Goal: Task Accomplishment & Management: Complete application form

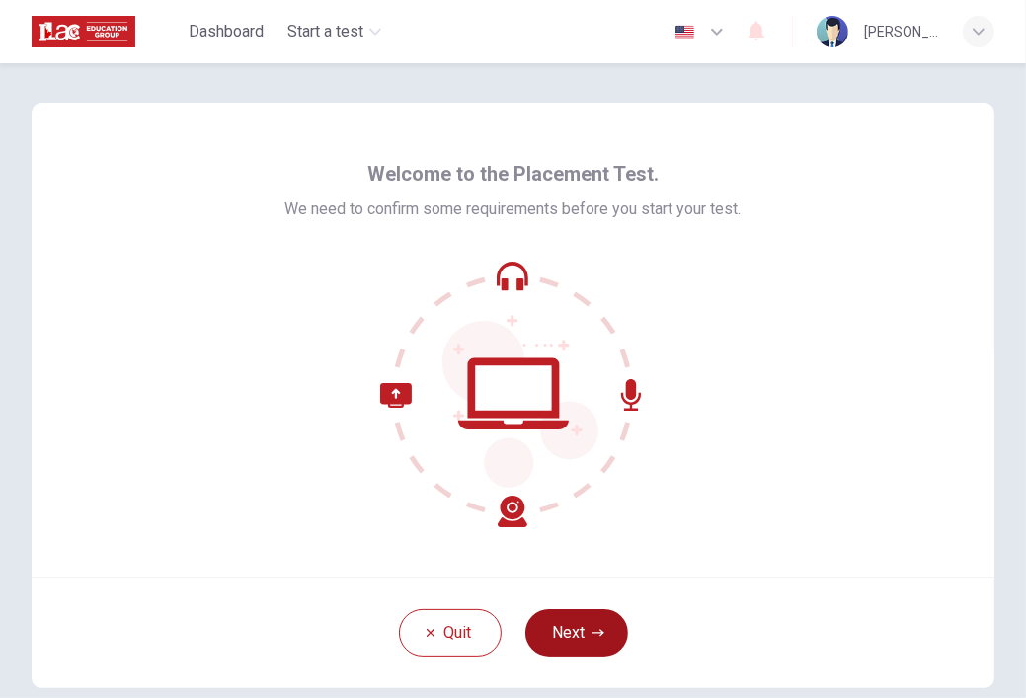
click at [593, 629] on icon "button" at bounding box center [599, 633] width 12 height 12
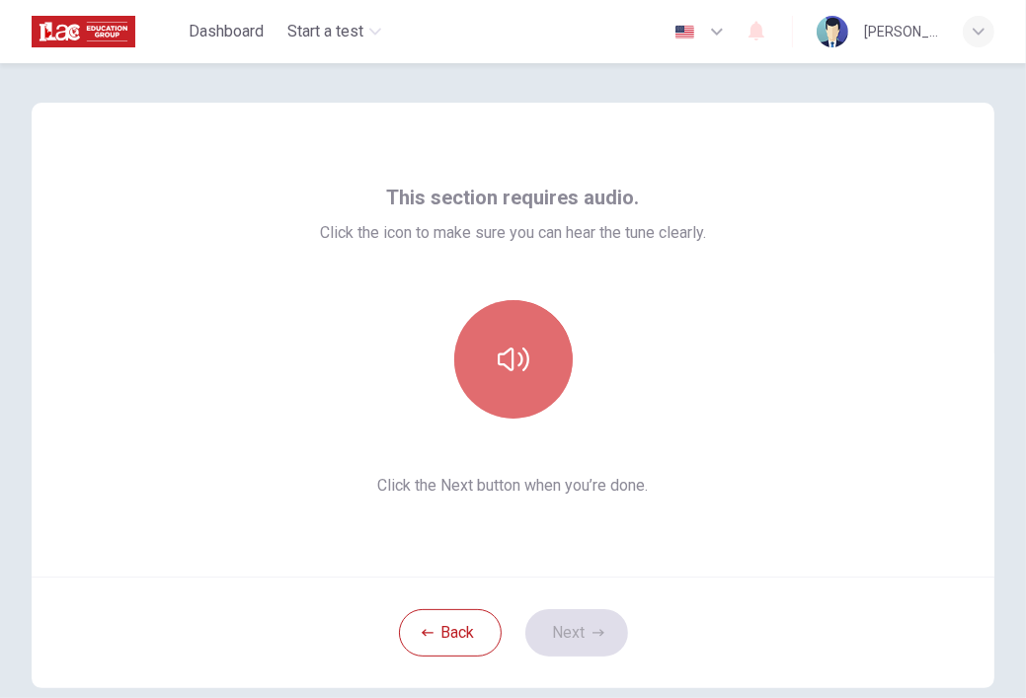
click at [495, 381] on button "button" at bounding box center [513, 359] width 119 height 119
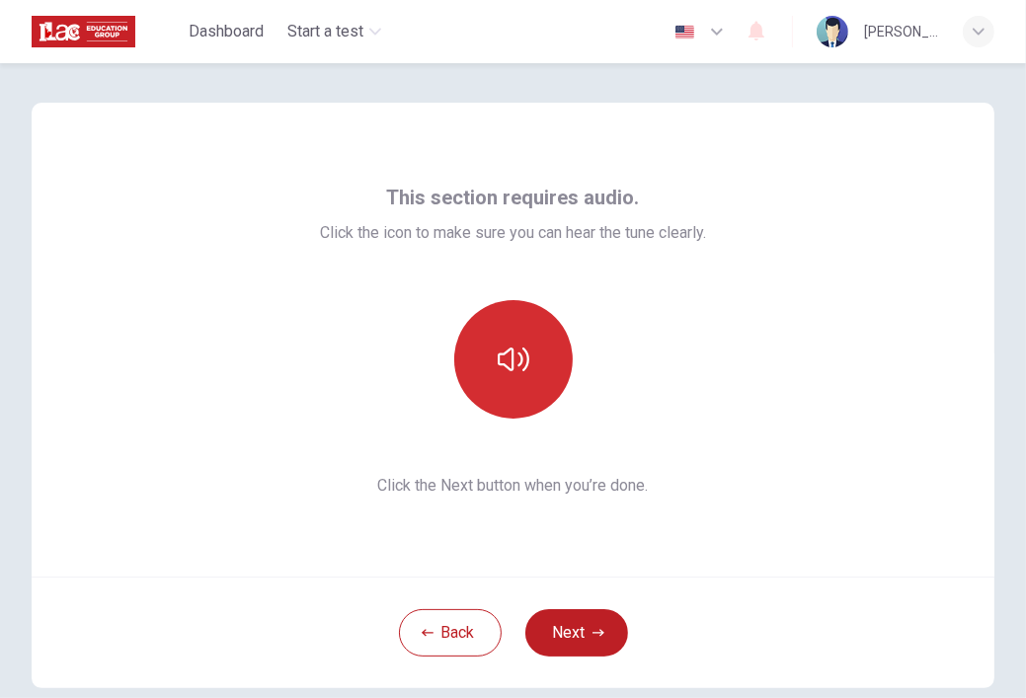
click at [495, 381] on button "button" at bounding box center [513, 359] width 119 height 119
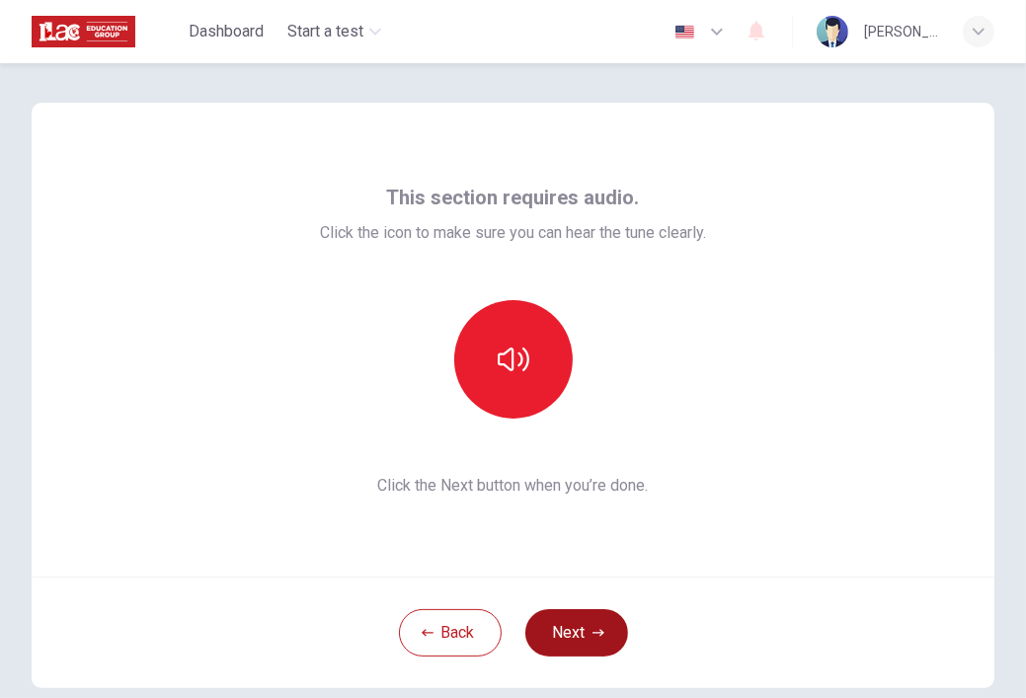
click at [574, 629] on button "Next" at bounding box center [576, 632] width 103 height 47
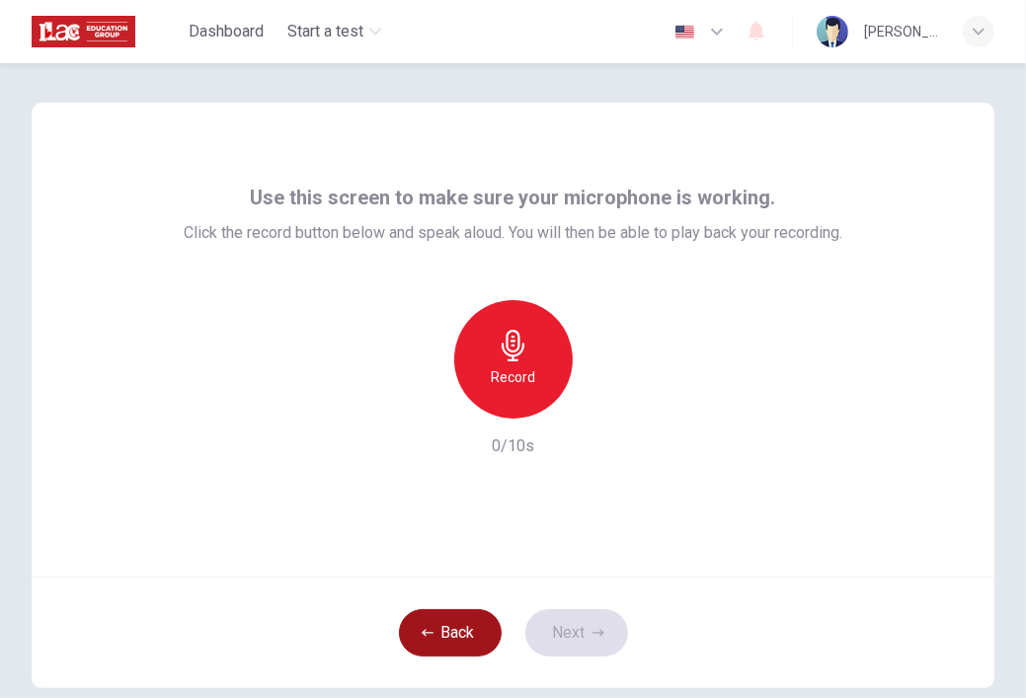
click at [422, 631] on icon "button" at bounding box center [428, 632] width 12 height 7
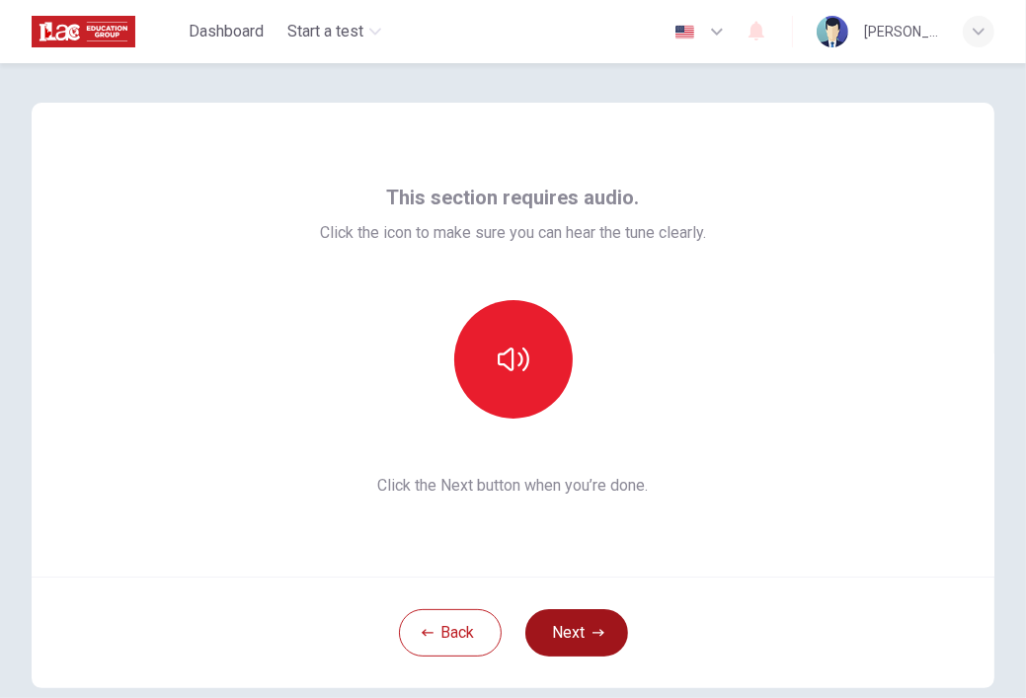
click at [558, 644] on button "Next" at bounding box center [576, 632] width 103 height 47
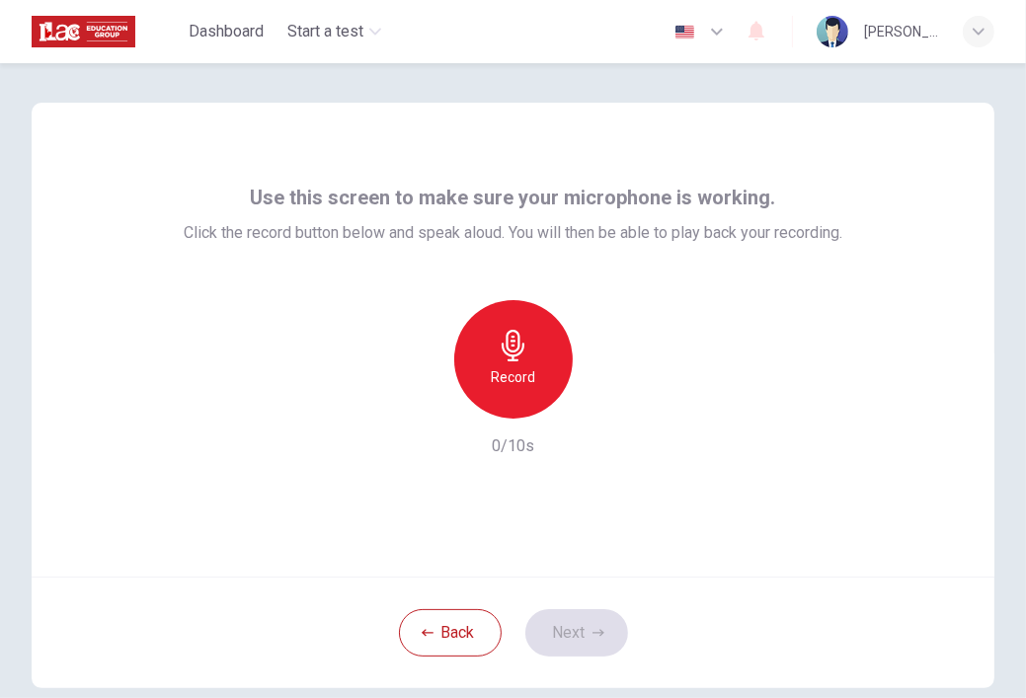
click at [444, 606] on div "Back Next" at bounding box center [513, 633] width 963 height 112
click at [439, 626] on button "Back" at bounding box center [450, 632] width 103 height 47
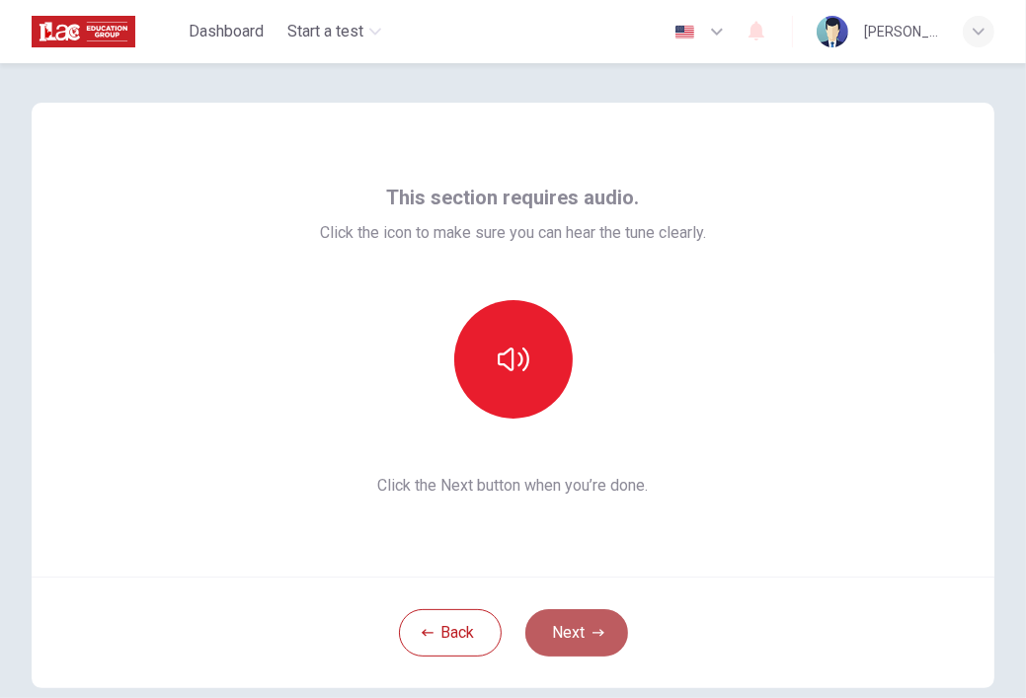
click at [538, 649] on button "Next" at bounding box center [576, 632] width 103 height 47
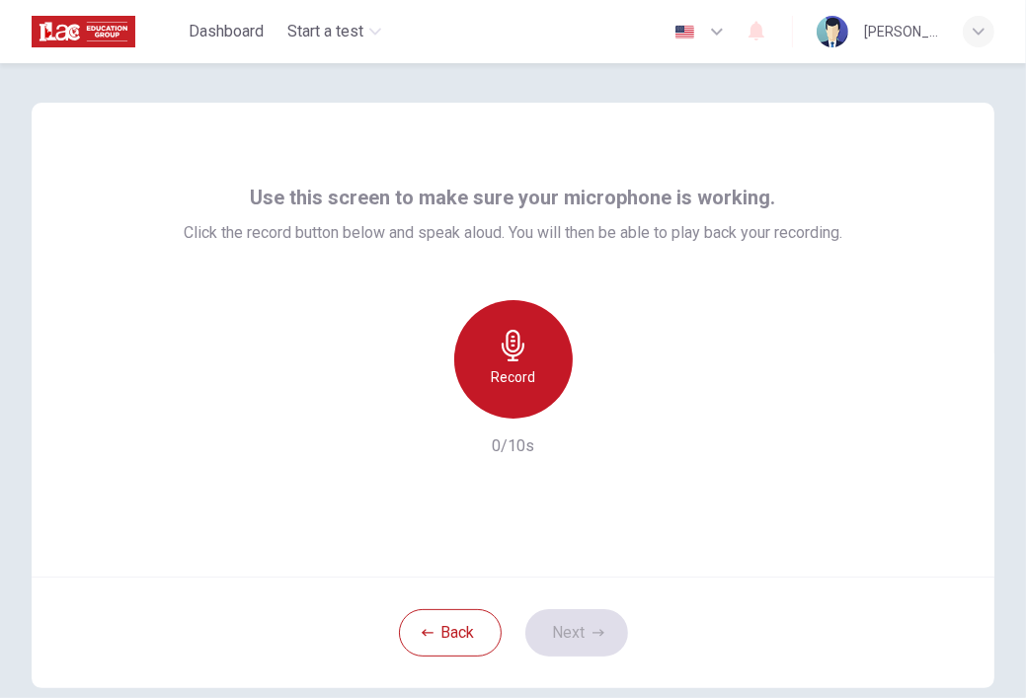
click at [503, 374] on h6 "Record" at bounding box center [513, 377] width 44 height 24
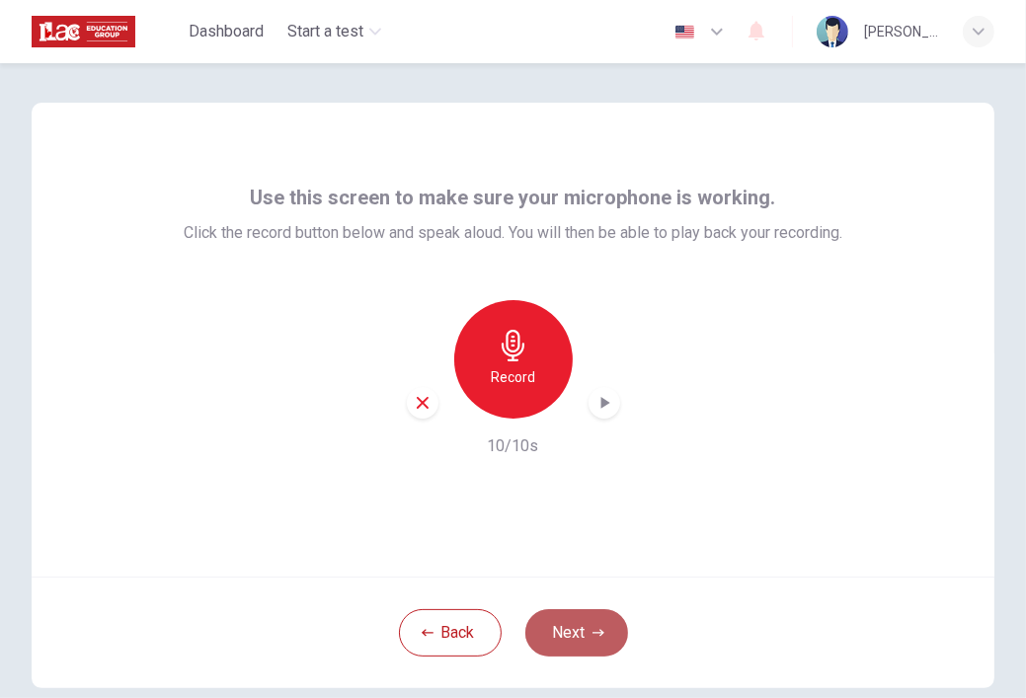
click at [570, 623] on button "Next" at bounding box center [576, 632] width 103 height 47
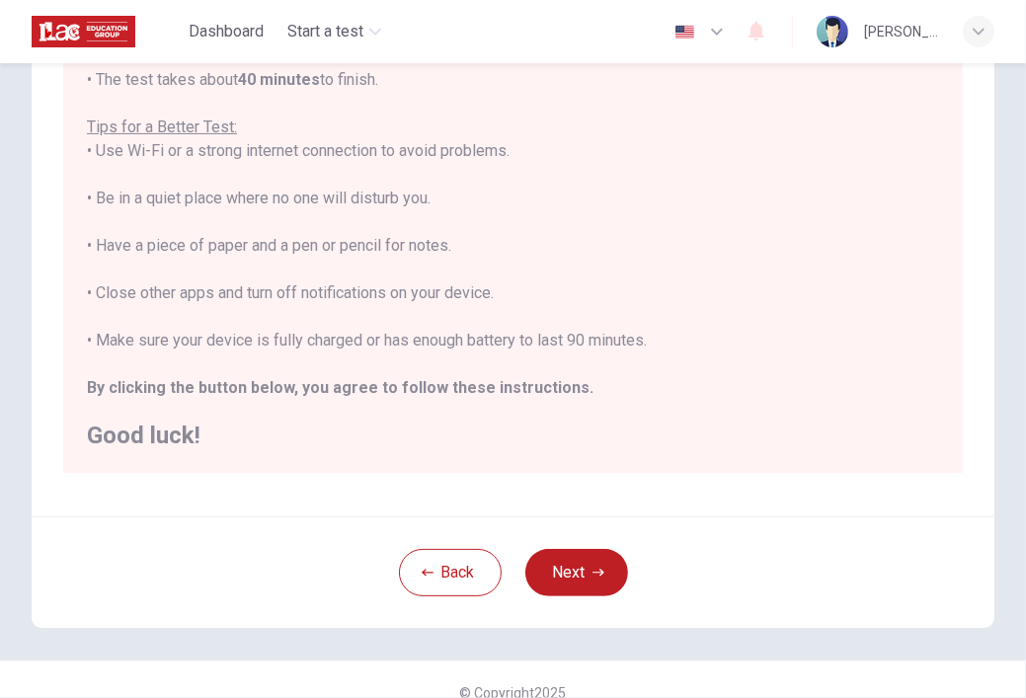
scroll to position [321, 0]
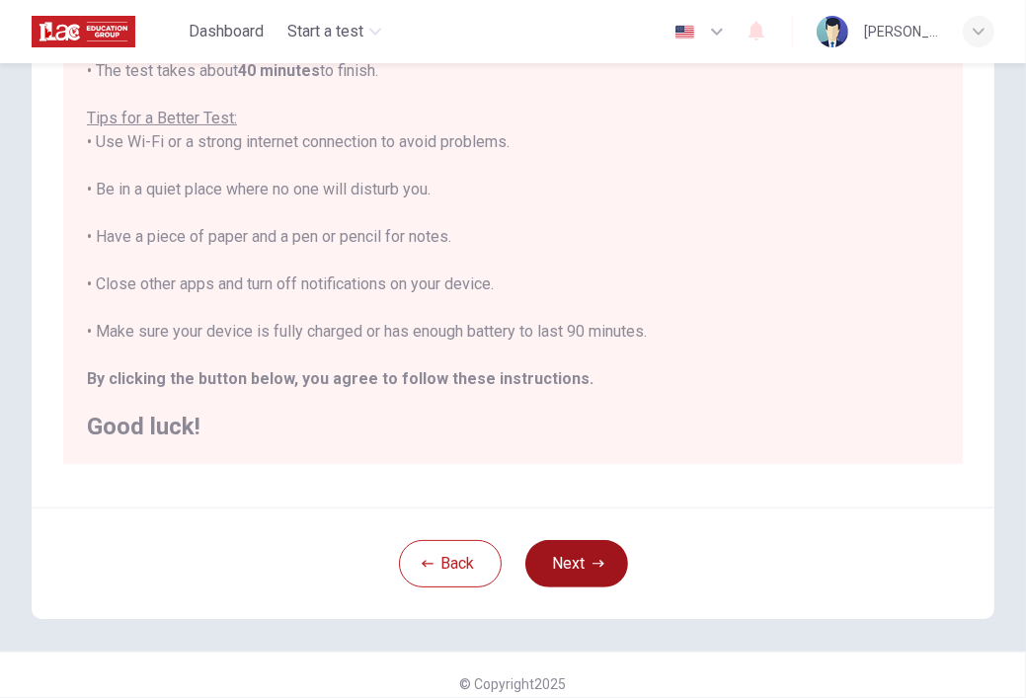
click at [585, 561] on button "Next" at bounding box center [576, 563] width 103 height 47
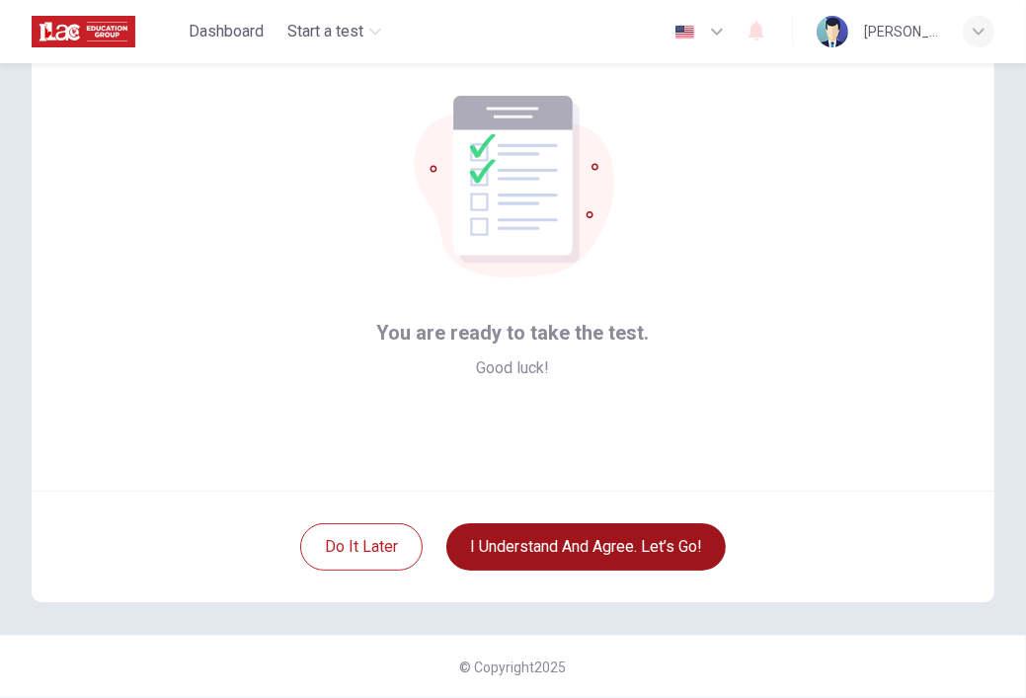
scroll to position [85, 0]
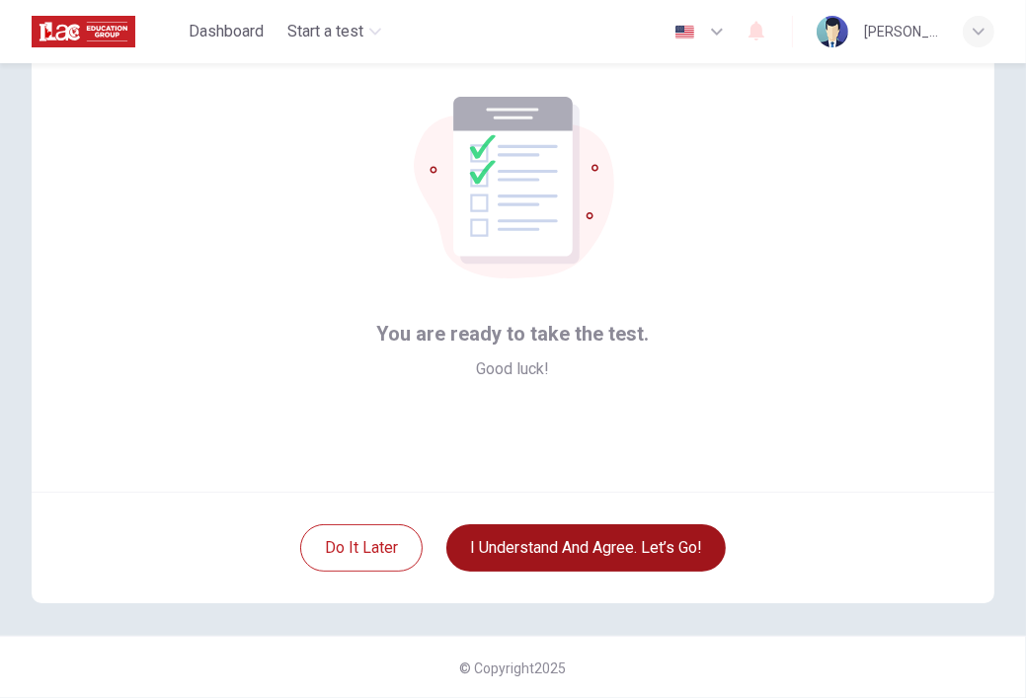
click at [585, 561] on button "I understand and agree. Let’s go!" at bounding box center [586, 548] width 280 height 47
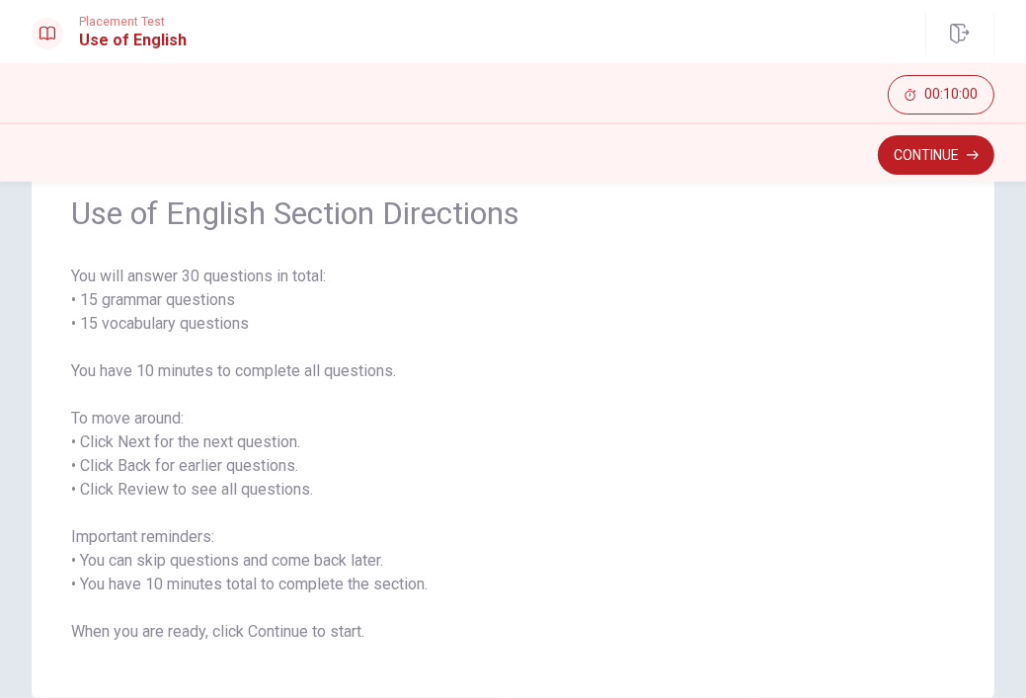
scroll to position [186, 0]
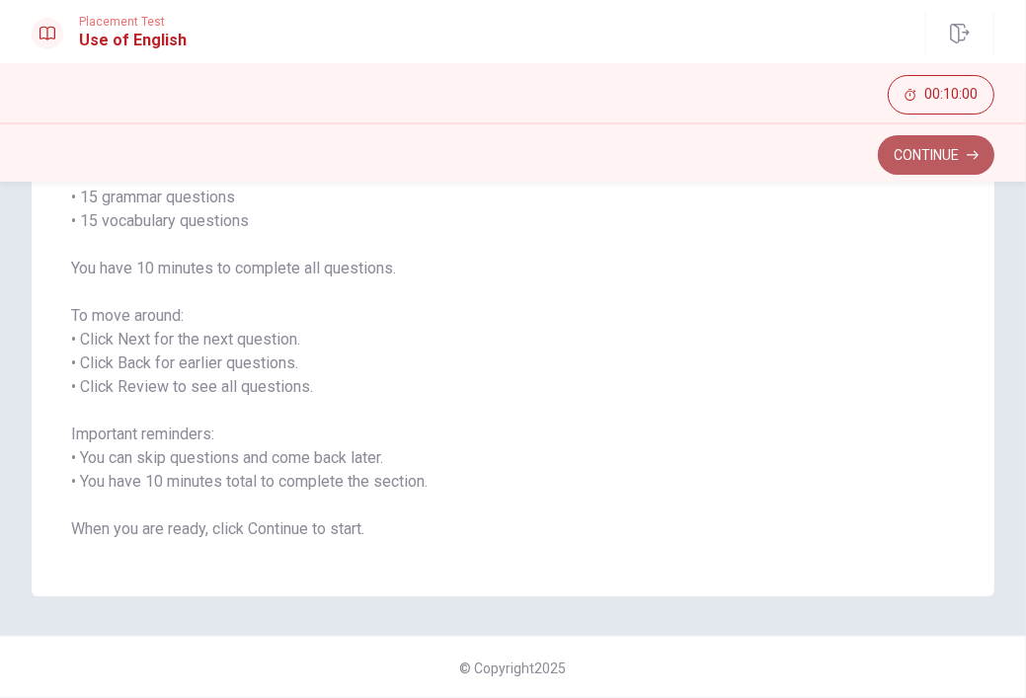
click at [964, 170] on button "Continue" at bounding box center [936, 155] width 117 height 40
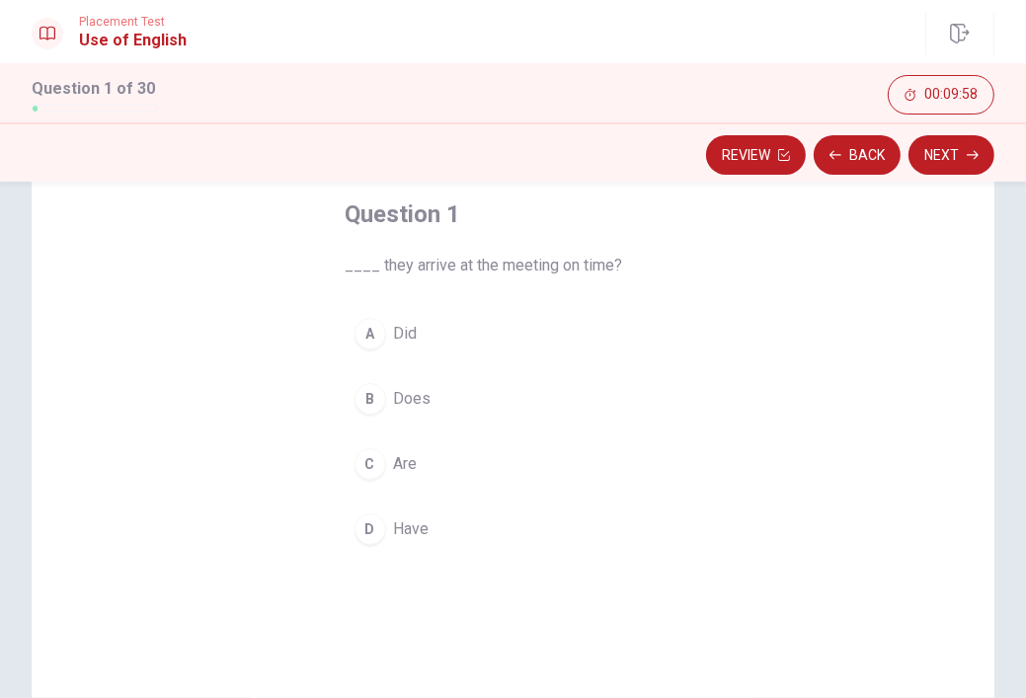
scroll to position [103, 0]
click at [374, 284] on div "Question 1 ____ they arrive at the meeting on time? A Did B Does C Are D Have" at bounding box center [513, 377] width 415 height 419
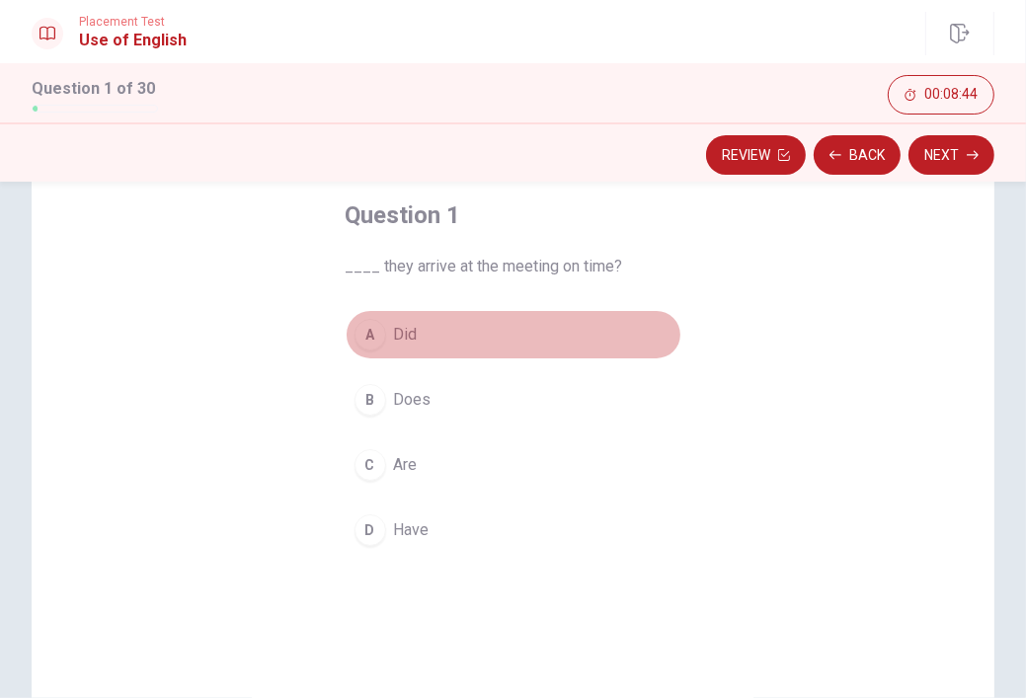
click at [363, 330] on div "A" at bounding box center [371, 335] width 32 height 32
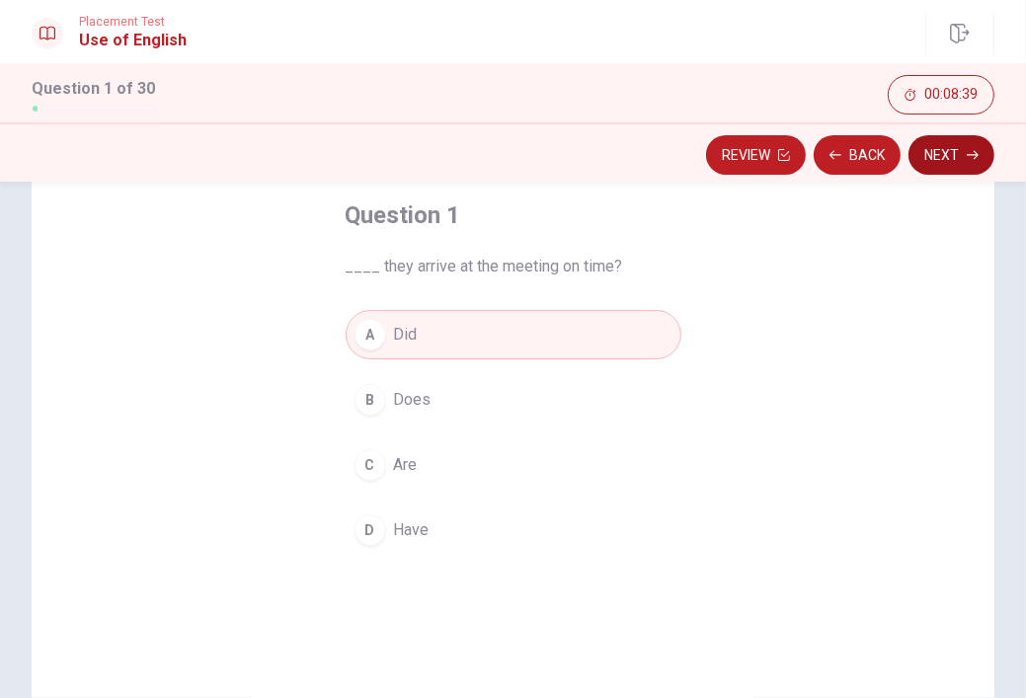
click at [941, 165] on button "Next" at bounding box center [952, 155] width 86 height 40
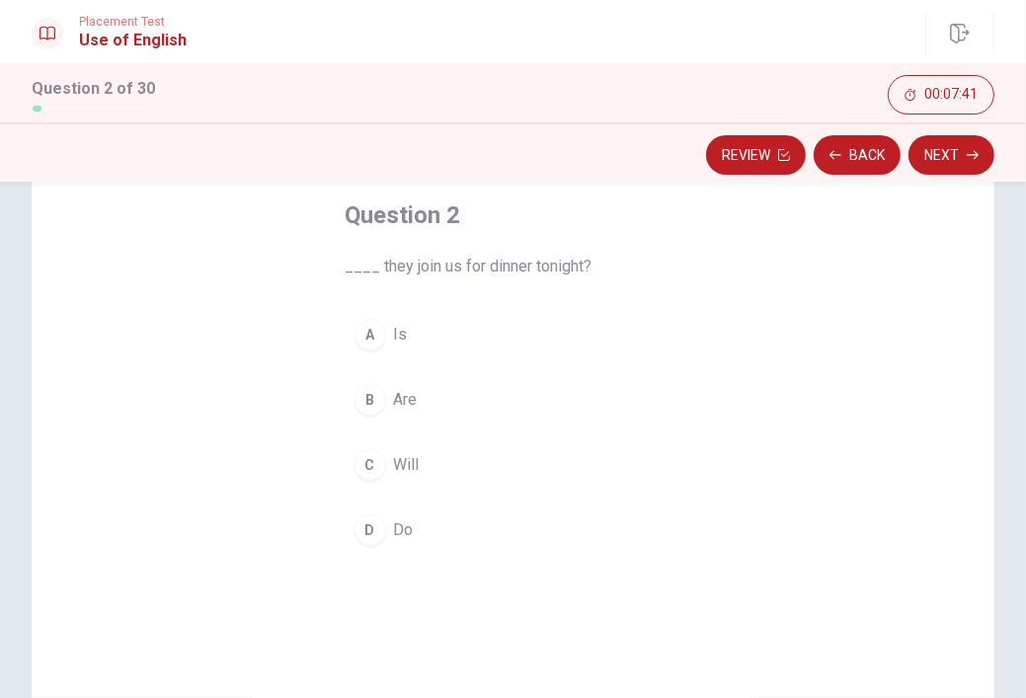
click at [438, 461] on button "C Will" at bounding box center [514, 465] width 336 height 49
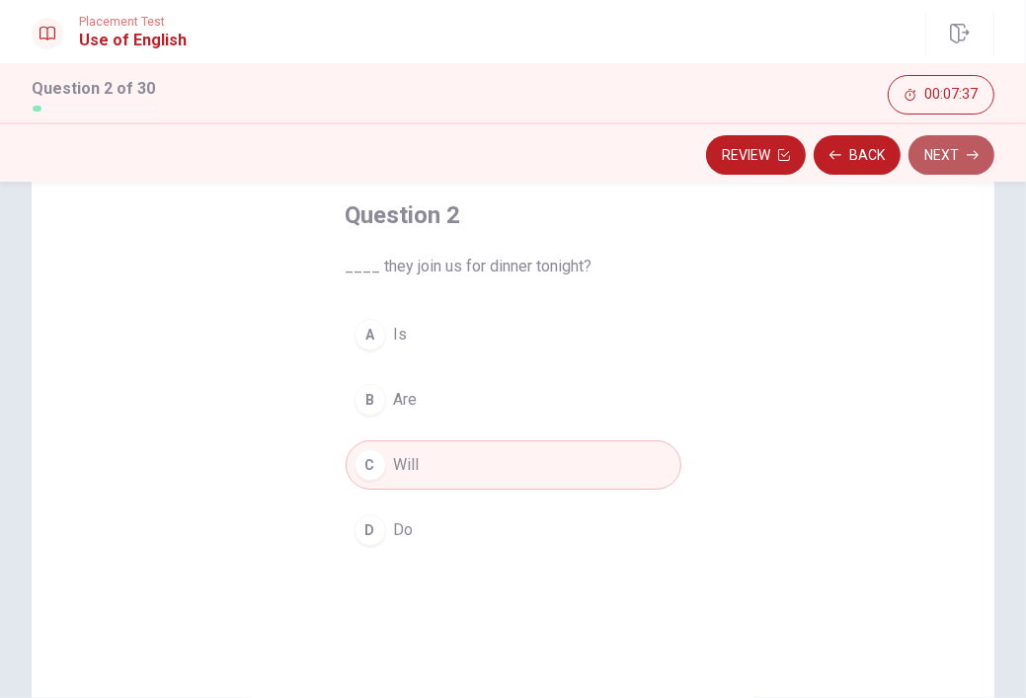
click at [952, 147] on button "Next" at bounding box center [952, 155] width 86 height 40
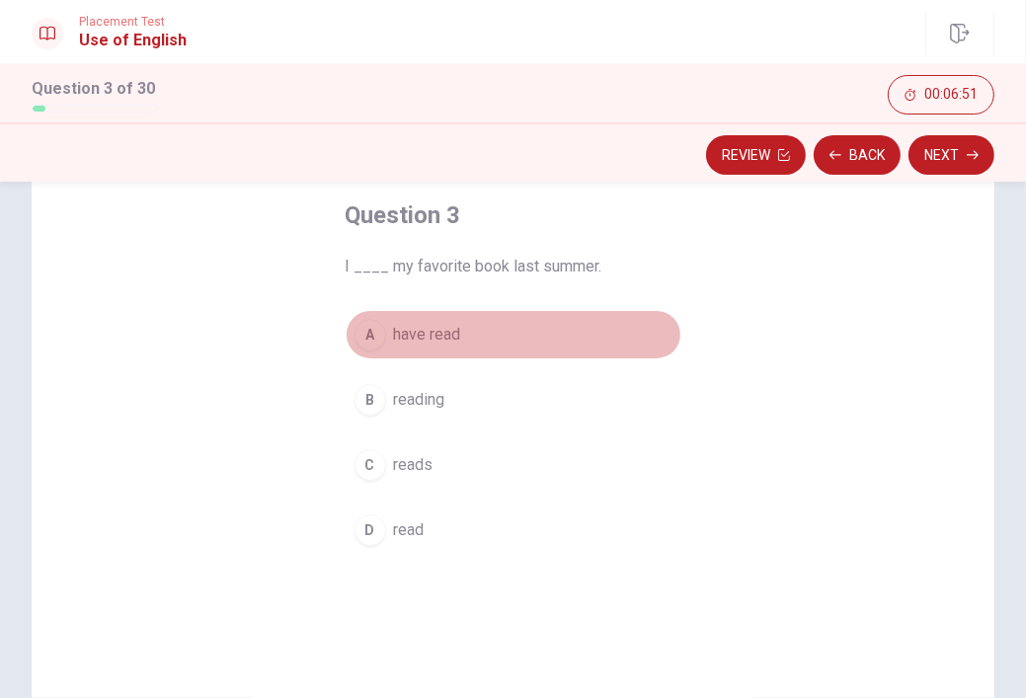
click at [414, 333] on span "have read" at bounding box center [427, 335] width 67 height 24
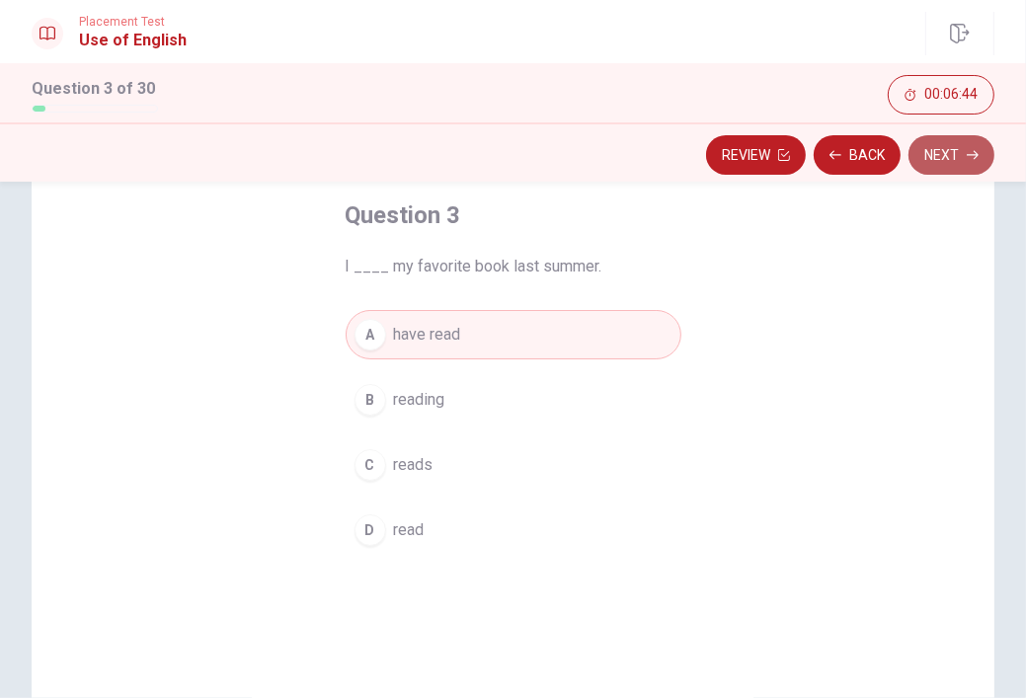
click at [957, 151] on button "Next" at bounding box center [952, 155] width 86 height 40
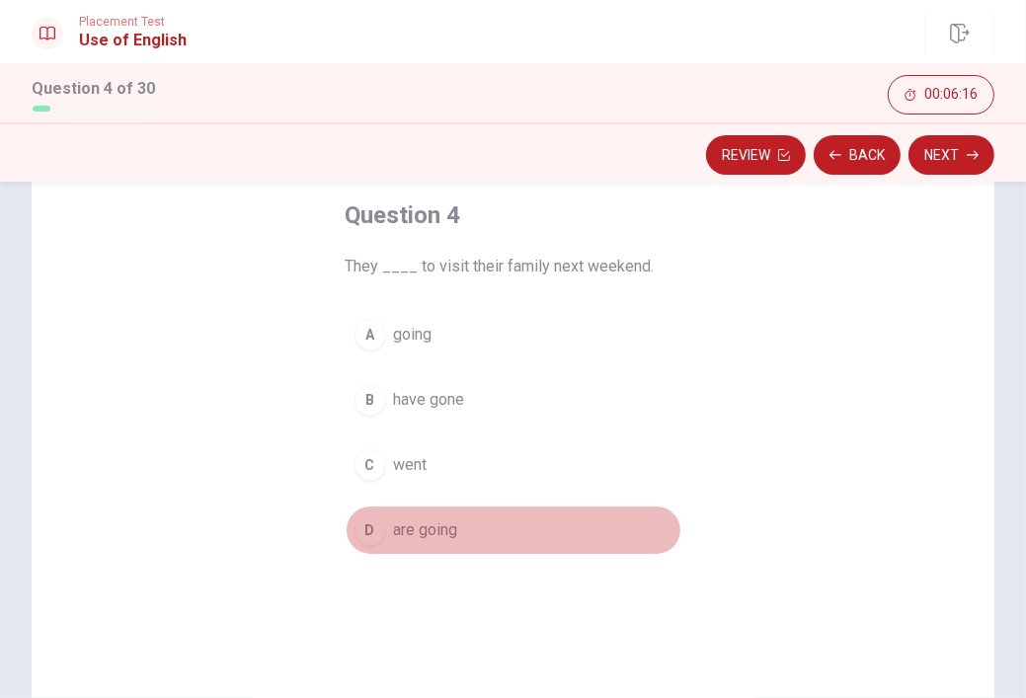
click at [442, 535] on span "are going" at bounding box center [426, 531] width 64 height 24
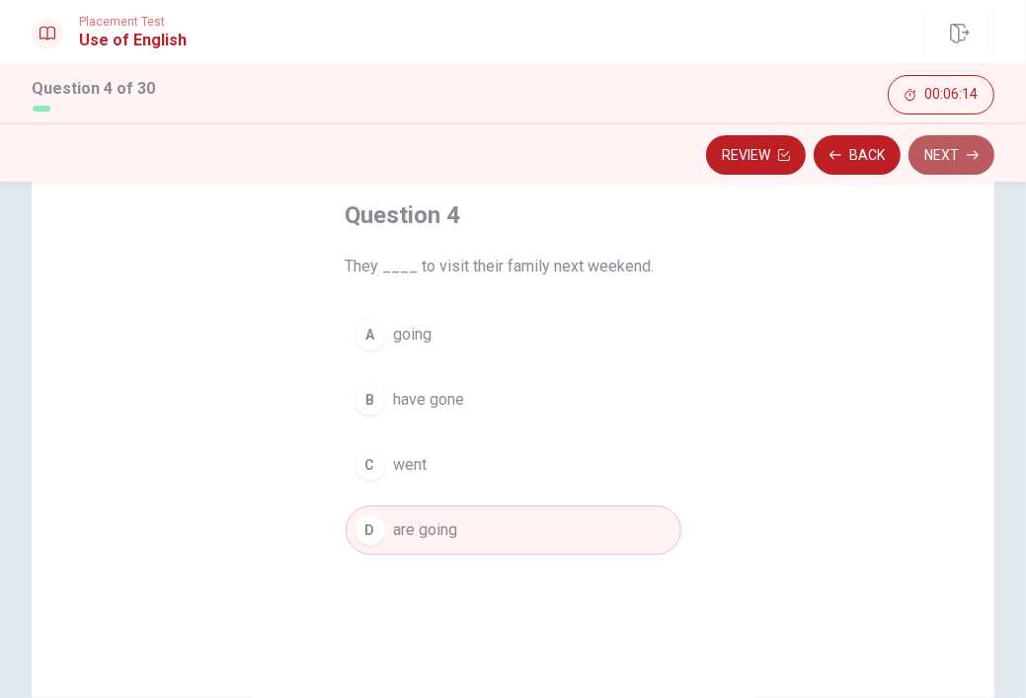
click at [956, 150] on button "Next" at bounding box center [952, 155] width 86 height 40
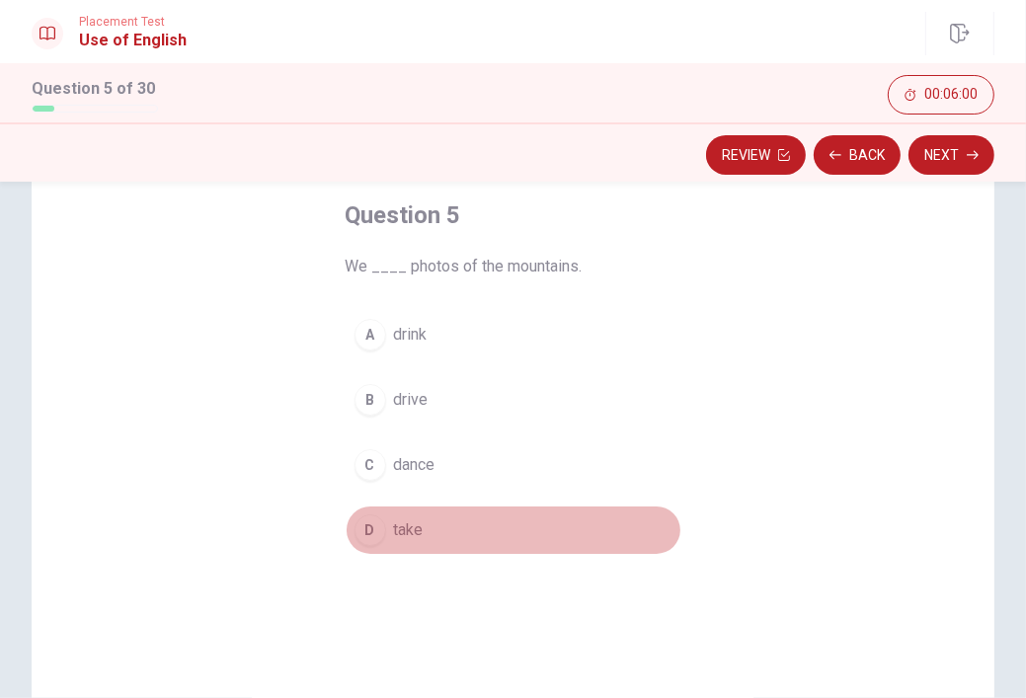
click at [399, 538] on span "take" at bounding box center [409, 531] width 30 height 24
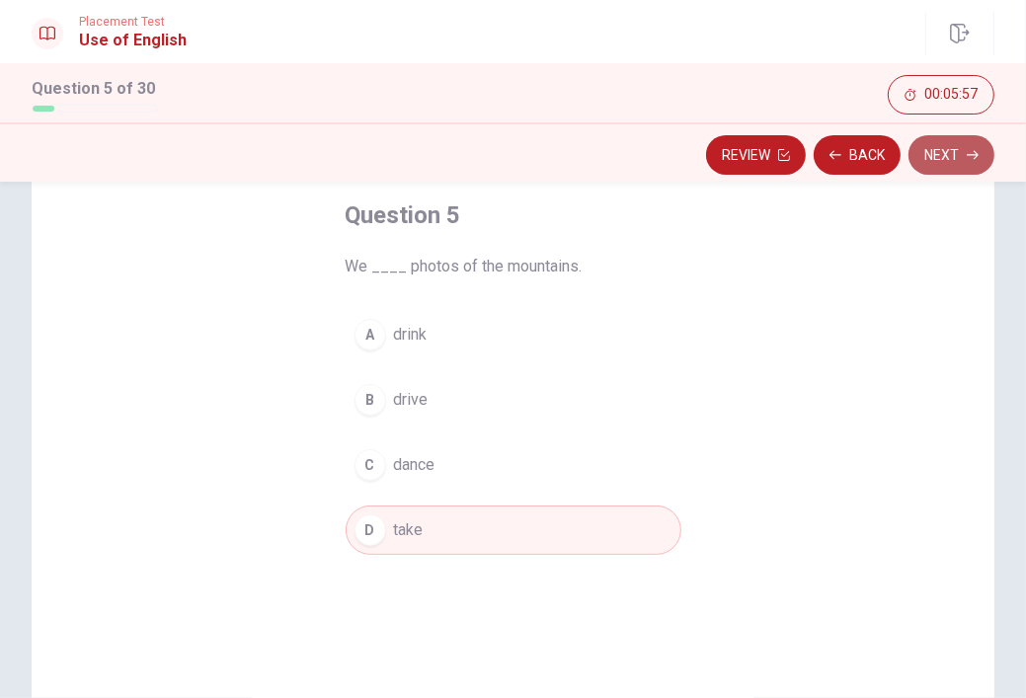
click at [943, 146] on button "Next" at bounding box center [952, 155] width 86 height 40
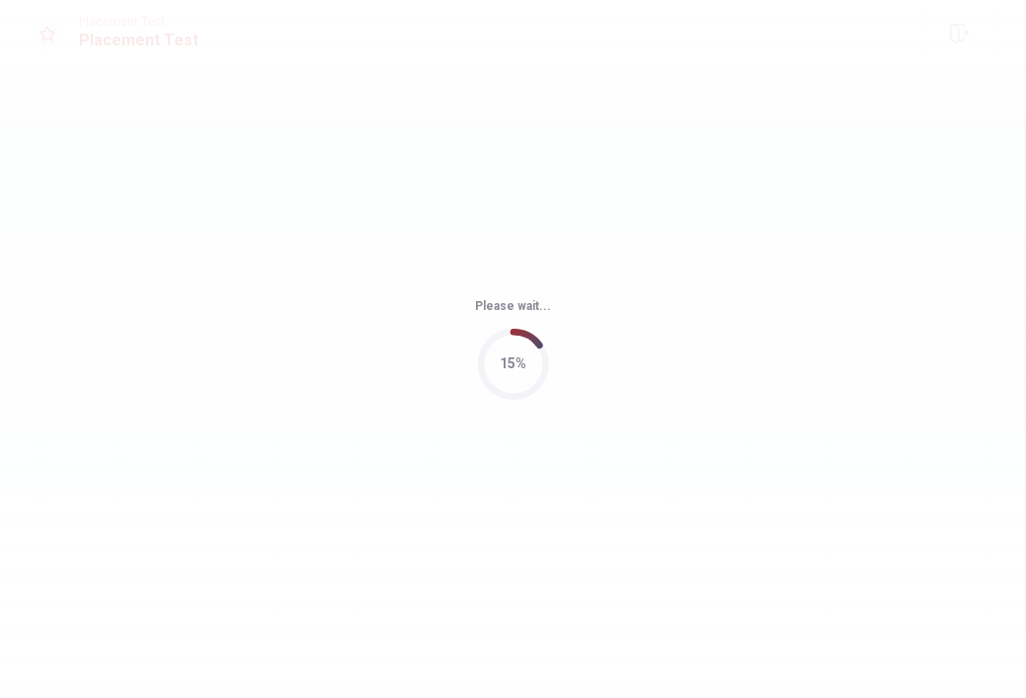
scroll to position [0, 0]
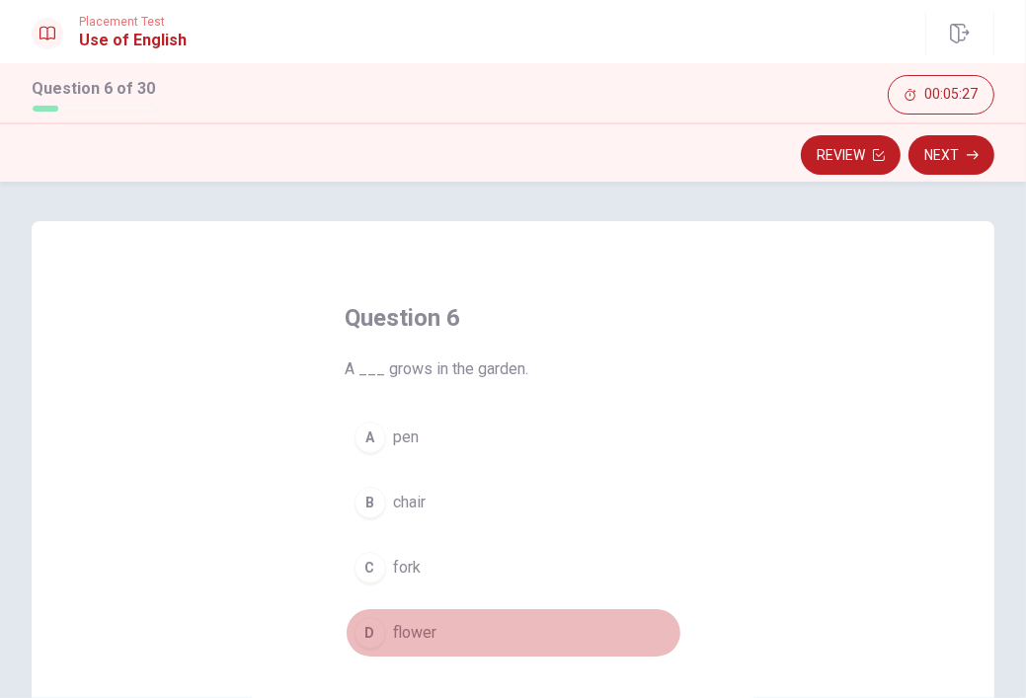
click at [427, 633] on span "flower" at bounding box center [415, 633] width 43 height 24
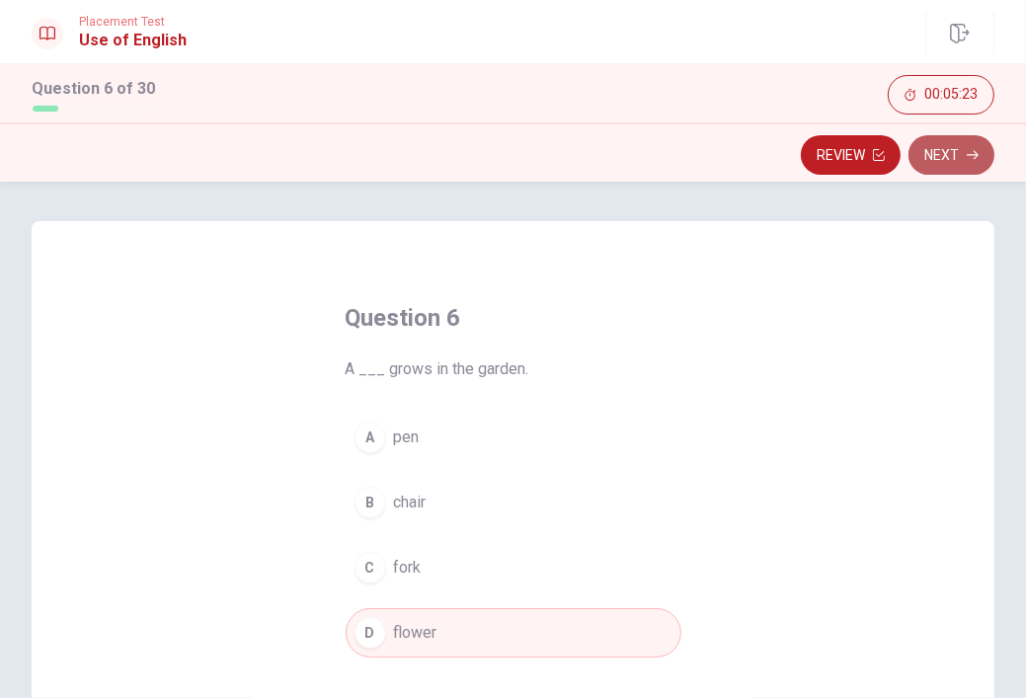
click at [965, 147] on button "Next" at bounding box center [952, 155] width 86 height 40
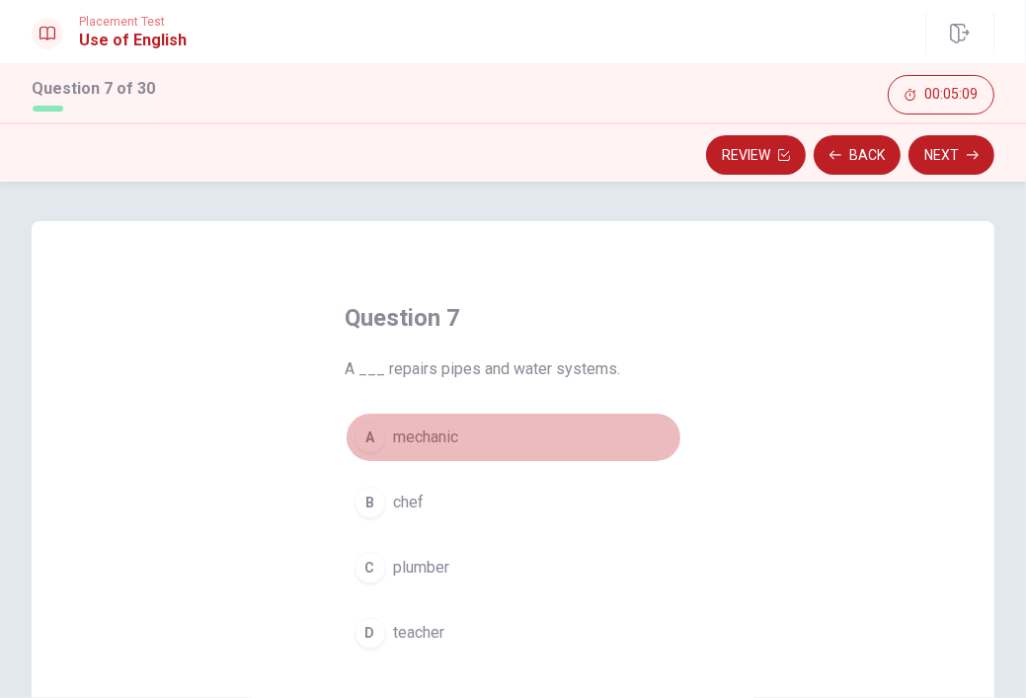
click at [413, 453] on button "A mechanic" at bounding box center [514, 437] width 336 height 49
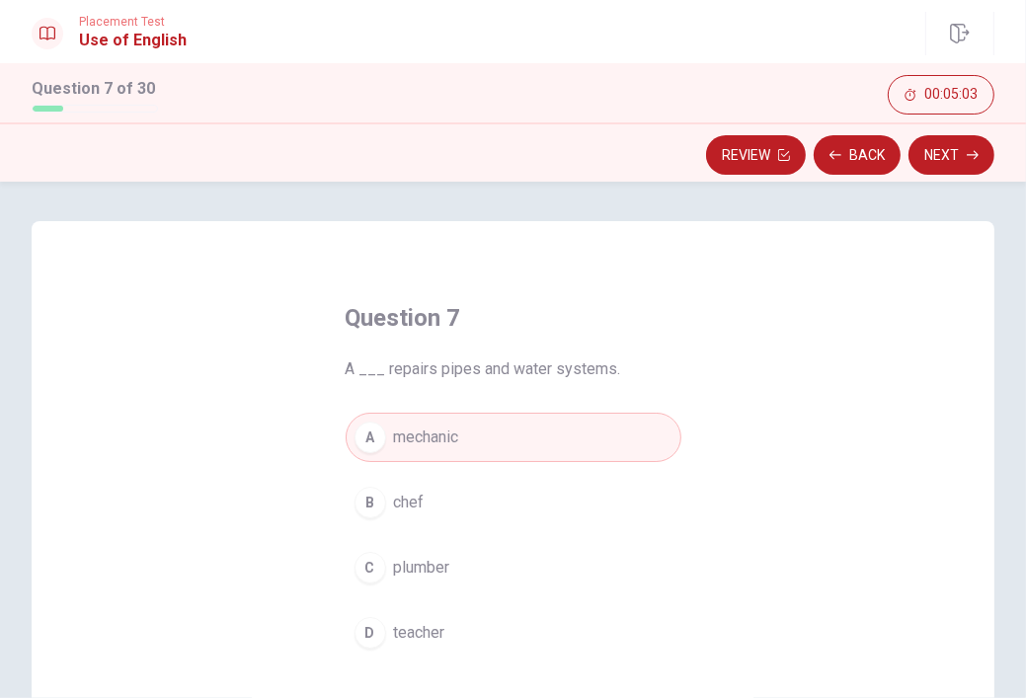
click at [450, 566] on button "C plumber" at bounding box center [514, 567] width 336 height 49
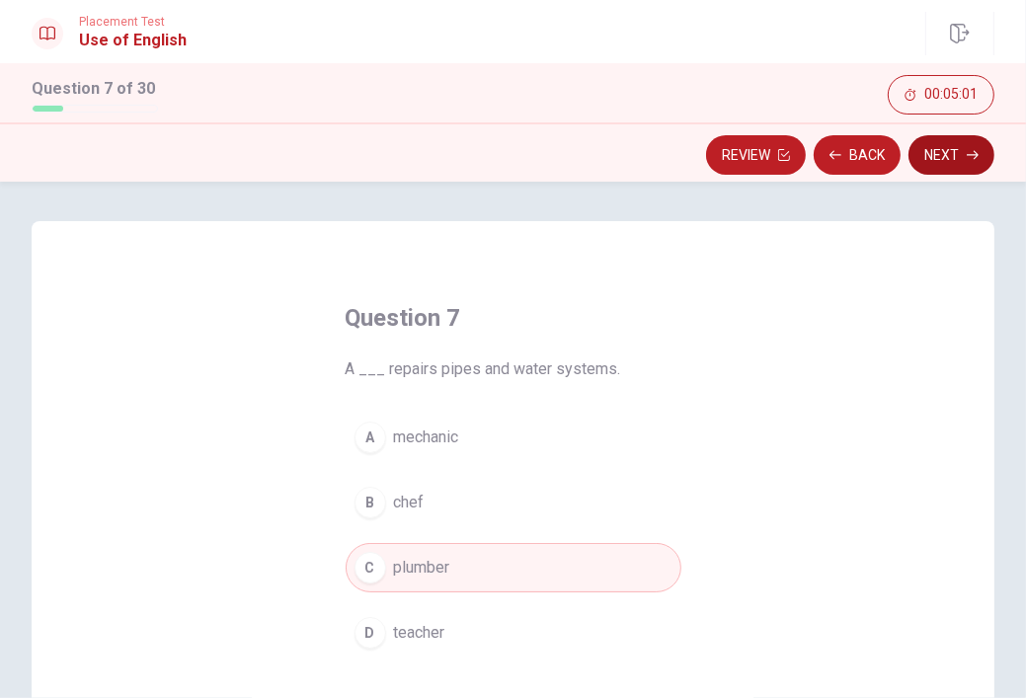
click at [942, 151] on button "Next" at bounding box center [952, 155] width 86 height 40
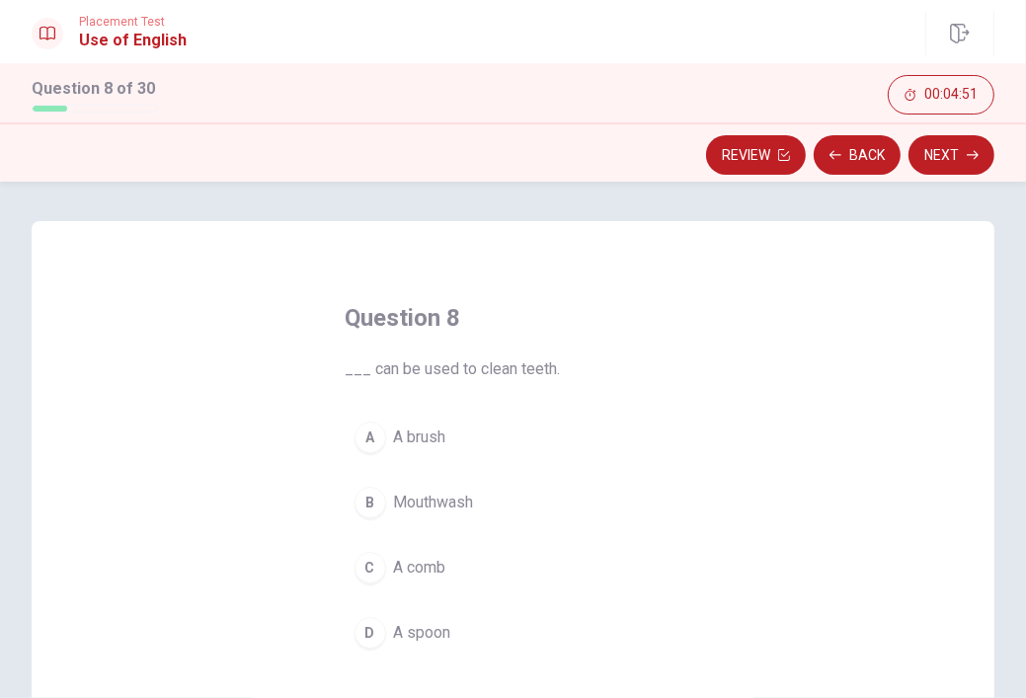
click at [394, 432] on span "A brush" at bounding box center [420, 438] width 52 height 24
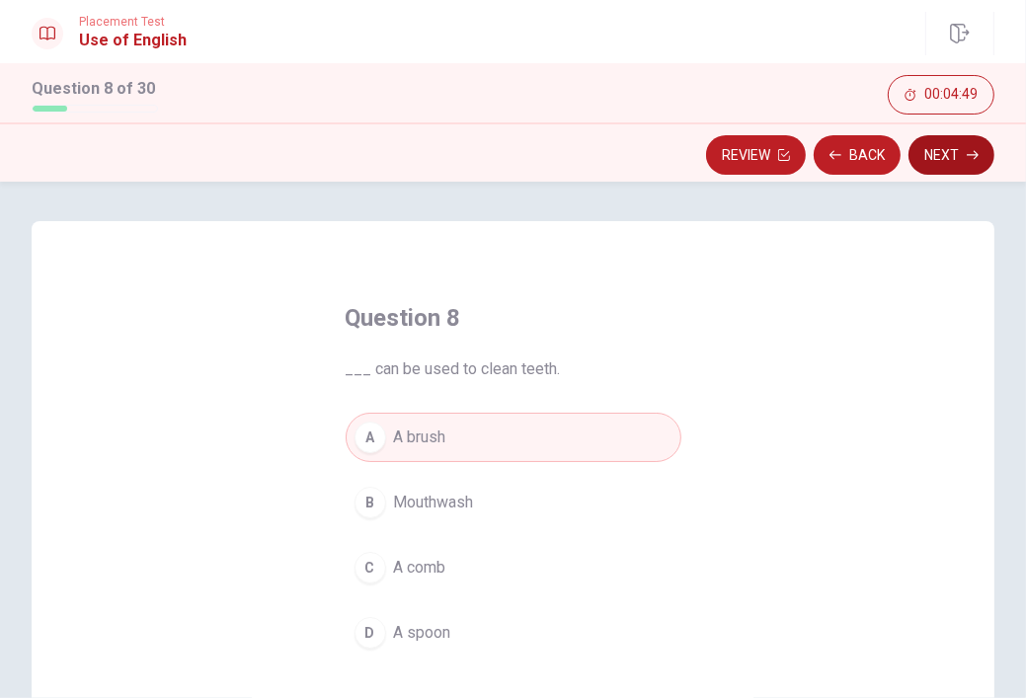
click at [928, 158] on button "Next" at bounding box center [952, 155] width 86 height 40
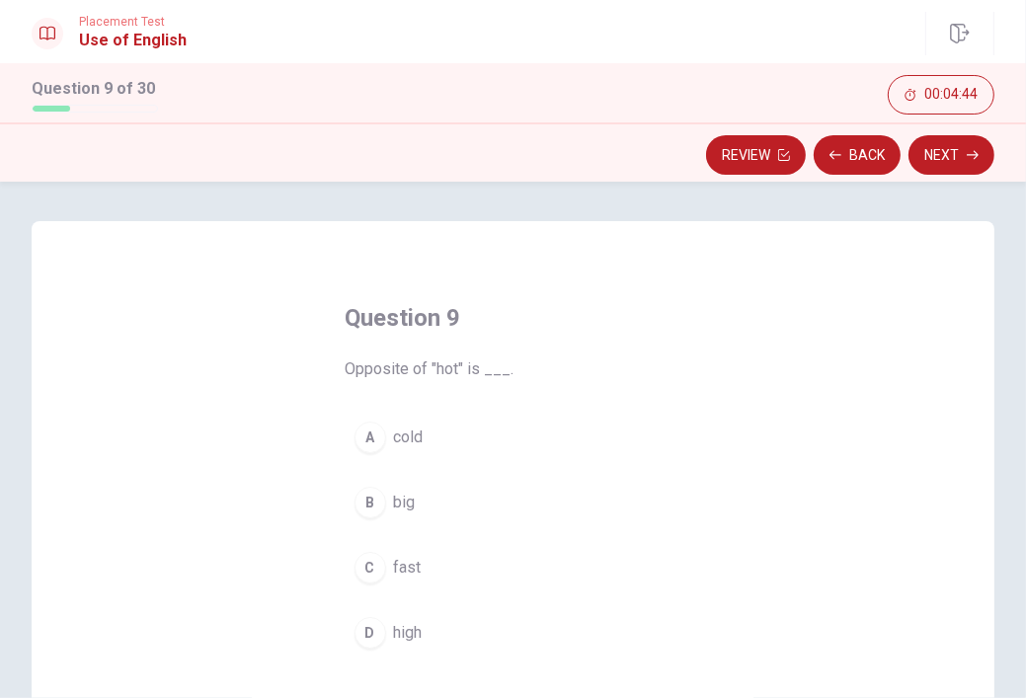
click at [383, 438] on button "A cold" at bounding box center [514, 437] width 336 height 49
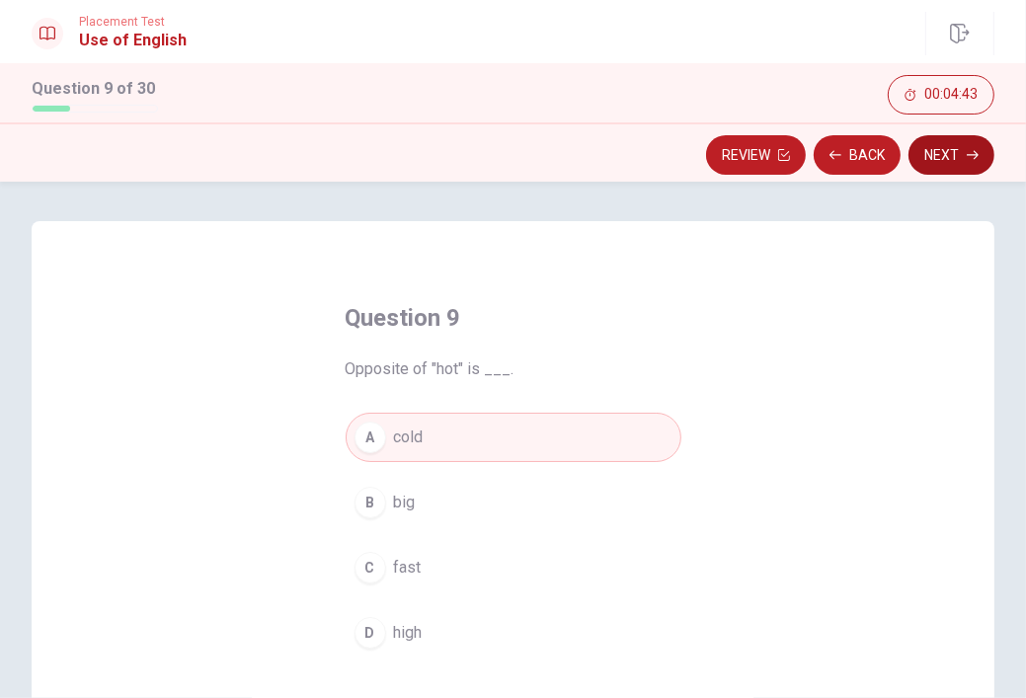
click at [939, 155] on button "Next" at bounding box center [952, 155] width 86 height 40
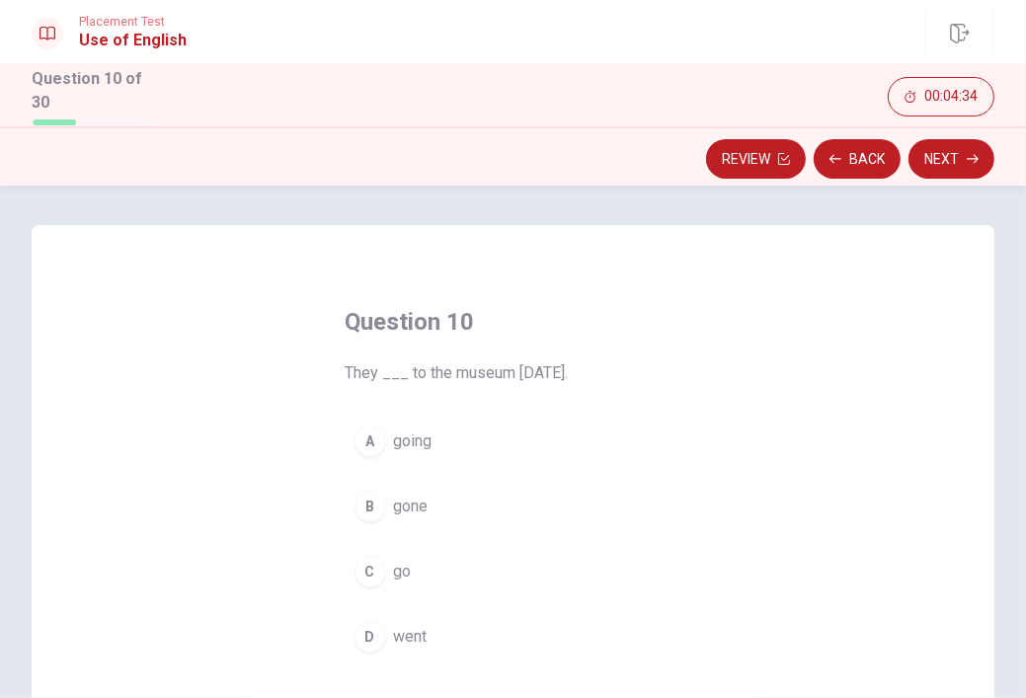
click at [406, 632] on span "went" at bounding box center [411, 637] width 34 height 24
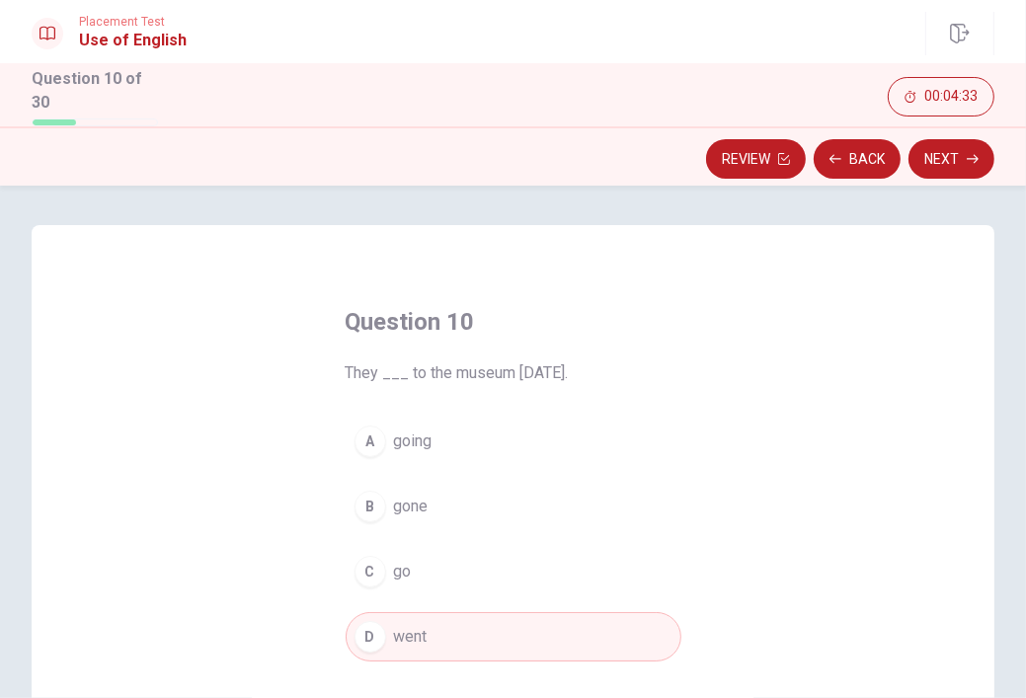
drag, startPoint x: 532, startPoint y: 376, endPoint x: 571, endPoint y: 378, distance: 38.6
click at [571, 378] on span "They ___ to the museum [DATE]." at bounding box center [514, 374] width 336 height 24
click at [967, 155] on icon "button" at bounding box center [973, 159] width 12 height 12
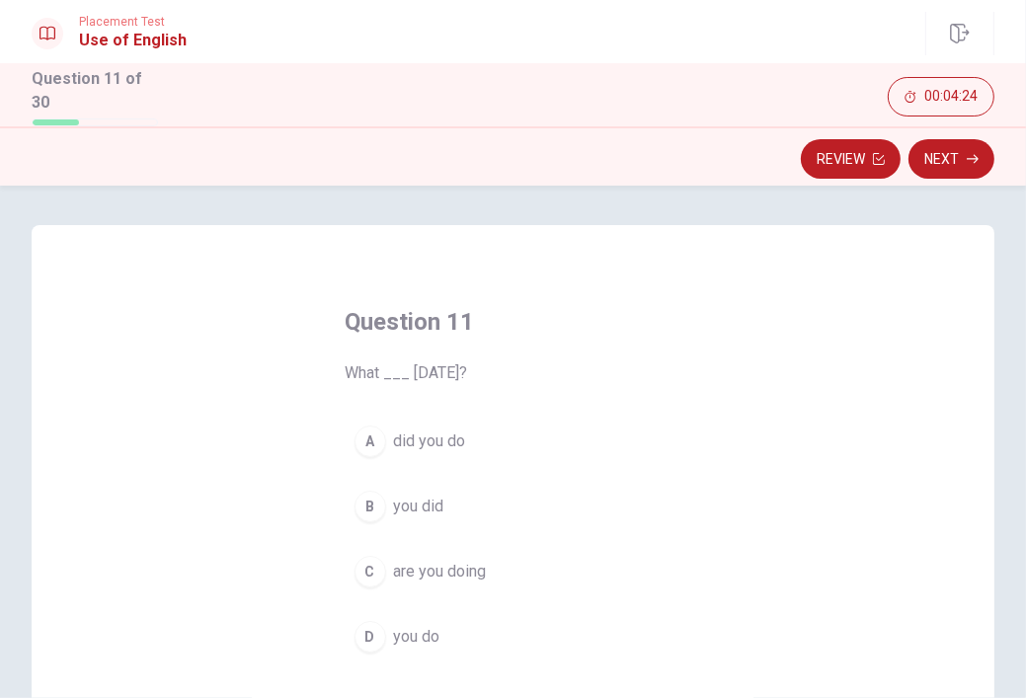
scroll to position [79, 0]
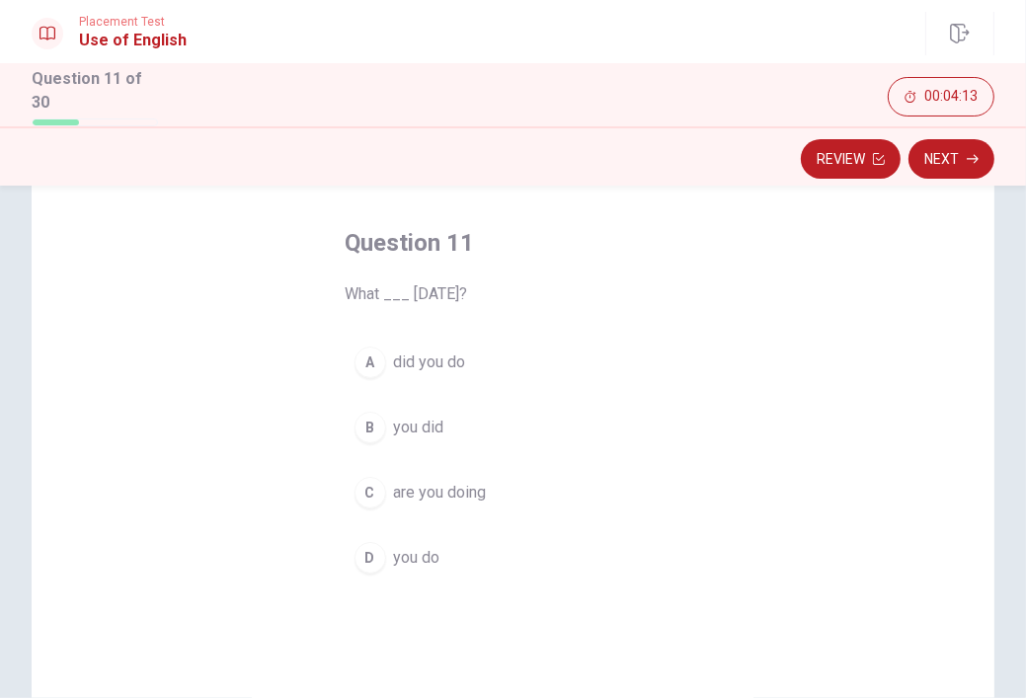
click at [394, 364] on span "did you do" at bounding box center [430, 363] width 72 height 24
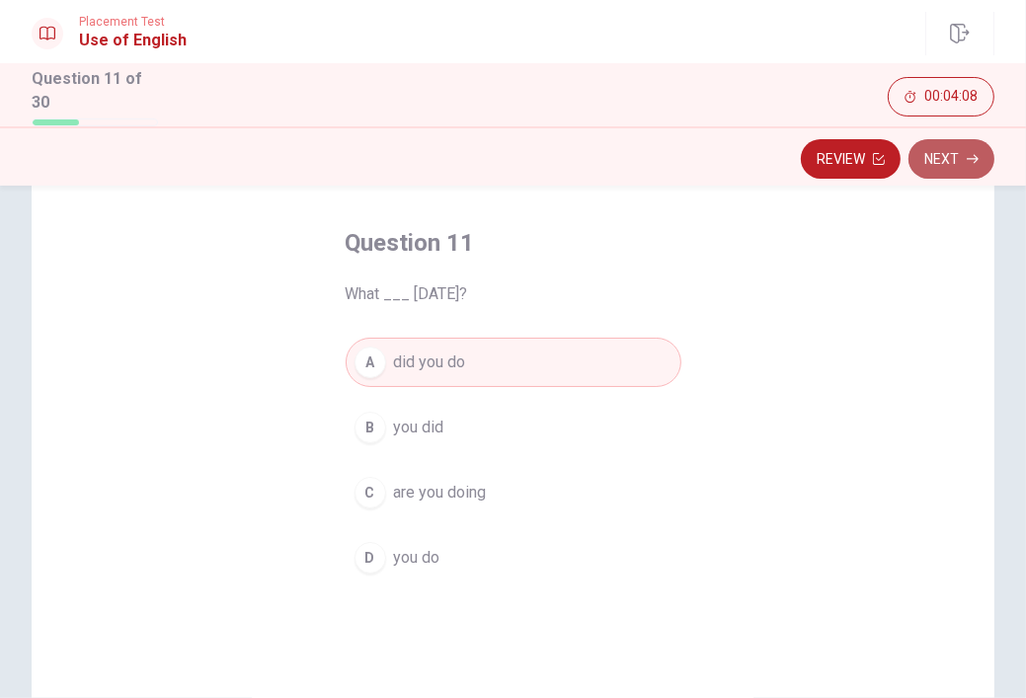
click at [932, 173] on button "Next" at bounding box center [952, 159] width 86 height 40
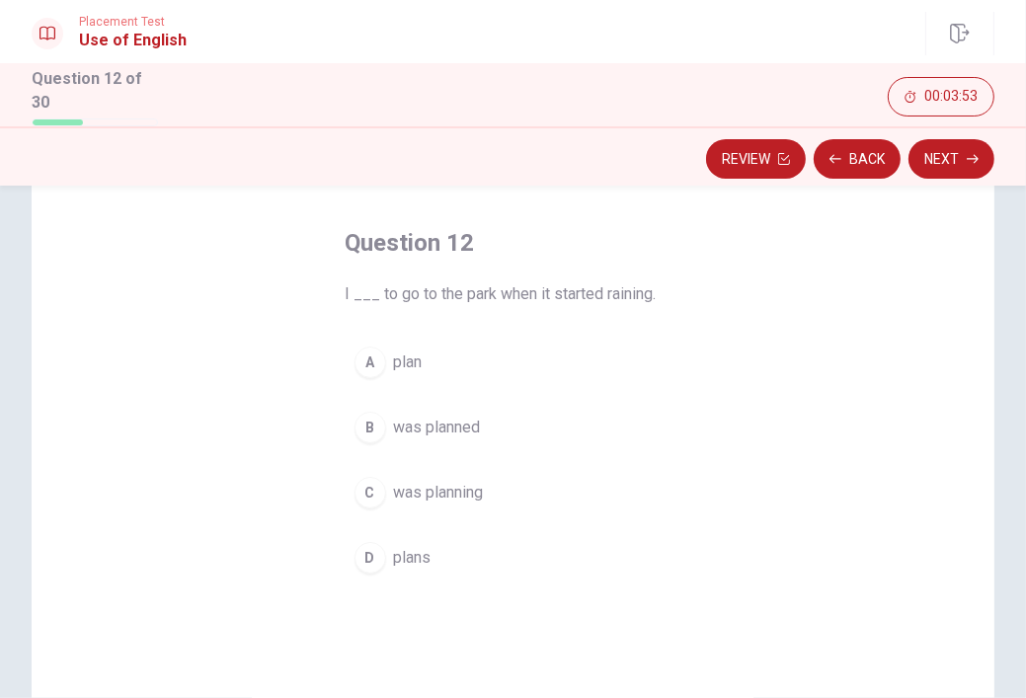
click at [436, 487] on span "was planning" at bounding box center [439, 493] width 90 height 24
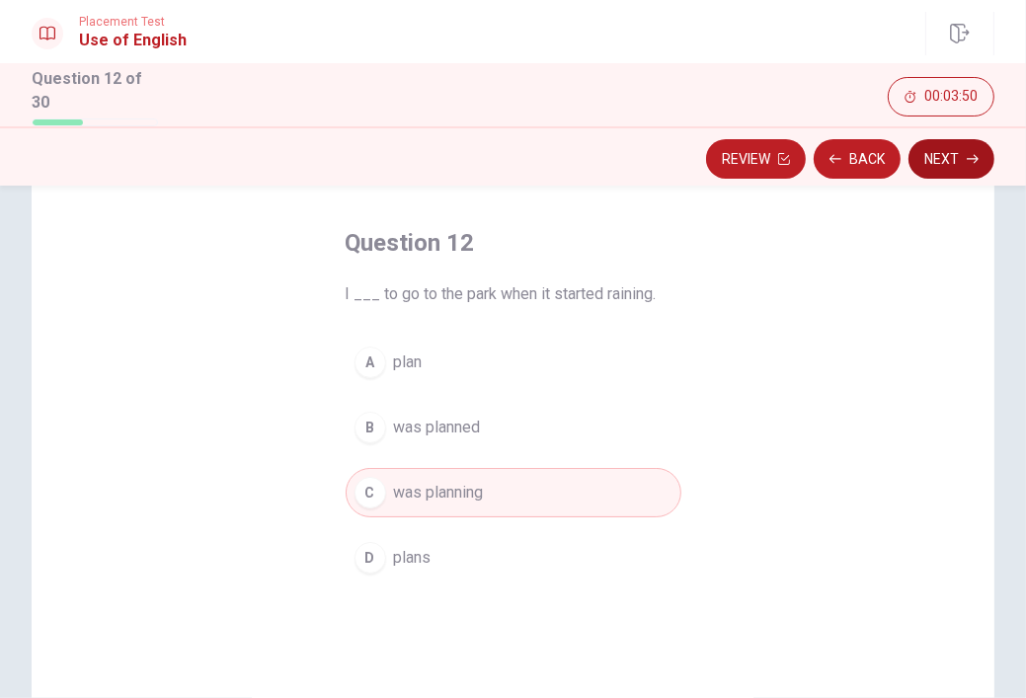
click at [920, 149] on button "Next" at bounding box center [952, 159] width 86 height 40
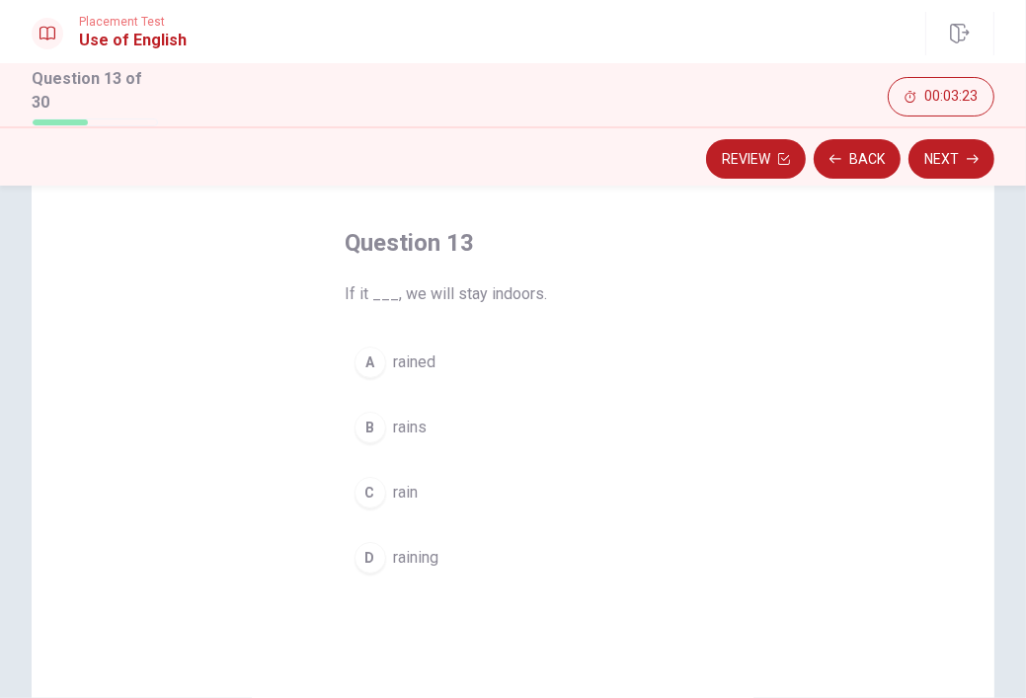
click at [387, 427] on button "B rains" at bounding box center [514, 427] width 336 height 49
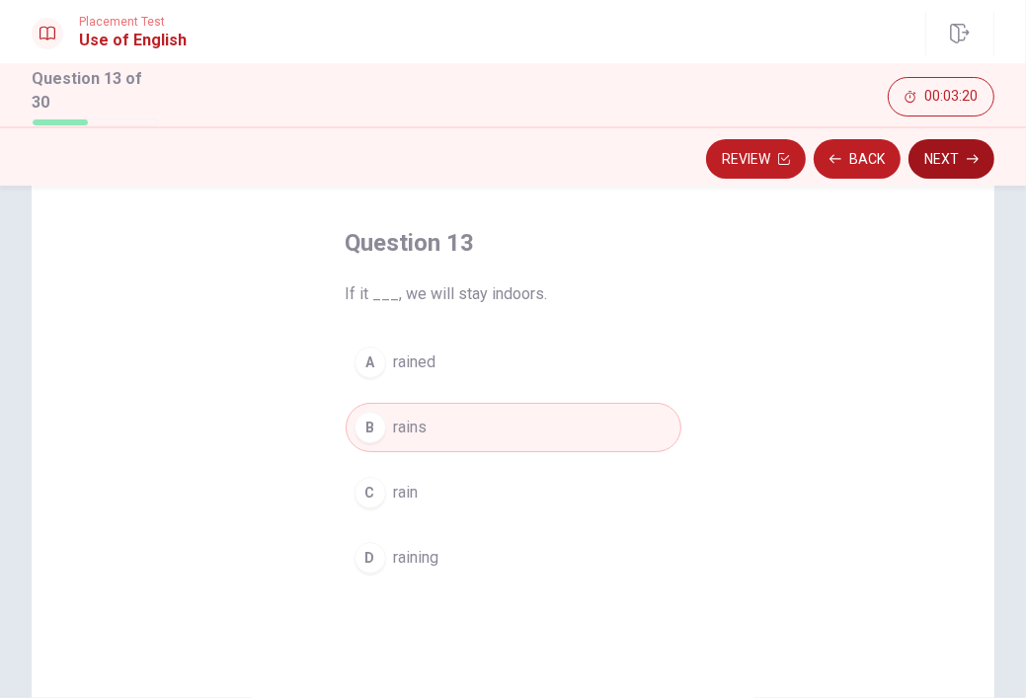
click at [958, 167] on button "Next" at bounding box center [952, 159] width 86 height 40
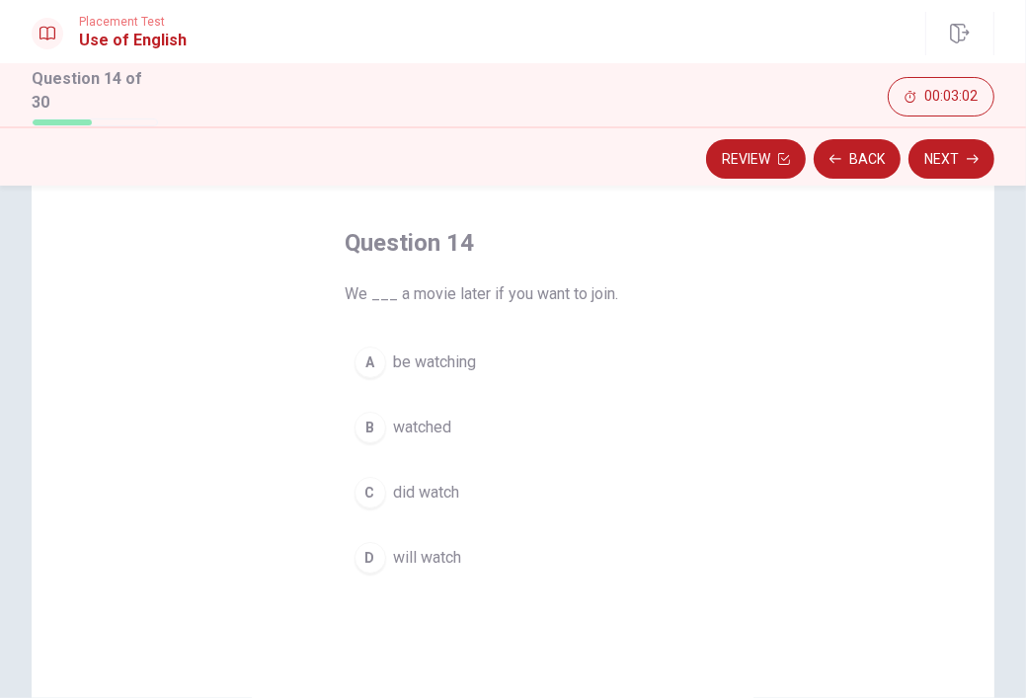
drag, startPoint x: 340, startPoint y: 290, endPoint x: 394, endPoint y: 301, distance: 55.4
click at [394, 301] on span "We ___ a movie later if you want to join." at bounding box center [514, 295] width 336 height 24
click at [387, 563] on button "D will watch" at bounding box center [514, 557] width 336 height 49
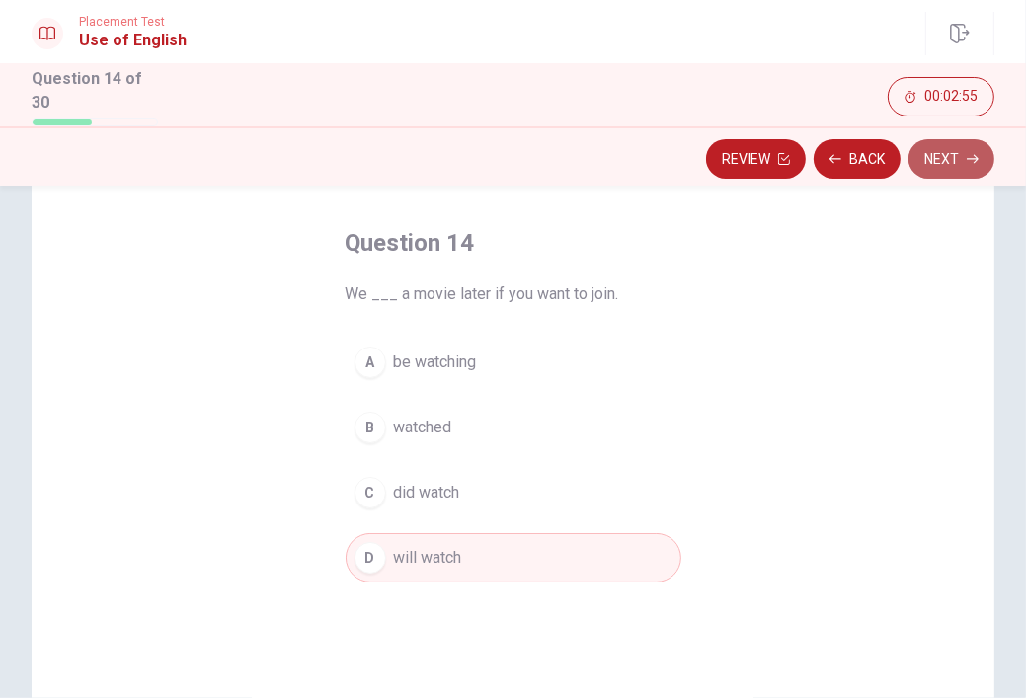
click at [939, 151] on button "Next" at bounding box center [952, 159] width 86 height 40
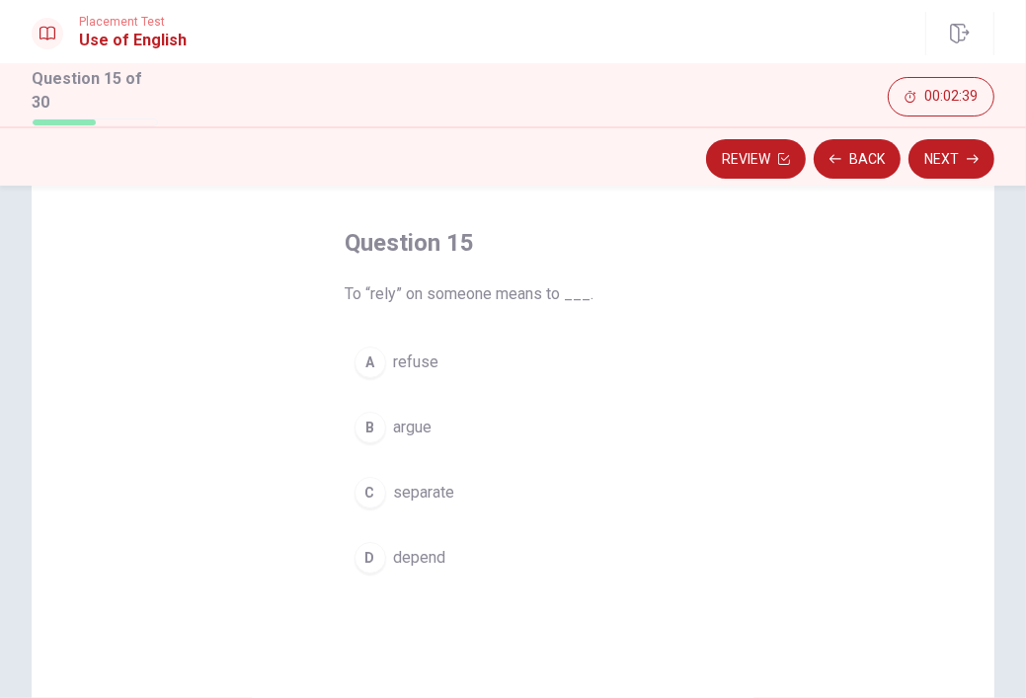
click at [400, 491] on span "separate" at bounding box center [424, 493] width 61 height 24
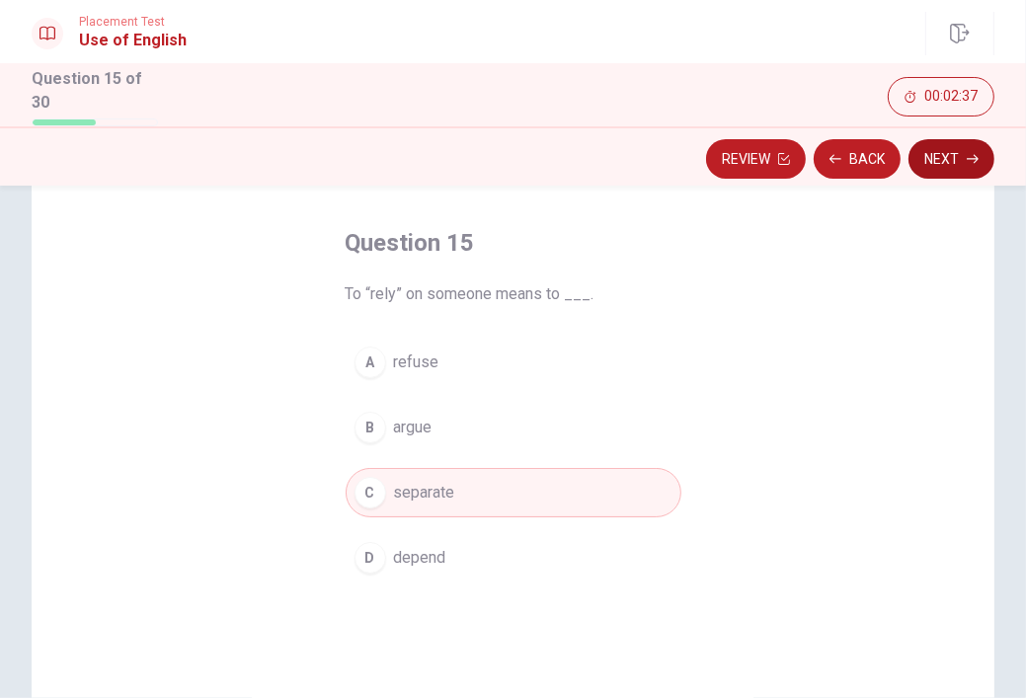
click at [956, 166] on button "Next" at bounding box center [952, 159] width 86 height 40
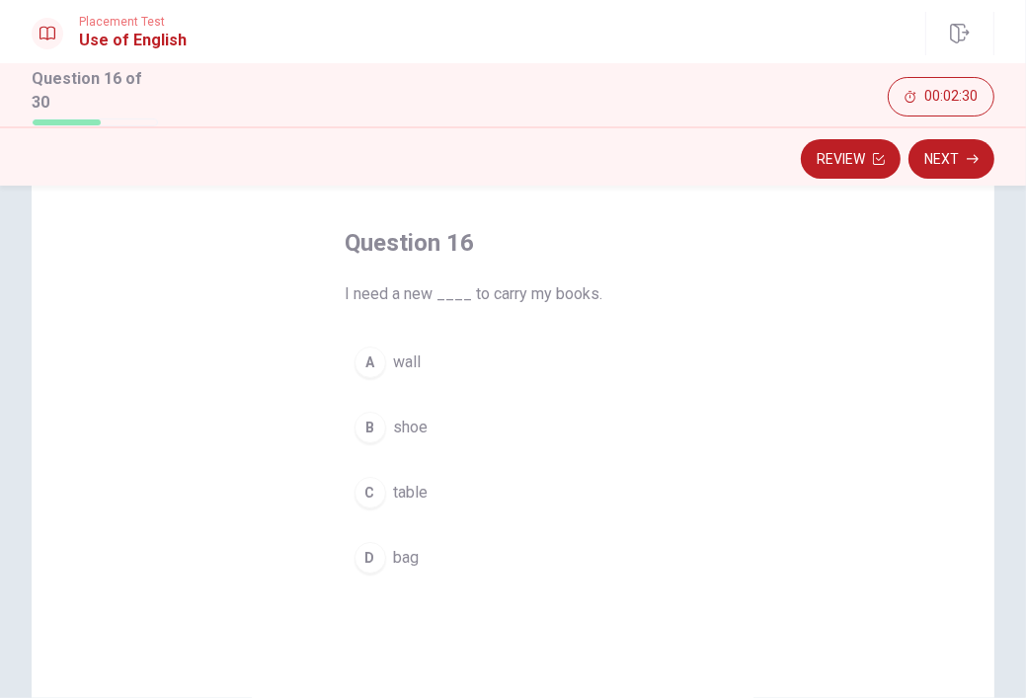
click at [403, 486] on span "table" at bounding box center [411, 493] width 35 height 24
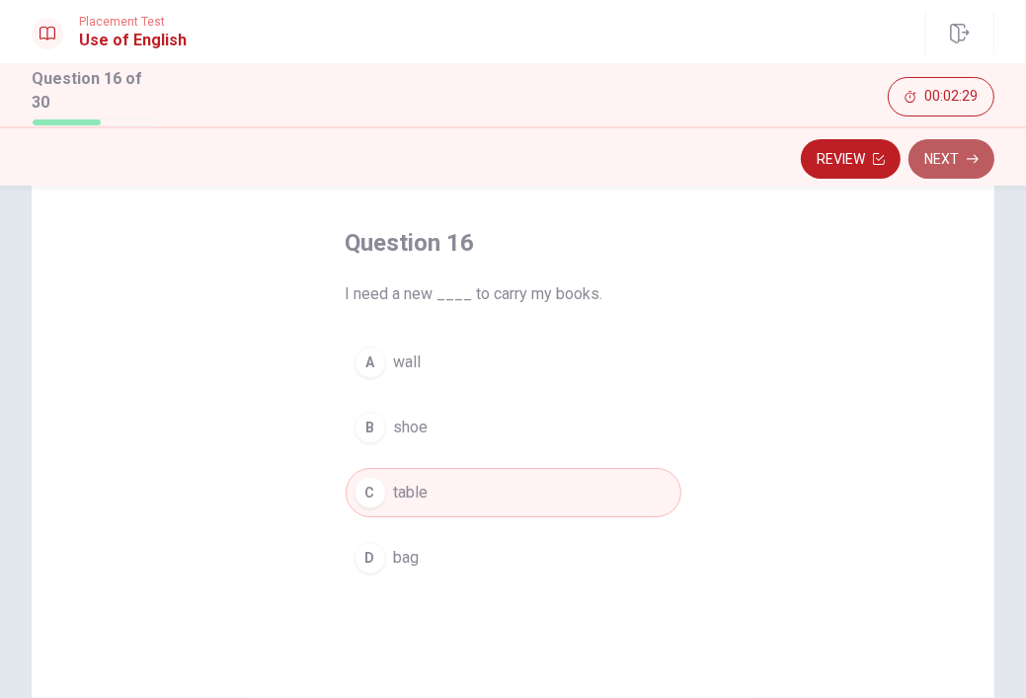
click at [974, 153] on icon "button" at bounding box center [973, 159] width 12 height 12
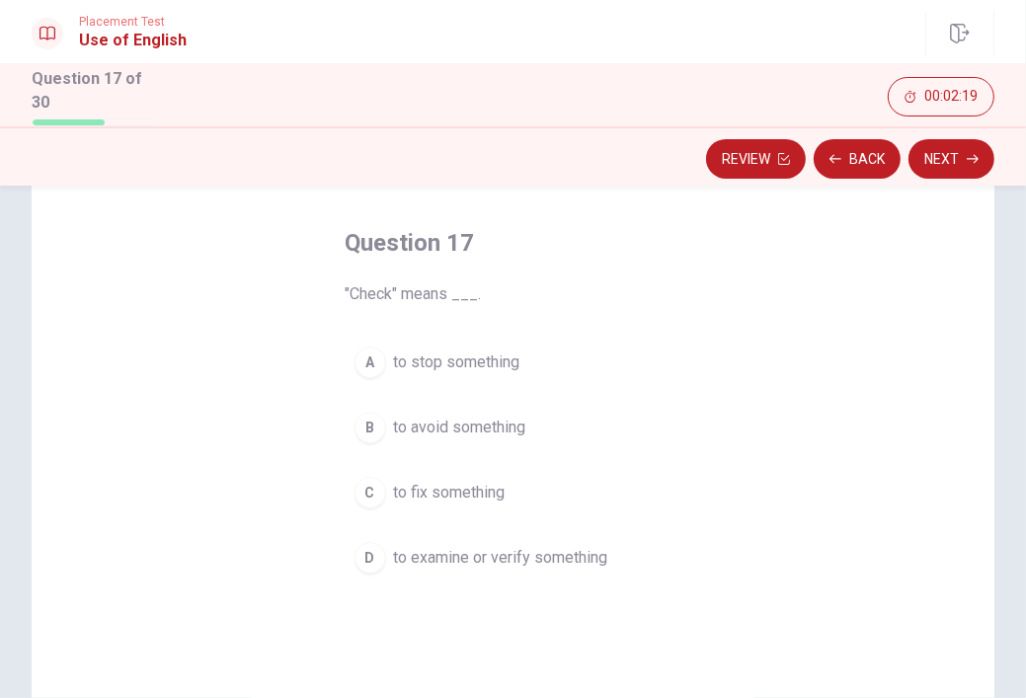
click at [462, 551] on span "to examine or verify something" at bounding box center [501, 558] width 214 height 24
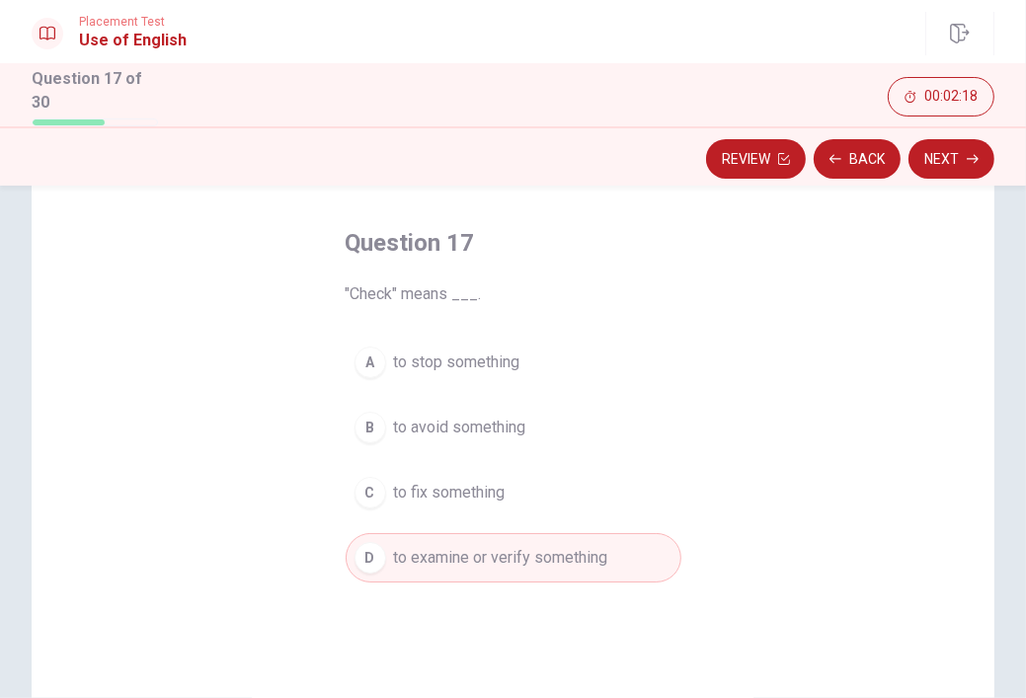
click at [444, 496] on span "to fix something" at bounding box center [450, 493] width 112 height 24
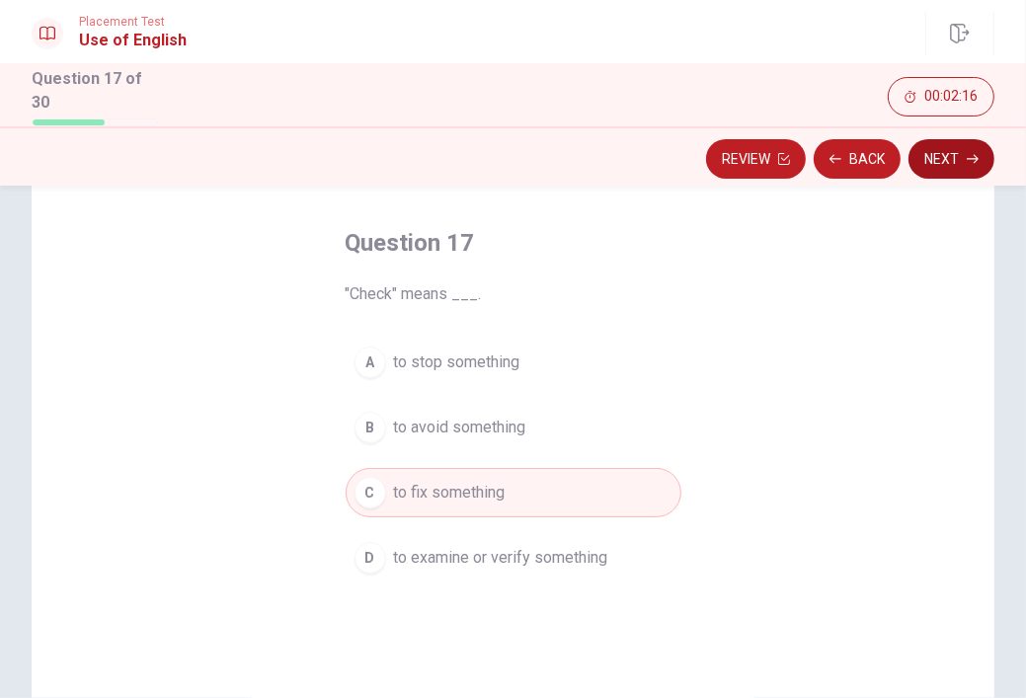
click at [931, 168] on button "Next" at bounding box center [952, 159] width 86 height 40
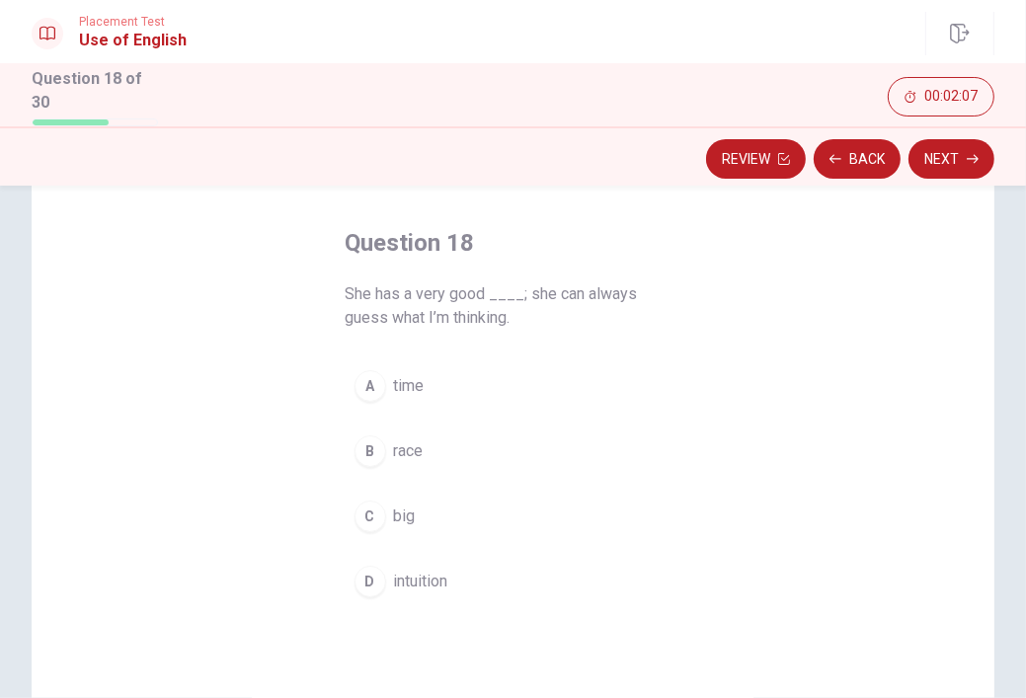
click at [405, 396] on button "A time" at bounding box center [514, 386] width 336 height 49
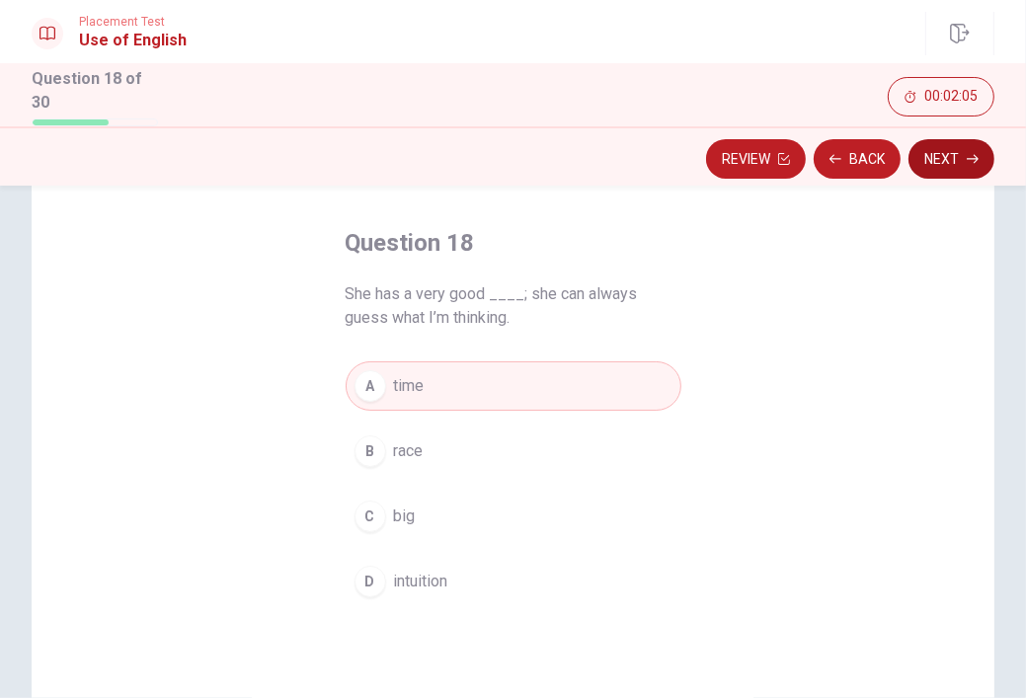
click at [954, 155] on button "Next" at bounding box center [952, 159] width 86 height 40
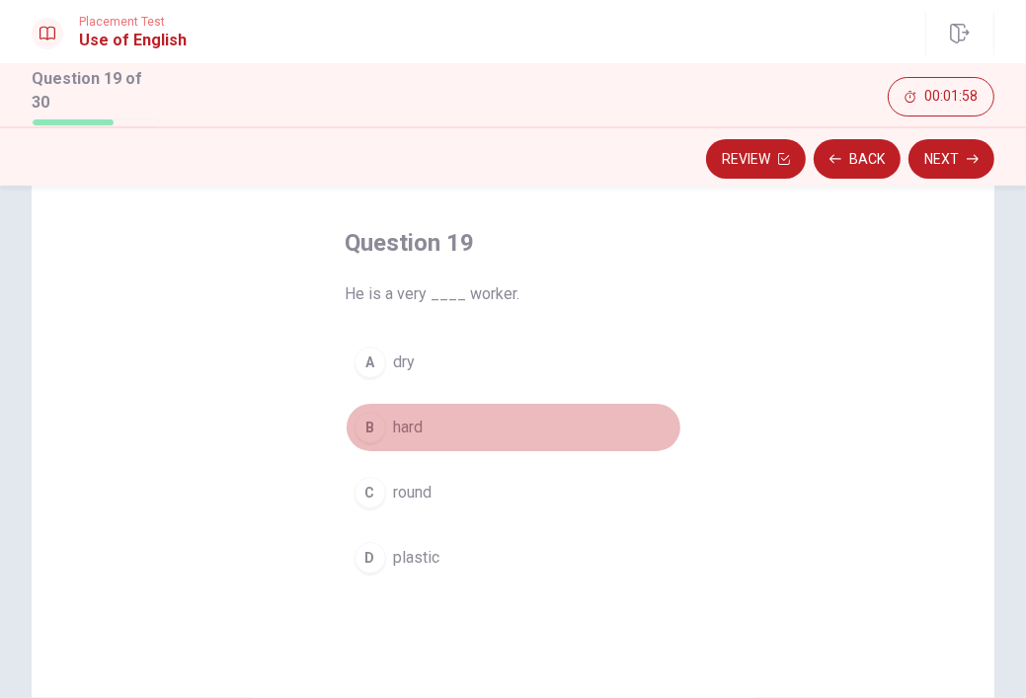
click at [394, 416] on span "hard" at bounding box center [409, 428] width 30 height 24
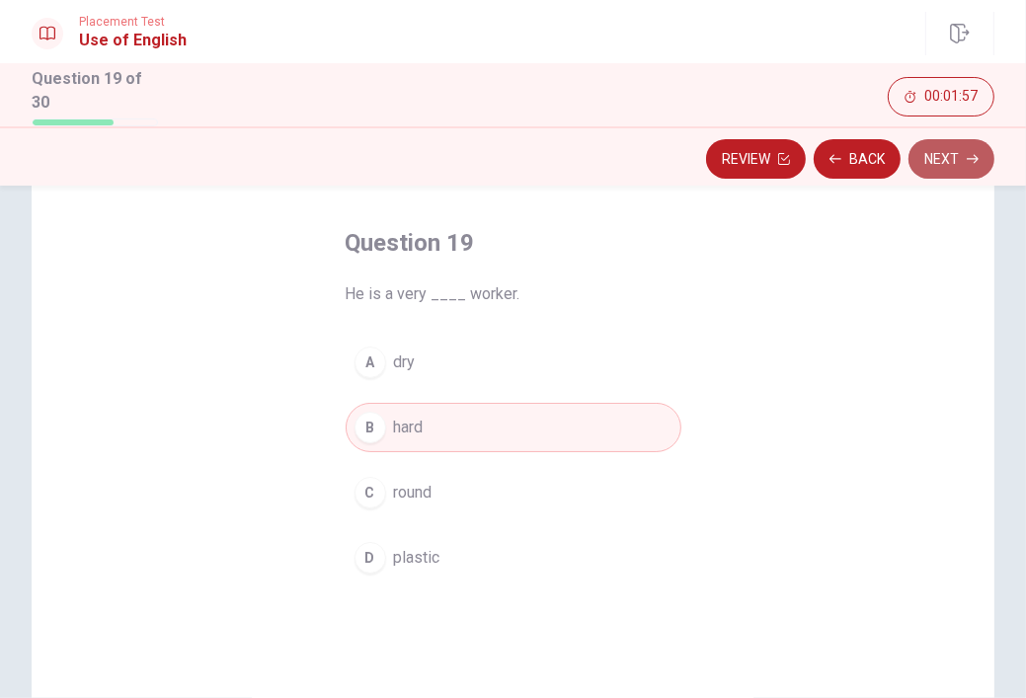
click at [961, 146] on button "Next" at bounding box center [952, 159] width 86 height 40
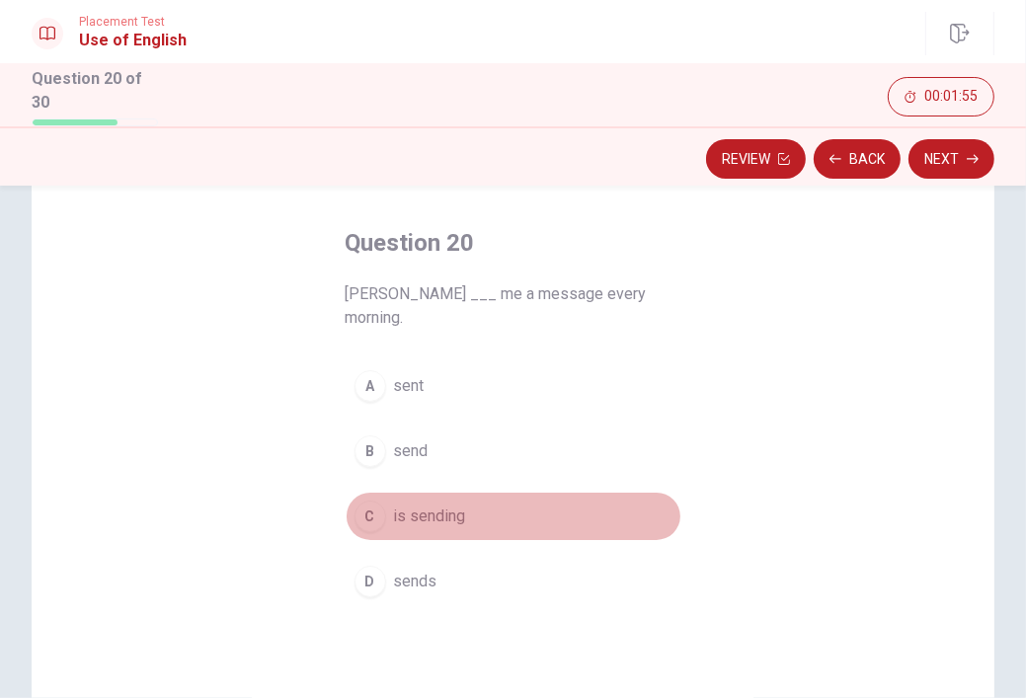
click at [415, 505] on span "is sending" at bounding box center [430, 517] width 72 height 24
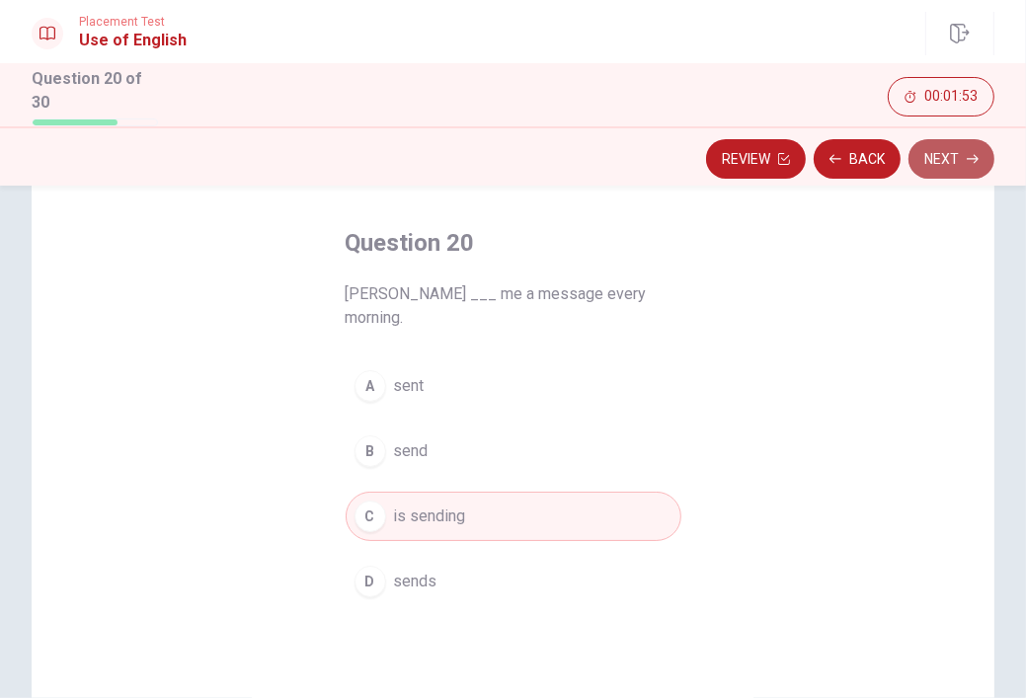
click at [928, 160] on button "Next" at bounding box center [952, 159] width 86 height 40
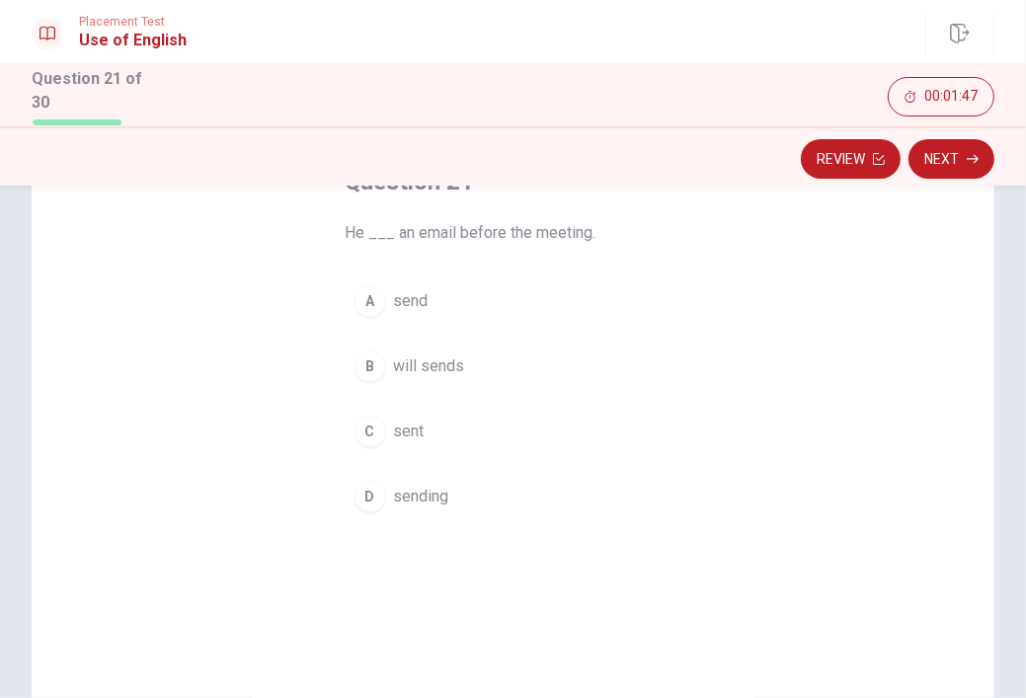
scroll to position [114, 0]
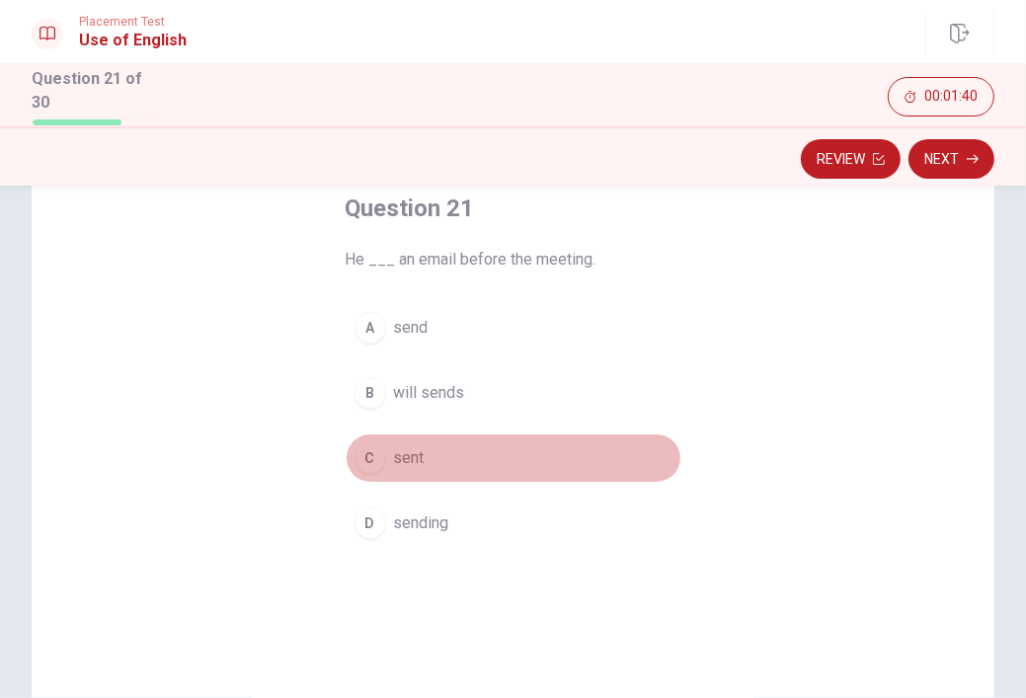
click at [407, 456] on span "sent" at bounding box center [409, 458] width 31 height 24
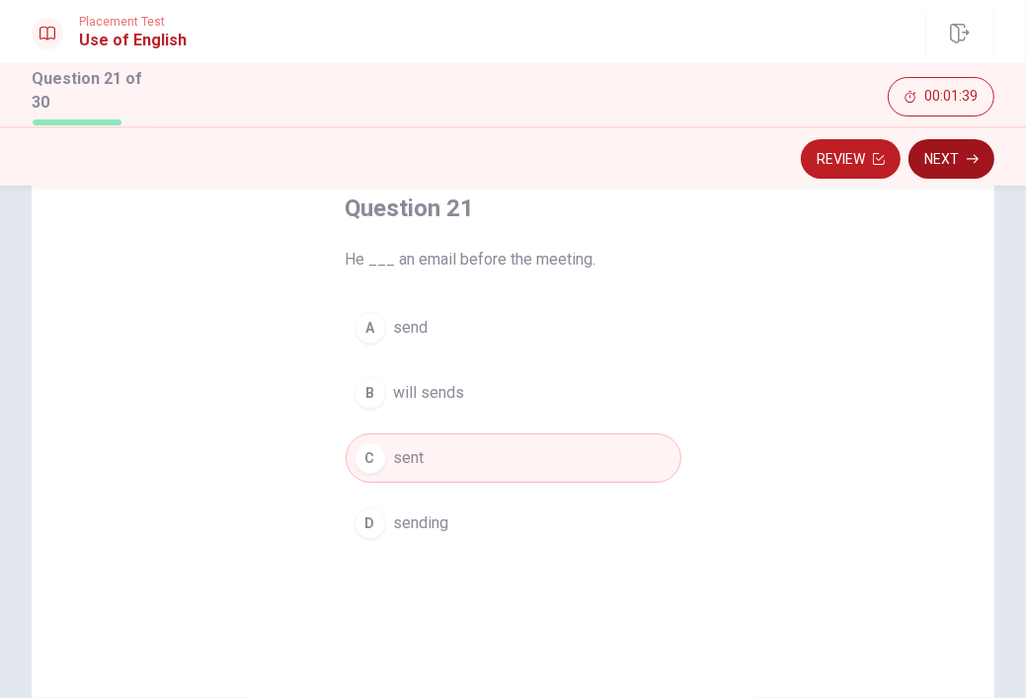
click at [954, 156] on button "Next" at bounding box center [952, 159] width 86 height 40
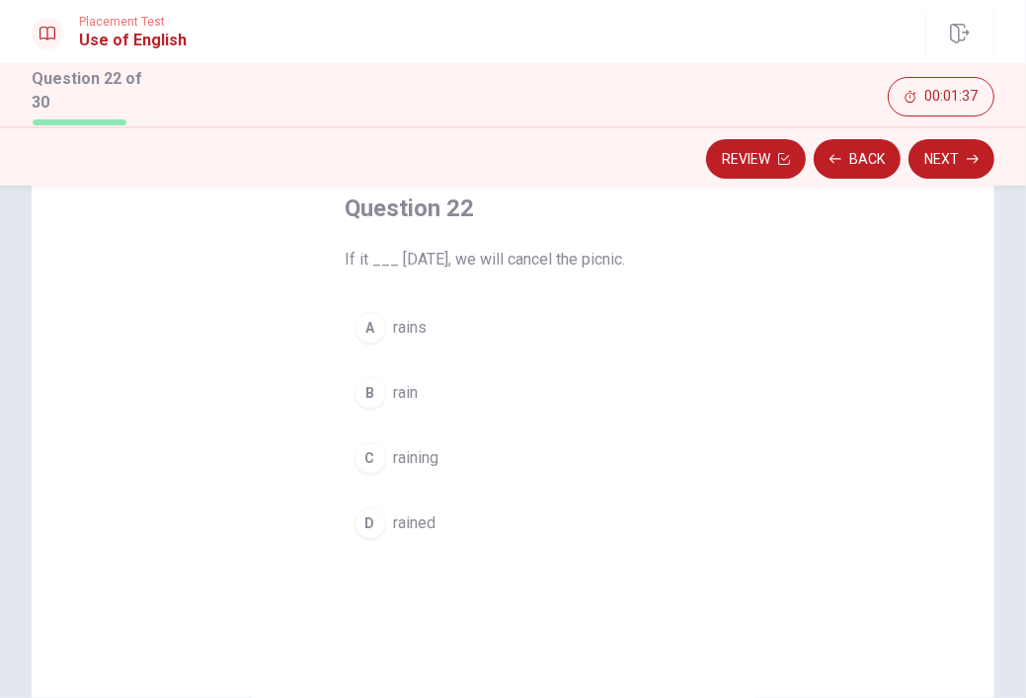
click at [417, 331] on span "rains" at bounding box center [411, 328] width 34 height 24
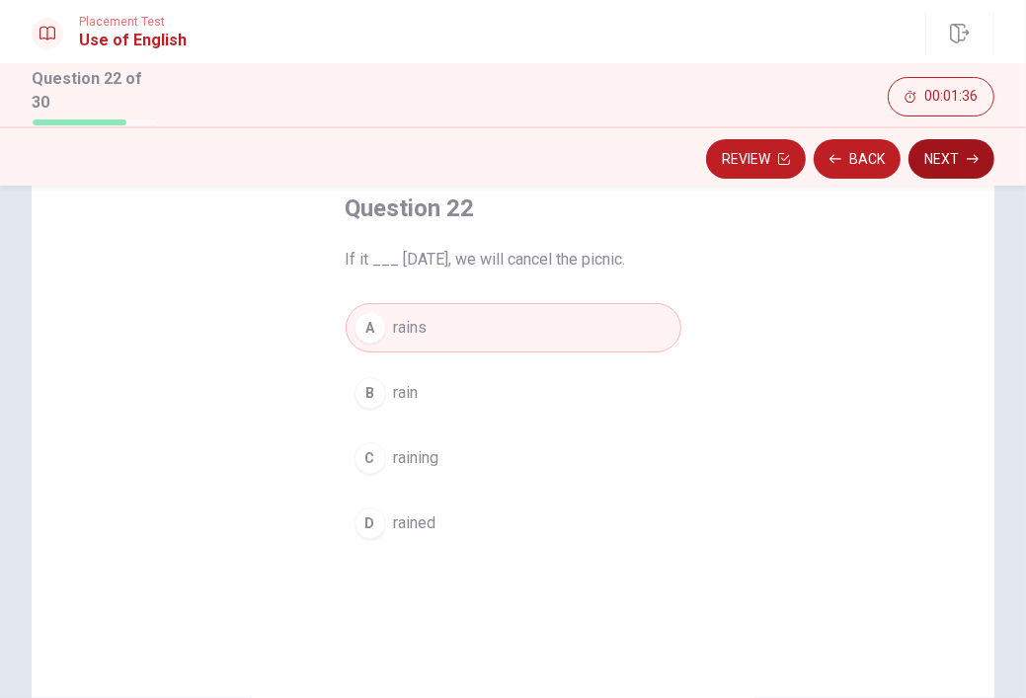
click at [955, 167] on button "Next" at bounding box center [952, 159] width 86 height 40
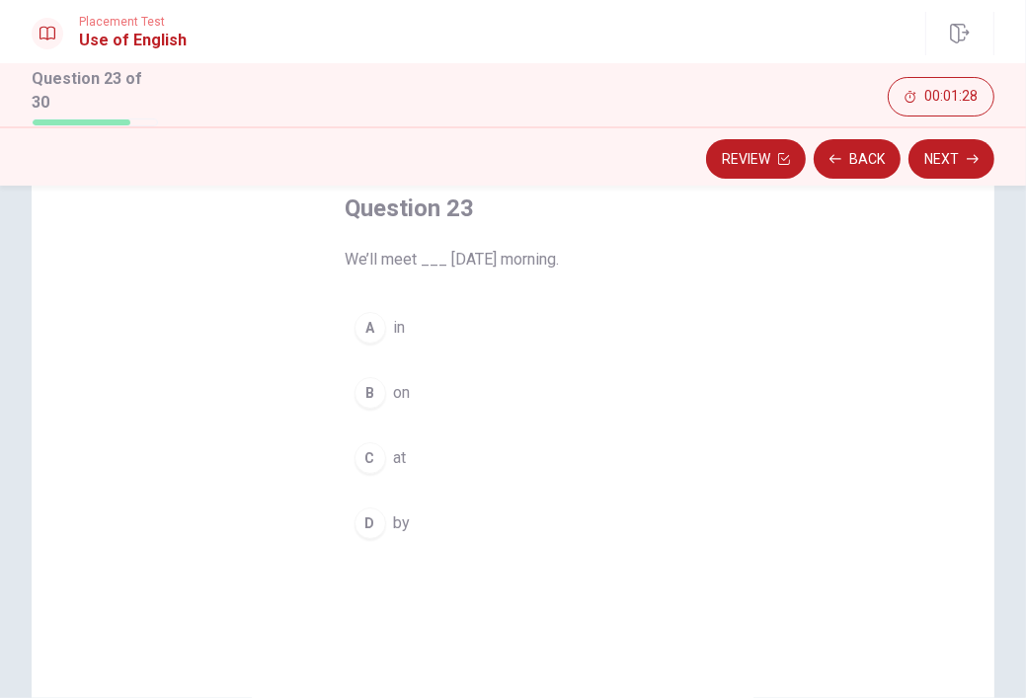
click at [374, 393] on div "B" at bounding box center [371, 393] width 32 height 32
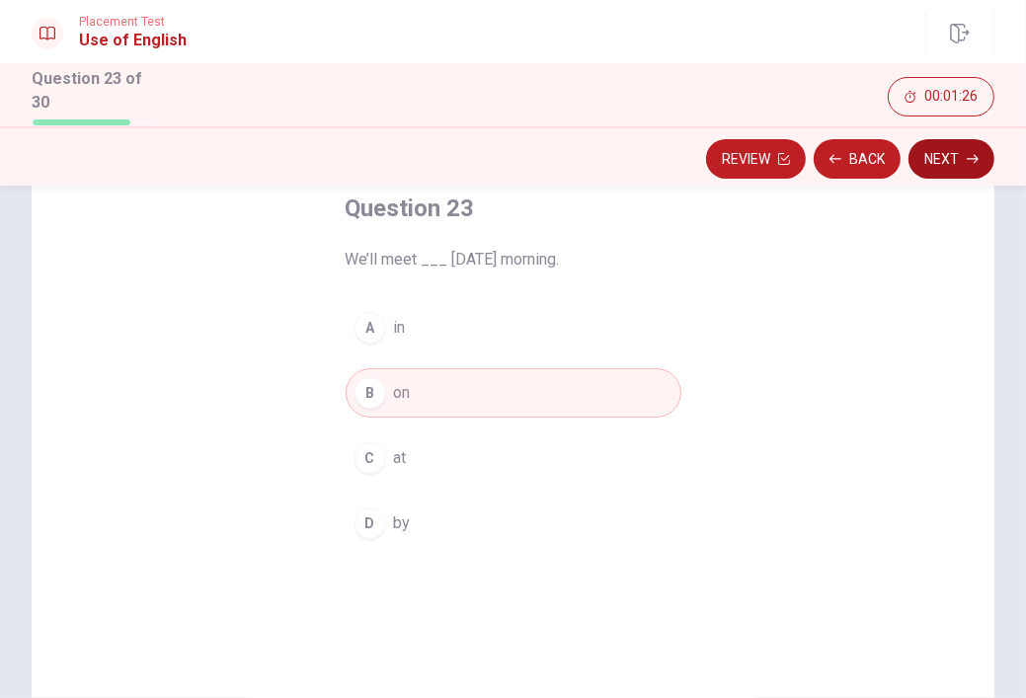
click at [925, 161] on button "Next" at bounding box center [952, 159] width 86 height 40
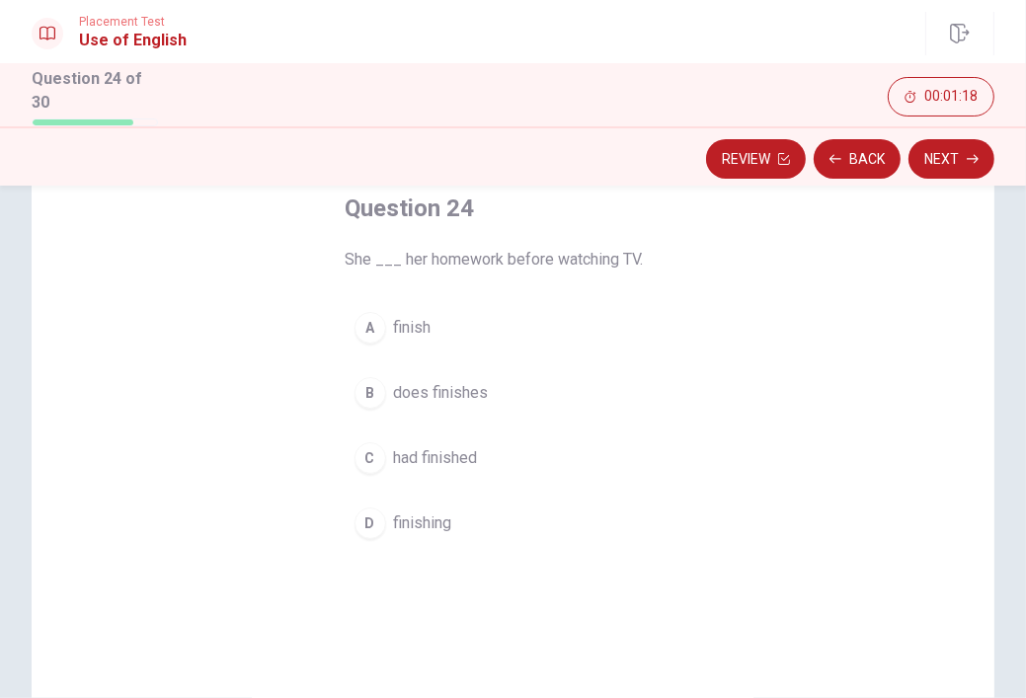
click at [368, 458] on div "C" at bounding box center [371, 459] width 32 height 32
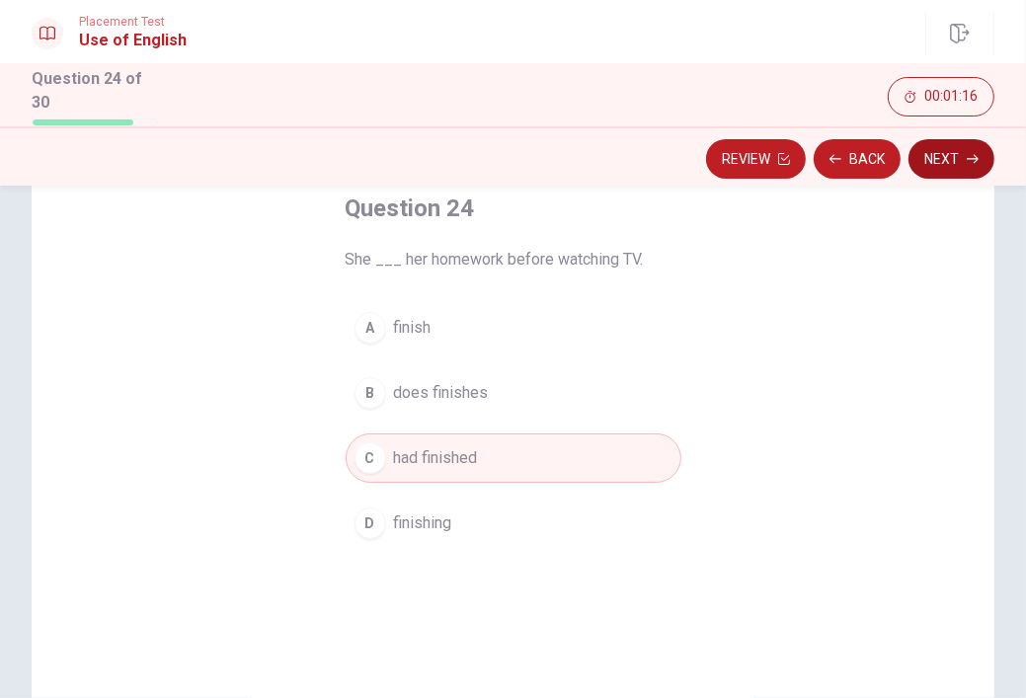
click at [956, 159] on button "Next" at bounding box center [952, 159] width 86 height 40
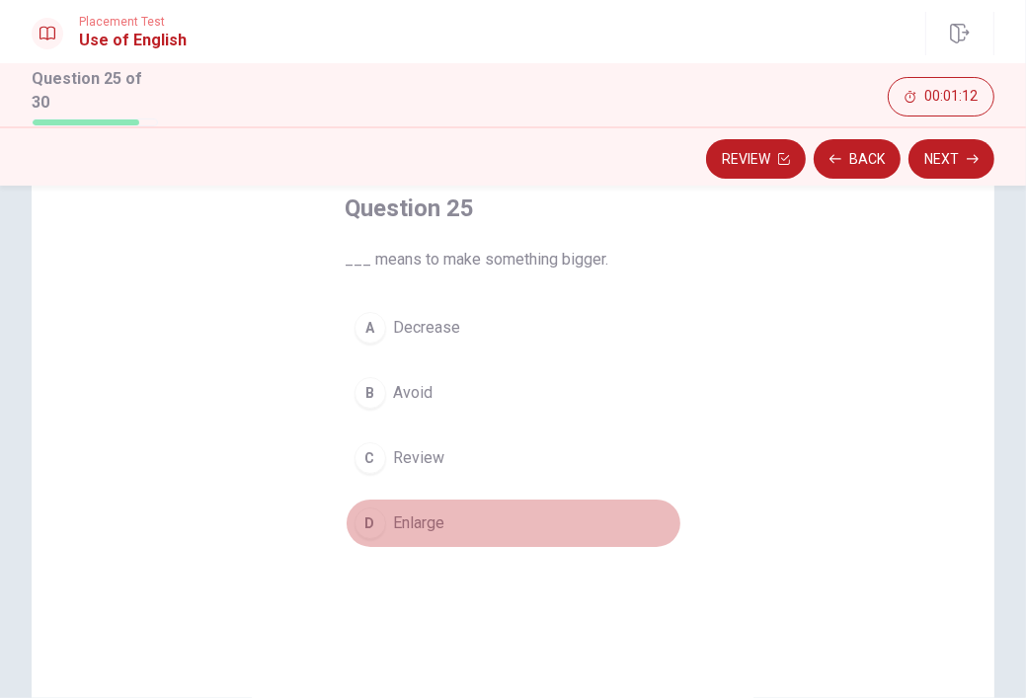
click at [395, 526] on span "Enlarge" at bounding box center [419, 524] width 51 height 24
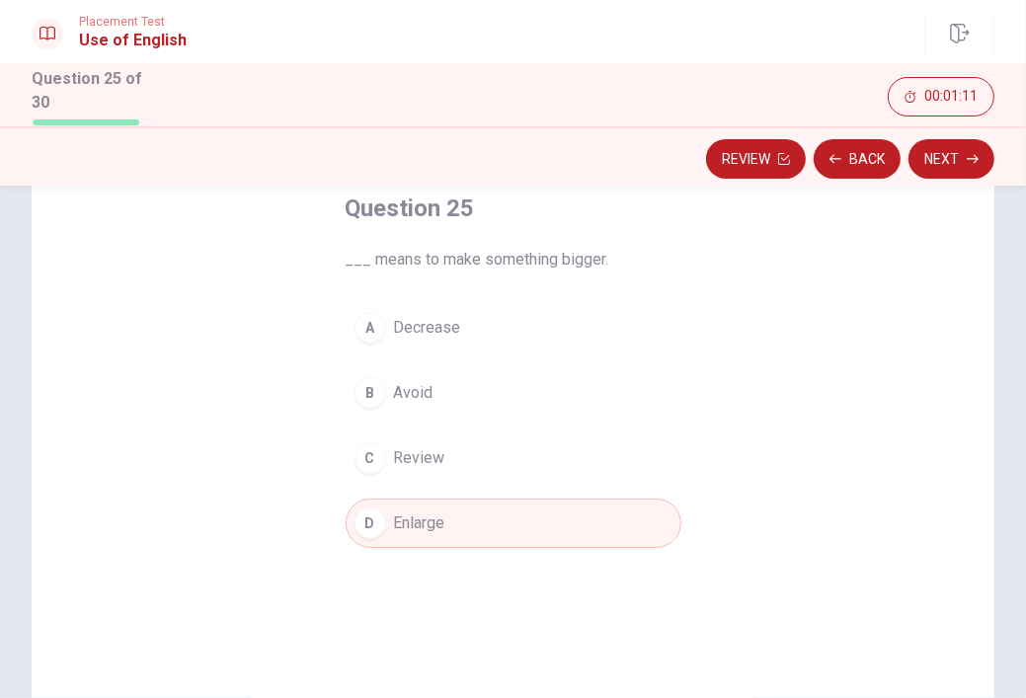
click at [416, 469] on button "C Review" at bounding box center [514, 458] width 336 height 49
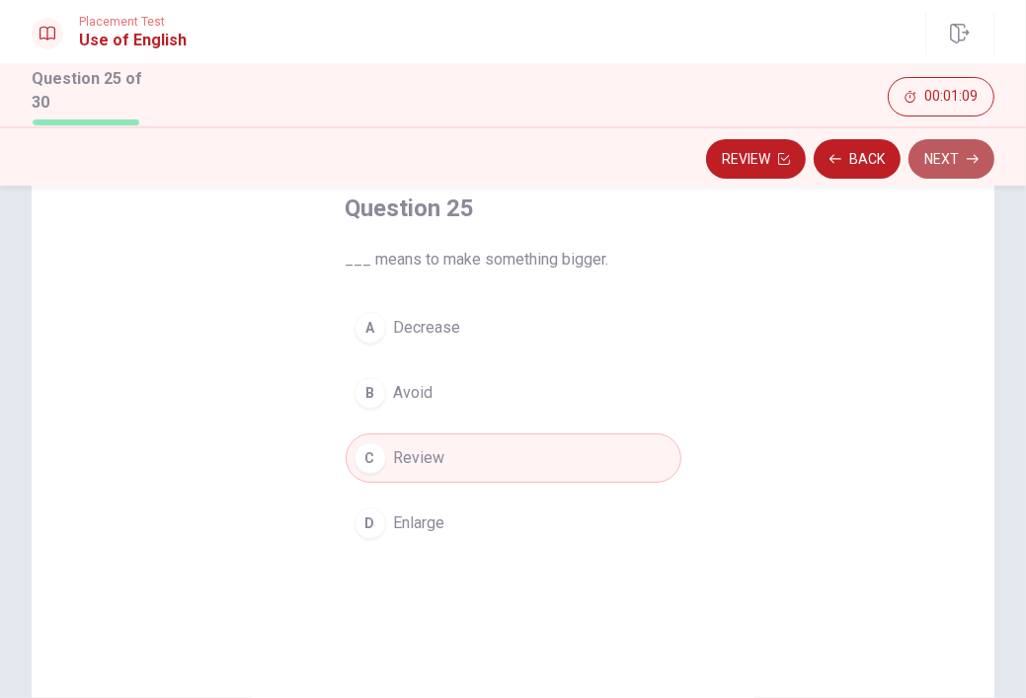
click at [928, 160] on button "Next" at bounding box center [952, 159] width 86 height 40
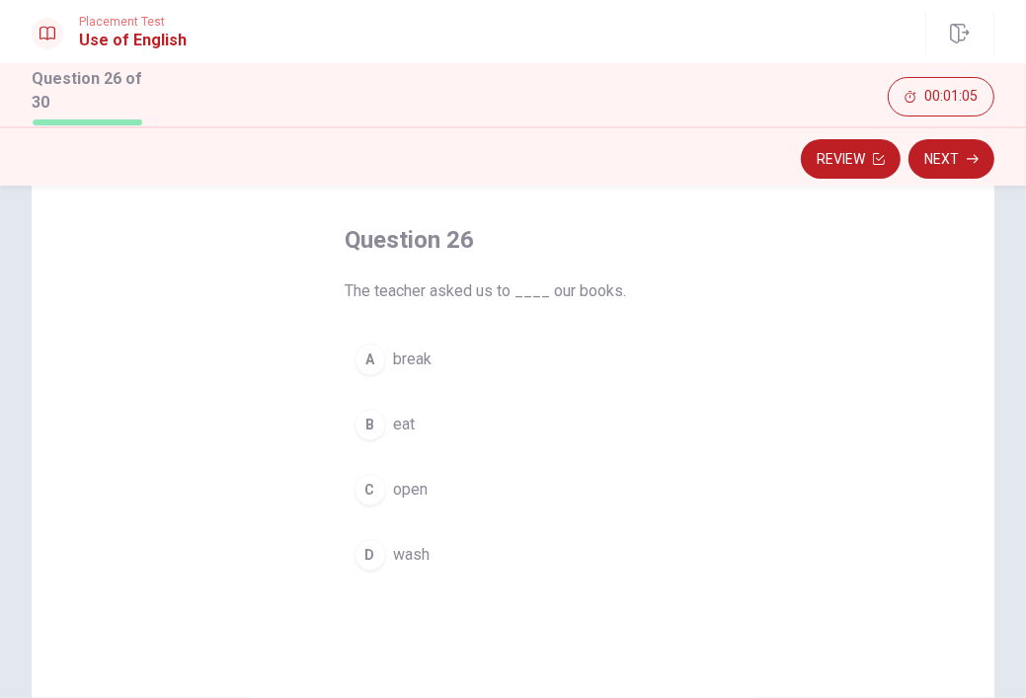
scroll to position [79, 0]
click at [370, 499] on div "C" at bounding box center [371, 493] width 32 height 32
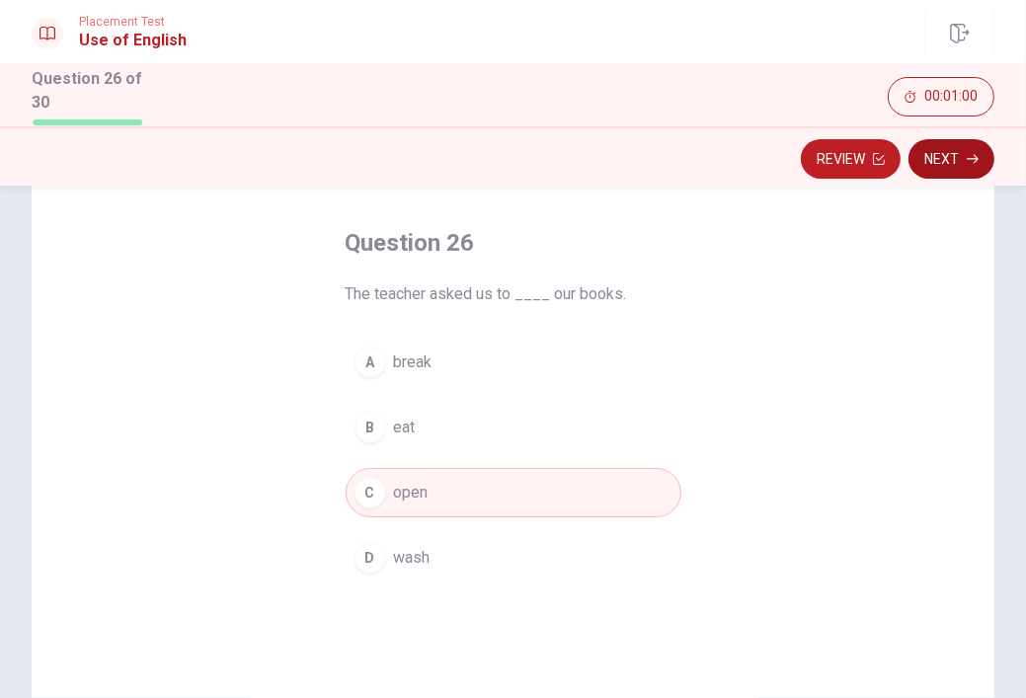
click at [980, 147] on button "Next" at bounding box center [952, 159] width 86 height 40
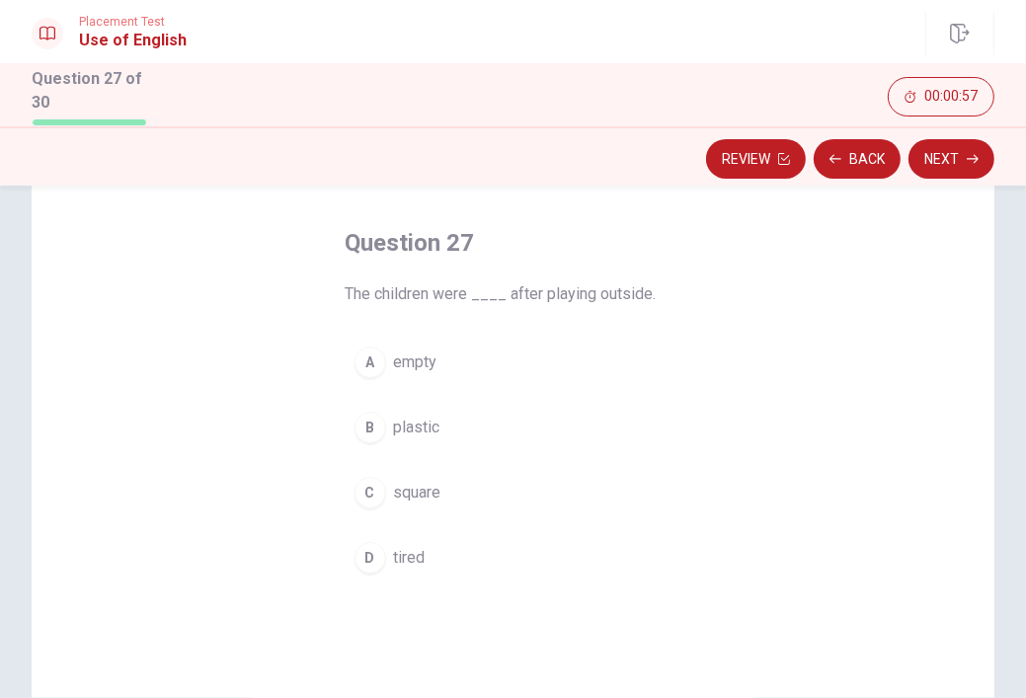
click at [376, 555] on div "D" at bounding box center [371, 558] width 32 height 32
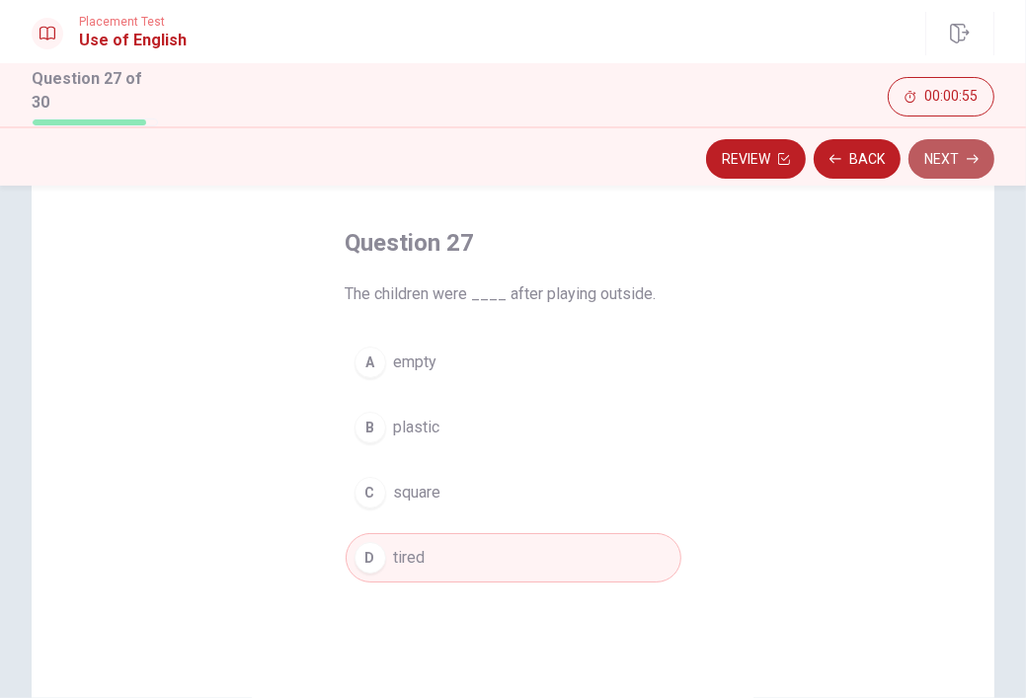
click at [976, 139] on button "Next" at bounding box center [952, 159] width 86 height 40
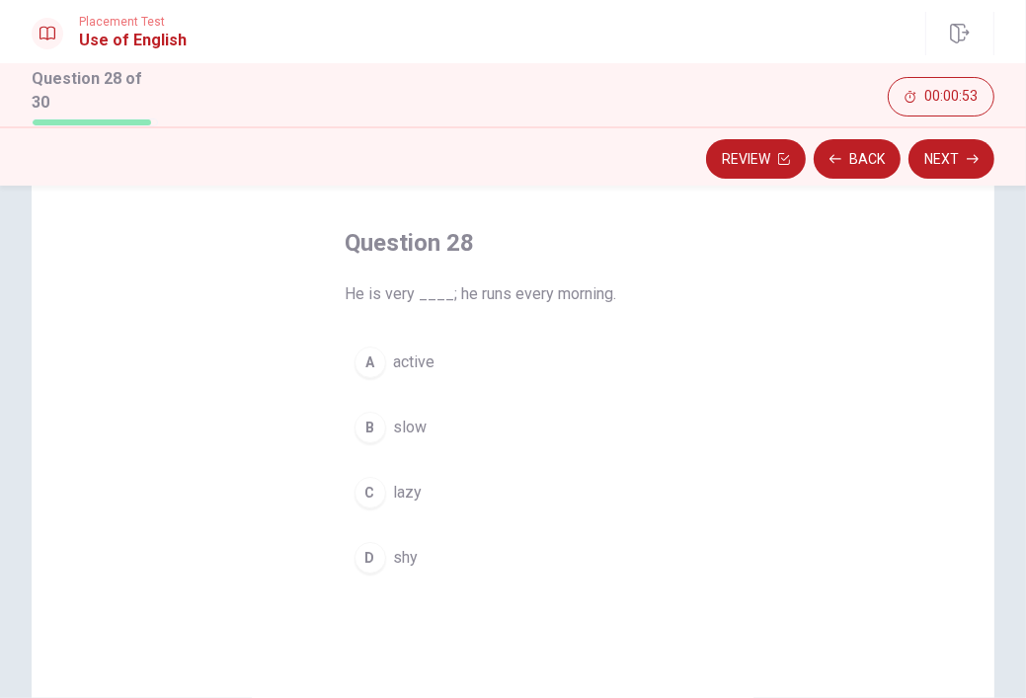
click at [445, 384] on div "A active B slow C lazy D shy" at bounding box center [514, 460] width 336 height 245
click at [411, 367] on span "active" at bounding box center [414, 363] width 41 height 24
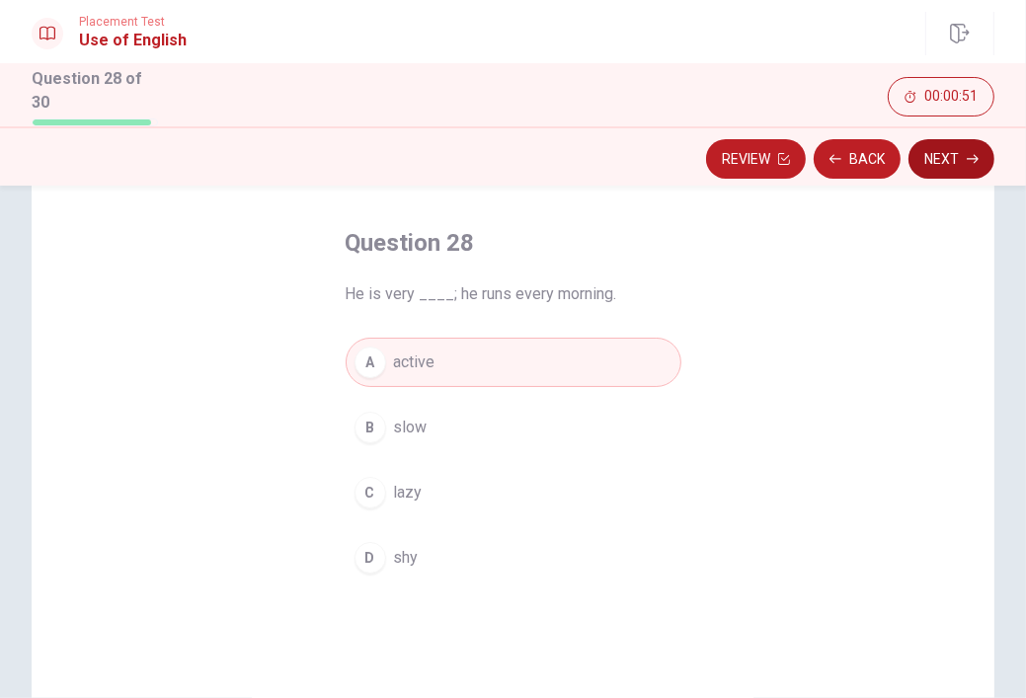
click at [949, 162] on button "Next" at bounding box center [952, 159] width 86 height 40
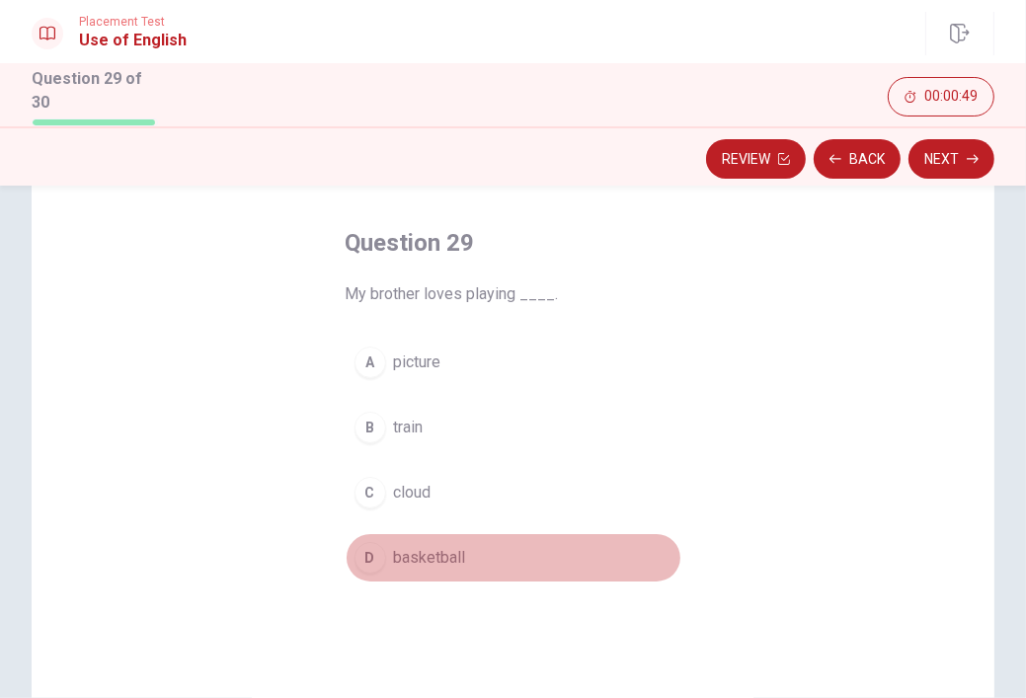
click at [394, 560] on span "basketball" at bounding box center [430, 558] width 72 height 24
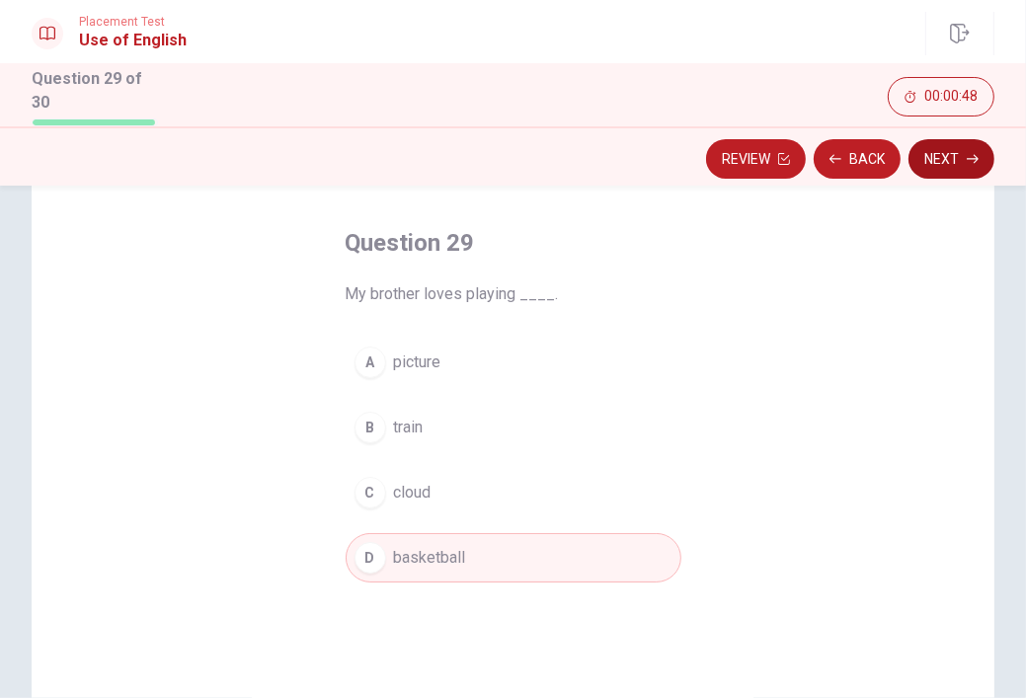
click at [960, 149] on button "Next" at bounding box center [952, 159] width 86 height 40
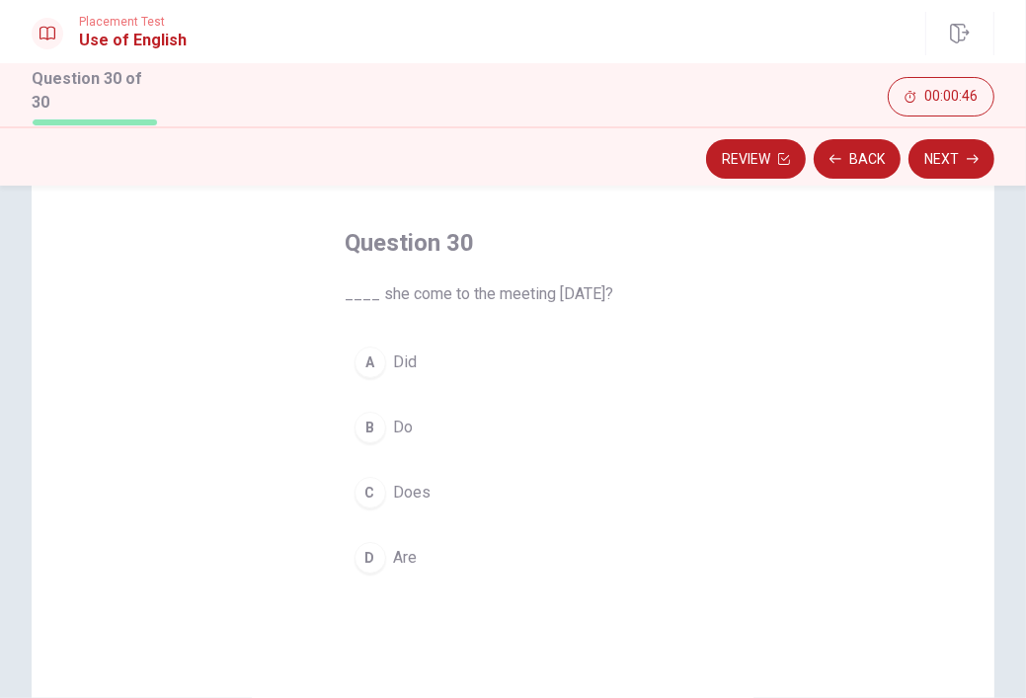
click at [379, 364] on button "A Did" at bounding box center [514, 362] width 336 height 49
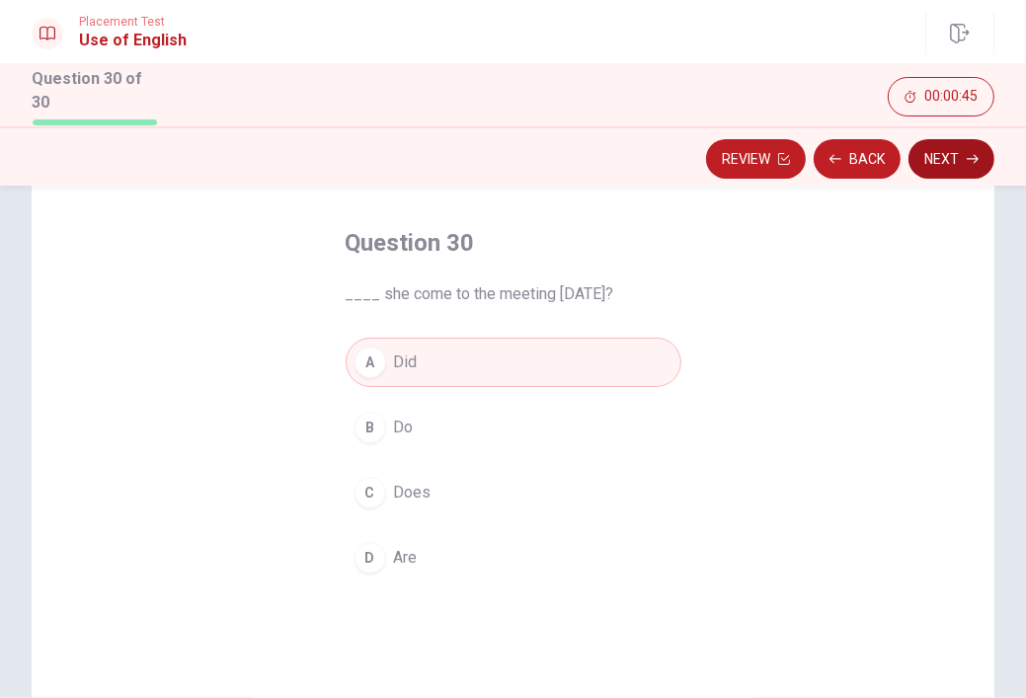
click at [962, 163] on button "Next" at bounding box center [952, 159] width 86 height 40
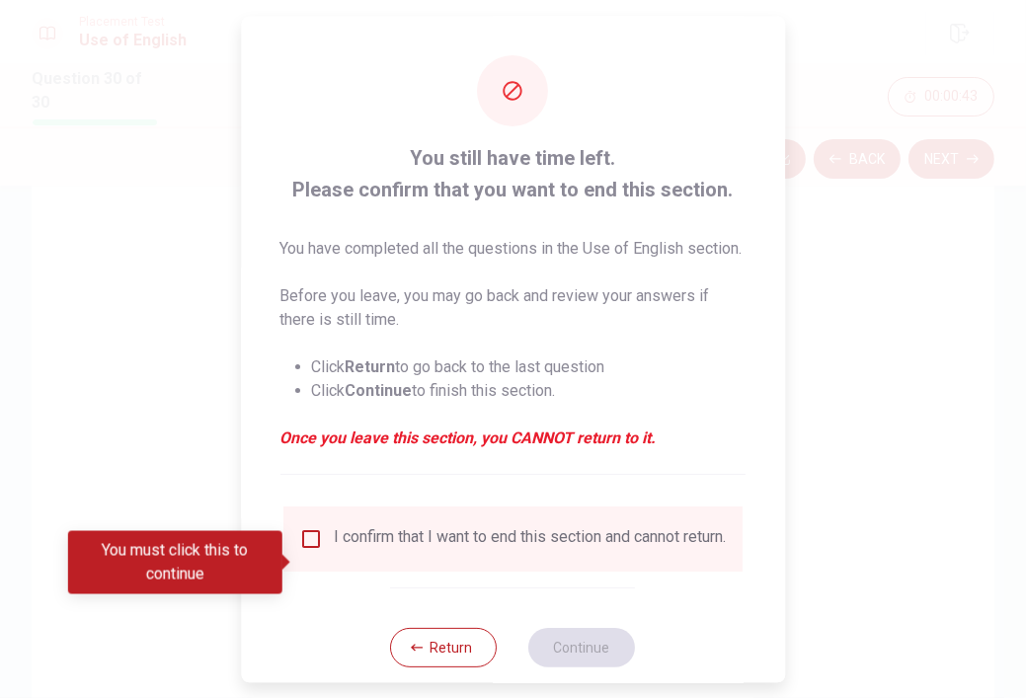
scroll to position [62, 0]
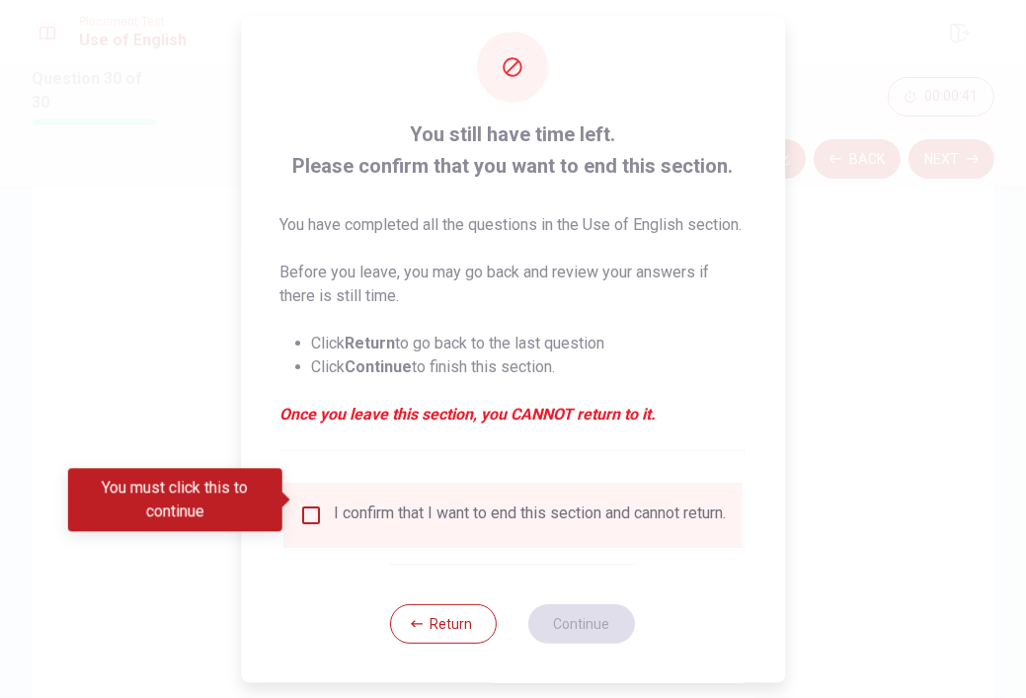
click at [324, 503] on div "I confirm that I want to end this section and cannot return." at bounding box center [513, 515] width 428 height 24
click at [315, 503] on input "You must click this to continue" at bounding box center [311, 515] width 24 height 24
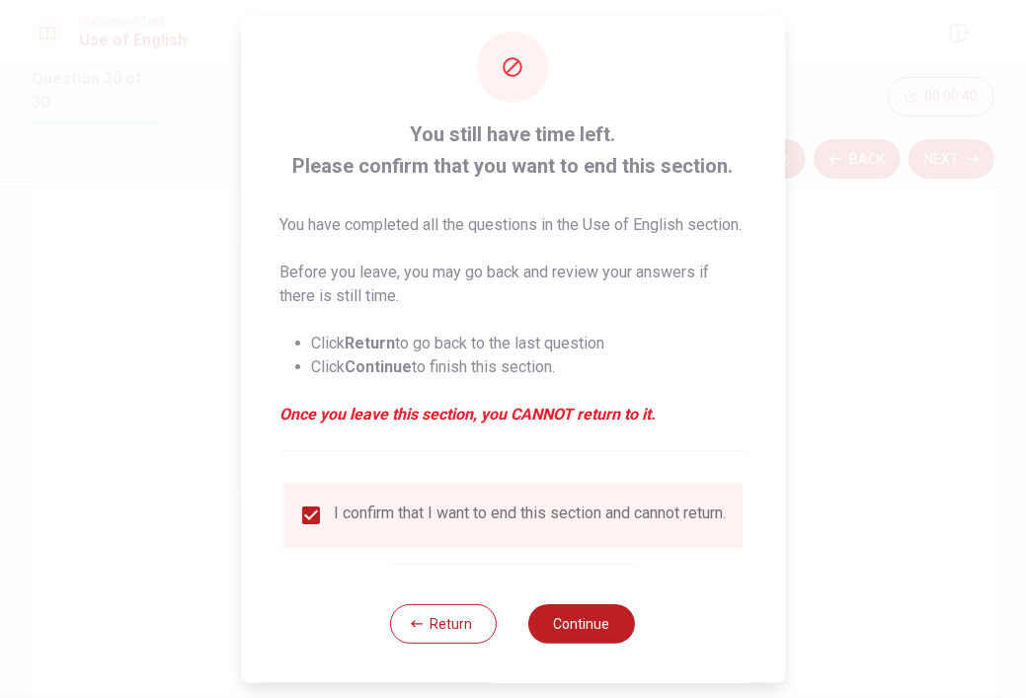
click at [594, 647] on div "Return Continue" at bounding box center [513, 623] width 245 height 120
click at [591, 629] on button "Continue" at bounding box center [582, 624] width 107 height 40
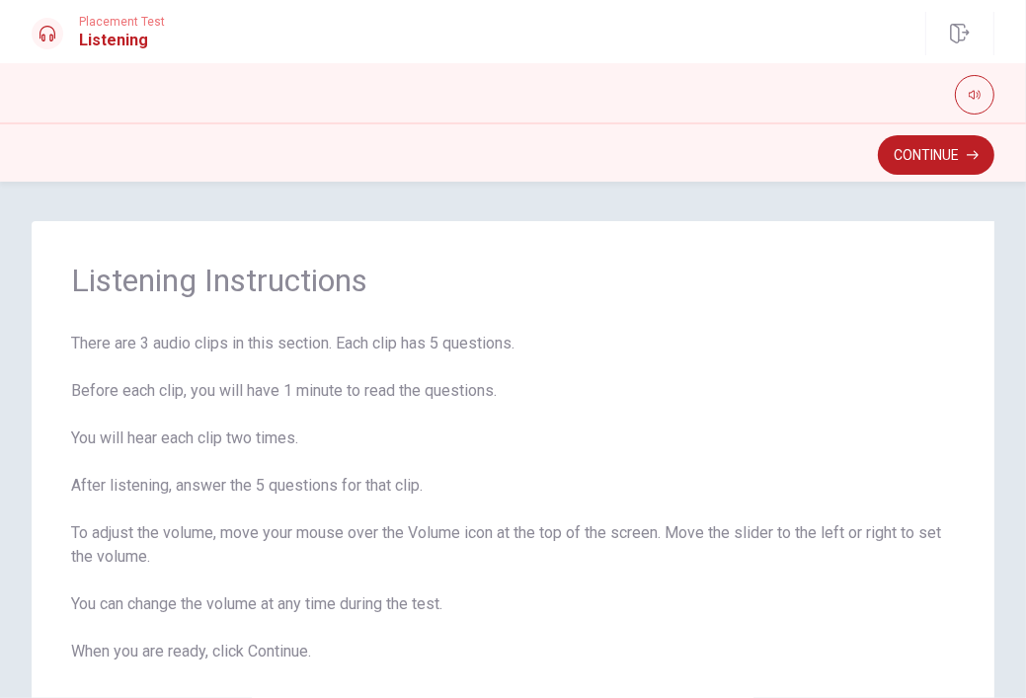
scroll to position [107, 0]
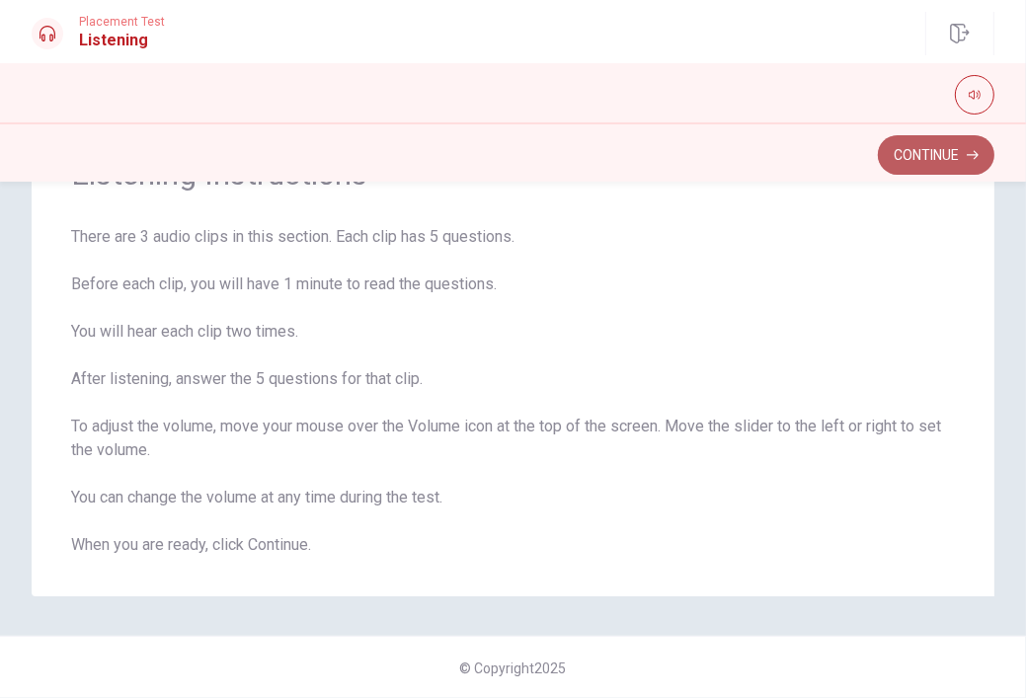
click at [928, 149] on button "Continue" at bounding box center [936, 155] width 117 height 40
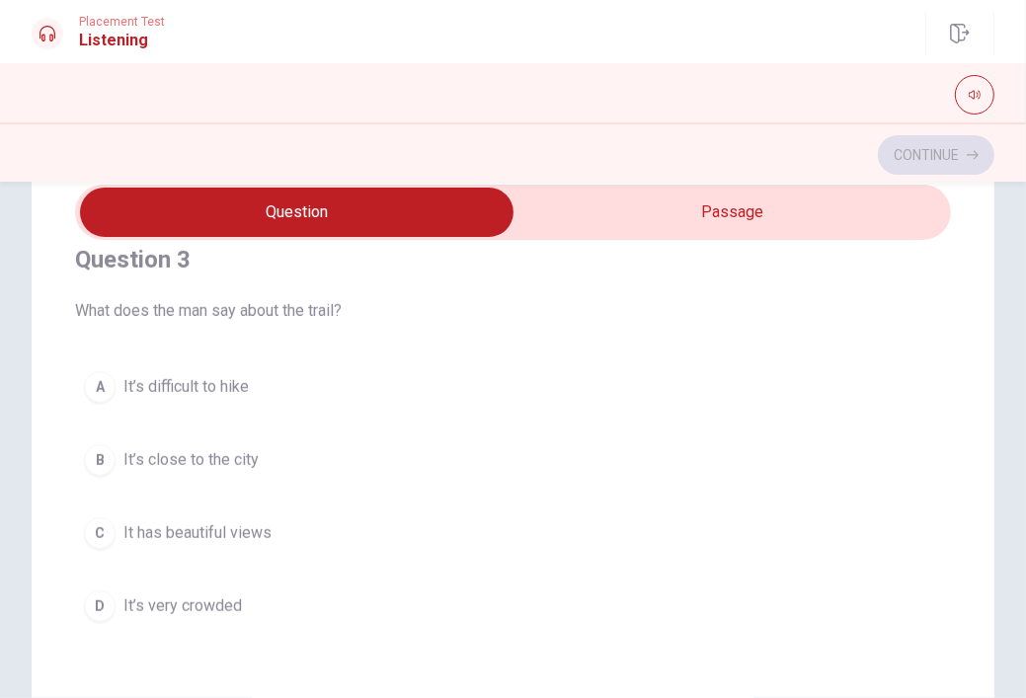
scroll to position [923, 0]
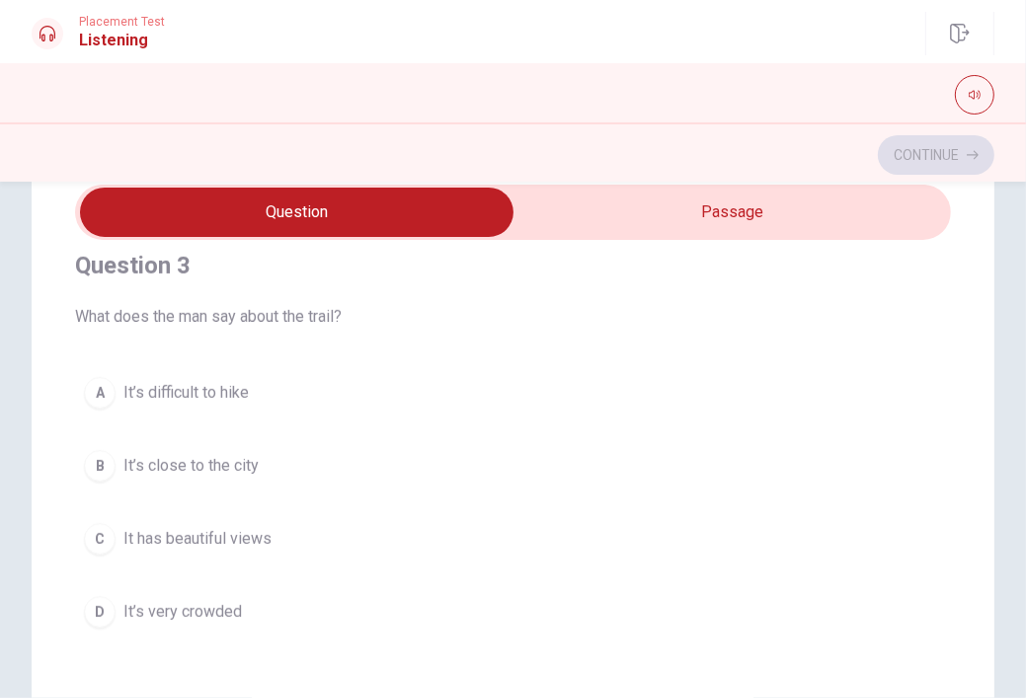
click at [762, 226] on input "checkbox" at bounding box center [297, 212] width 1315 height 49
checkbox input "true"
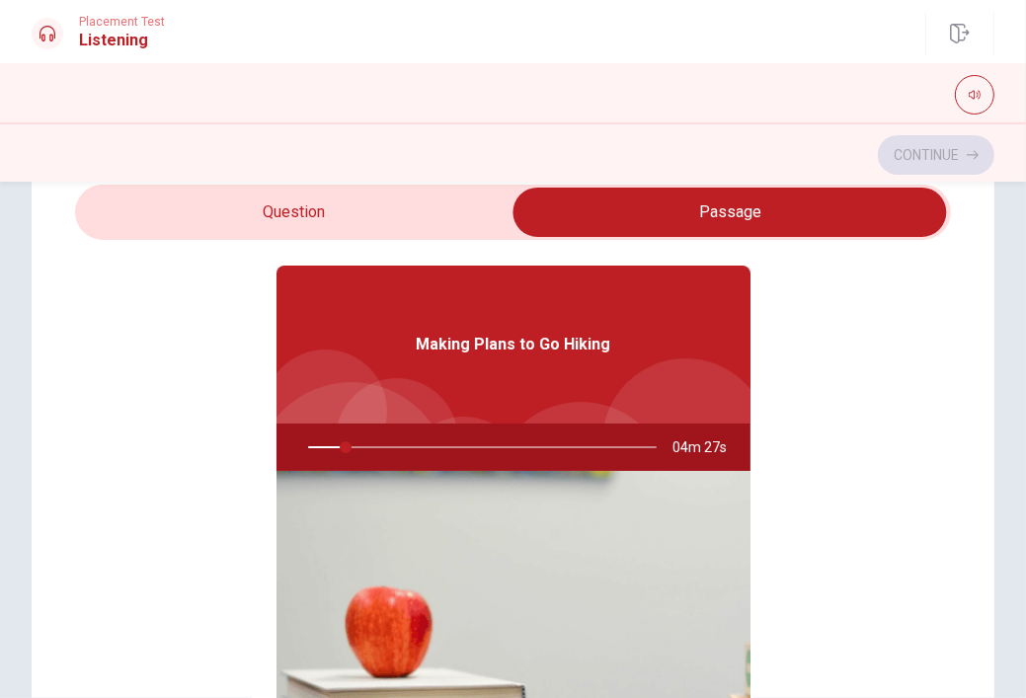
scroll to position [111, 0]
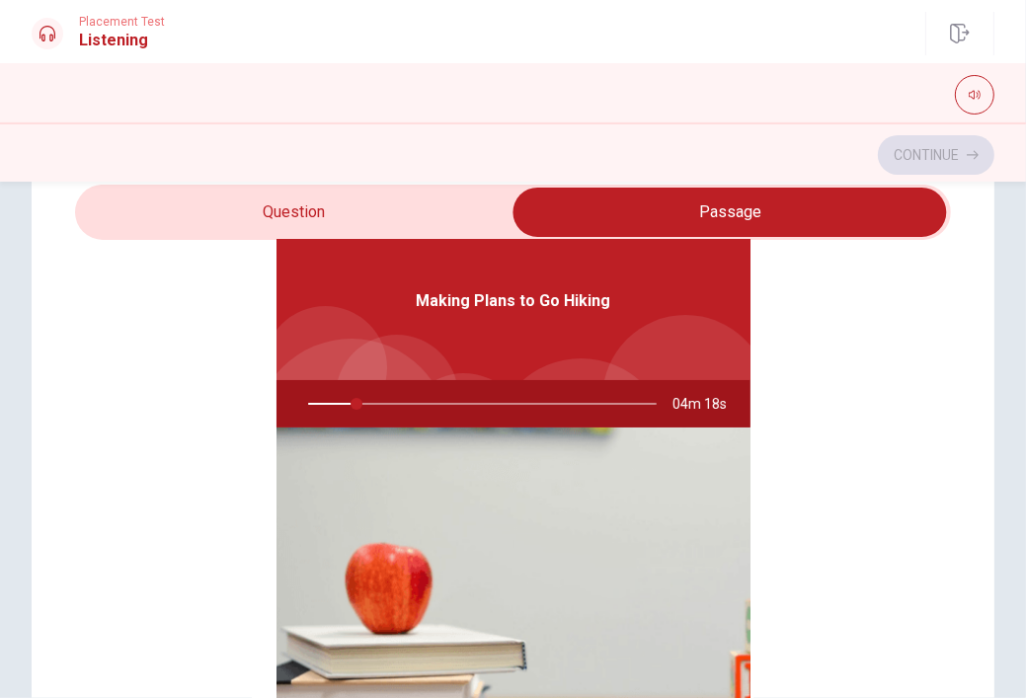
drag, startPoint x: 346, startPoint y: 405, endPoint x: 364, endPoint y: 408, distance: 19.0
click at [364, 408] on div at bounding box center [478, 403] width 388 height 47
type input "17"
click at [237, 199] on input "checkbox" at bounding box center [730, 212] width 1315 height 49
checkbox input "false"
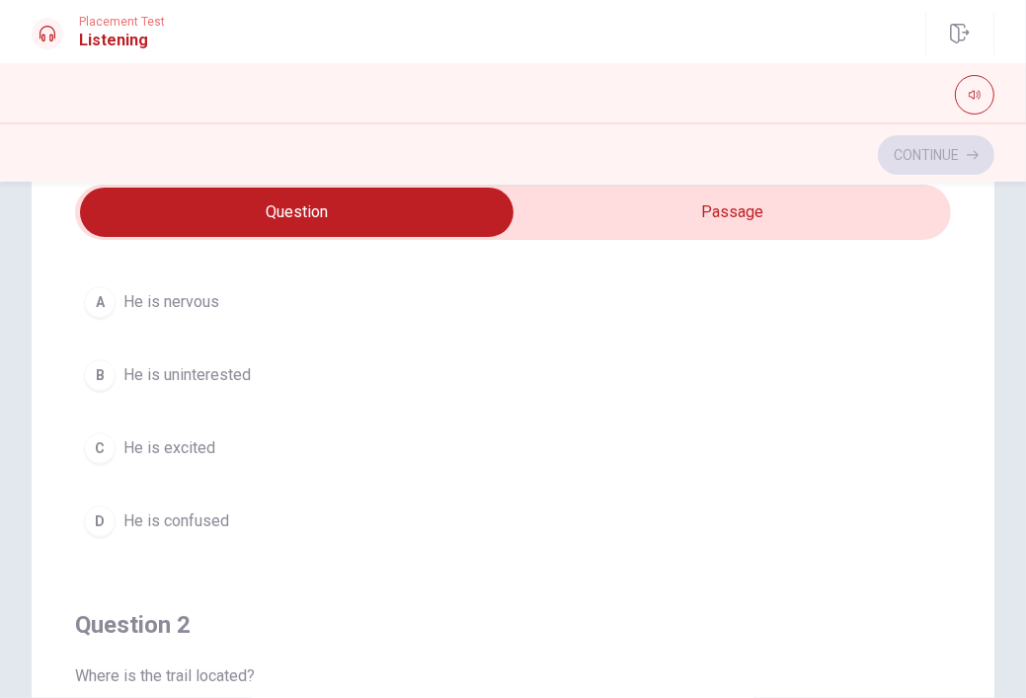
scroll to position [114, 0]
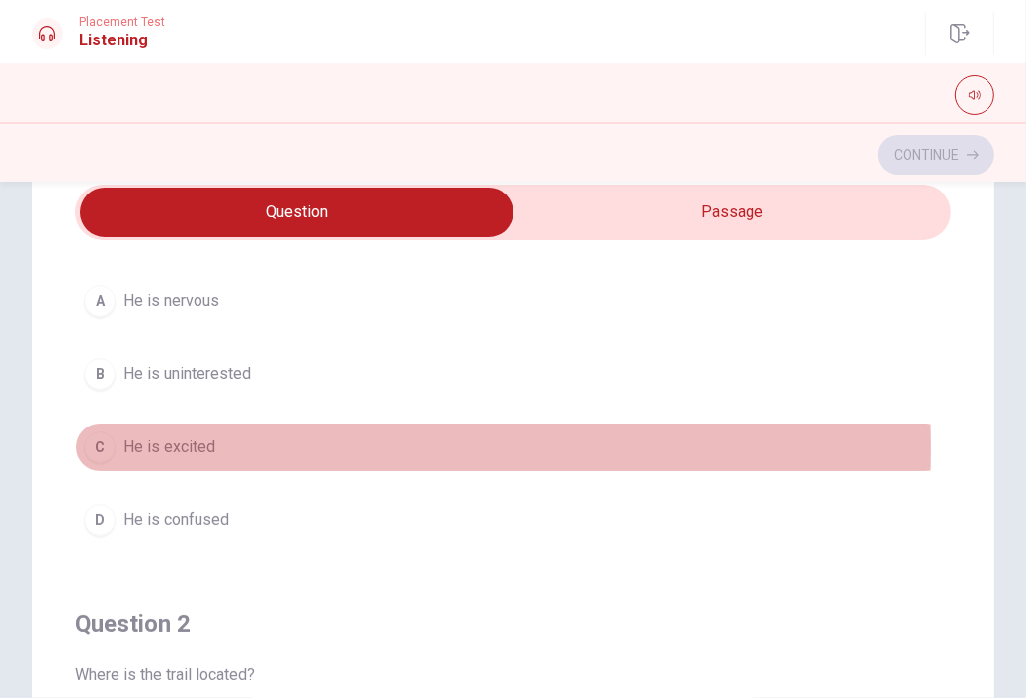
click at [126, 447] on span "He is excited" at bounding box center [169, 448] width 92 height 24
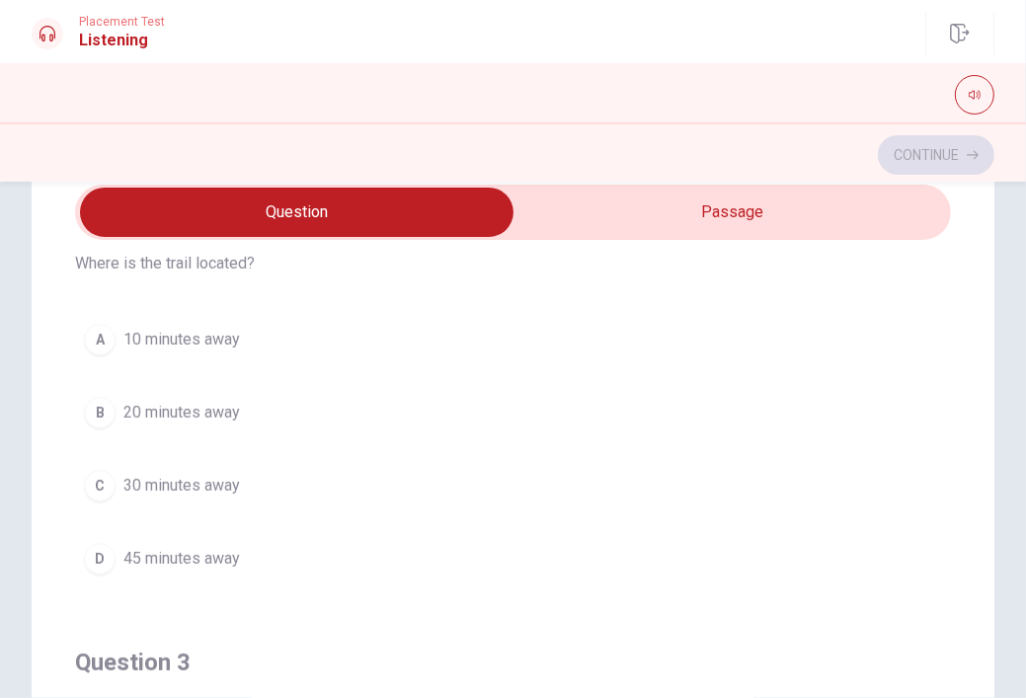
scroll to position [525, 0]
click at [105, 498] on button "C 30 minutes away" at bounding box center [513, 485] width 876 height 49
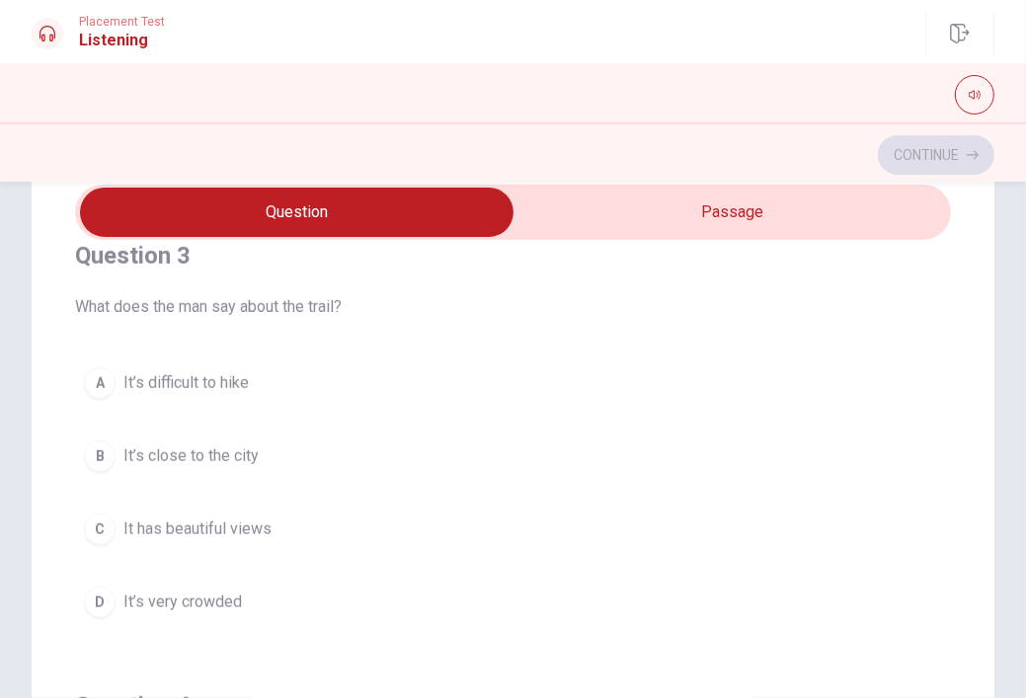
scroll to position [944, 0]
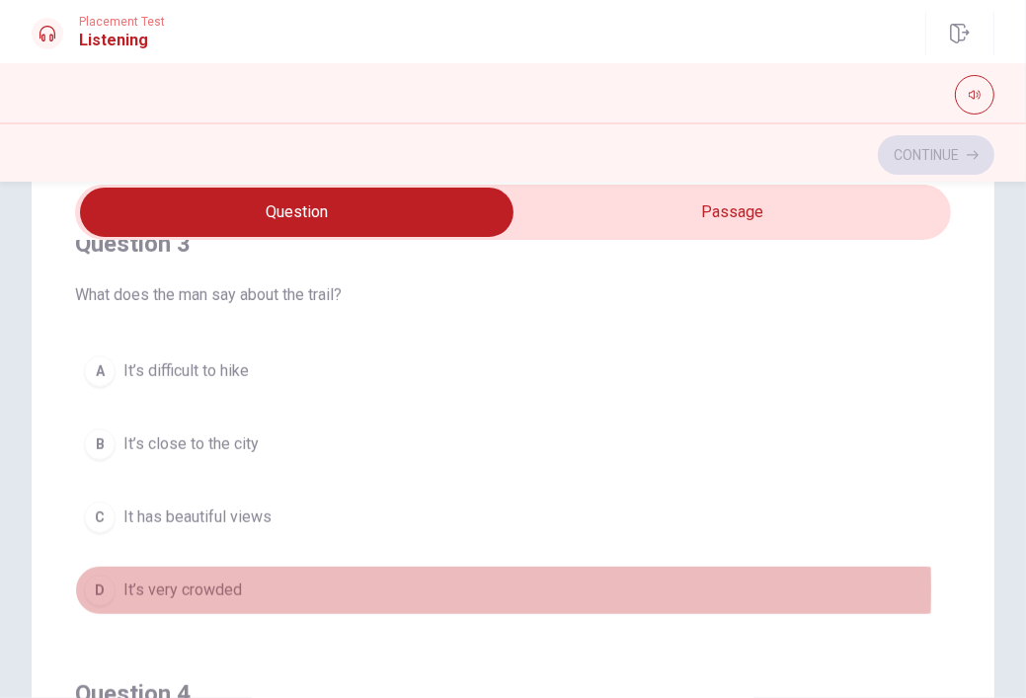
click at [135, 585] on span "It’s very crowded" at bounding box center [182, 591] width 119 height 24
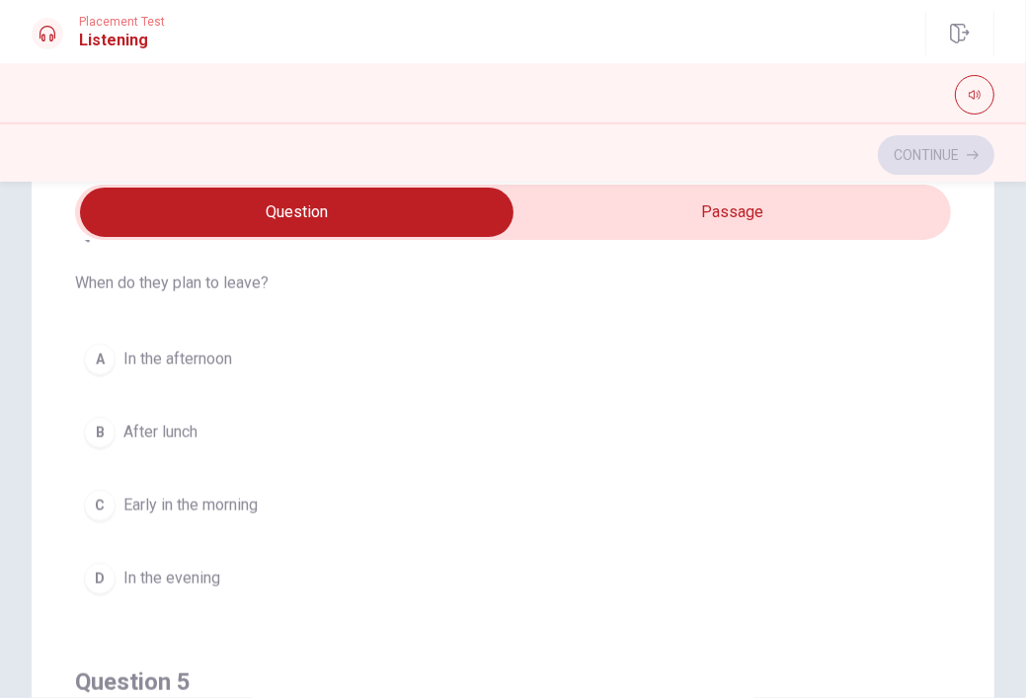
scroll to position [1410, 0]
click at [163, 503] on span "Early in the morning" at bounding box center [190, 503] width 134 height 24
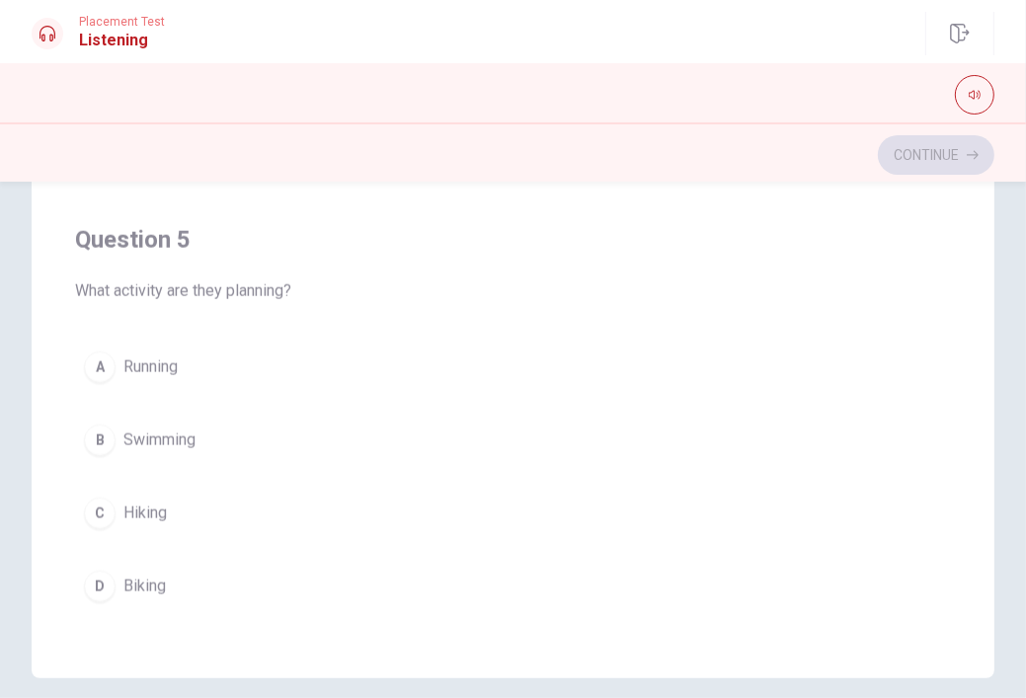
scroll to position [339, 0]
click at [163, 503] on span "Hiking" at bounding box center [144, 512] width 43 height 24
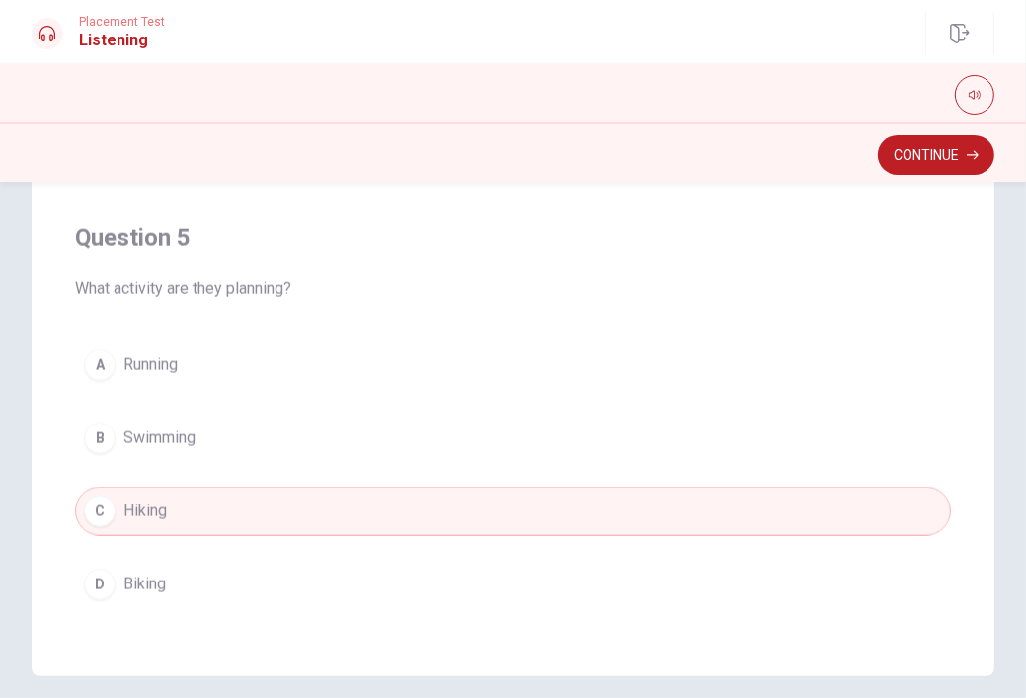
scroll to position [419, 0]
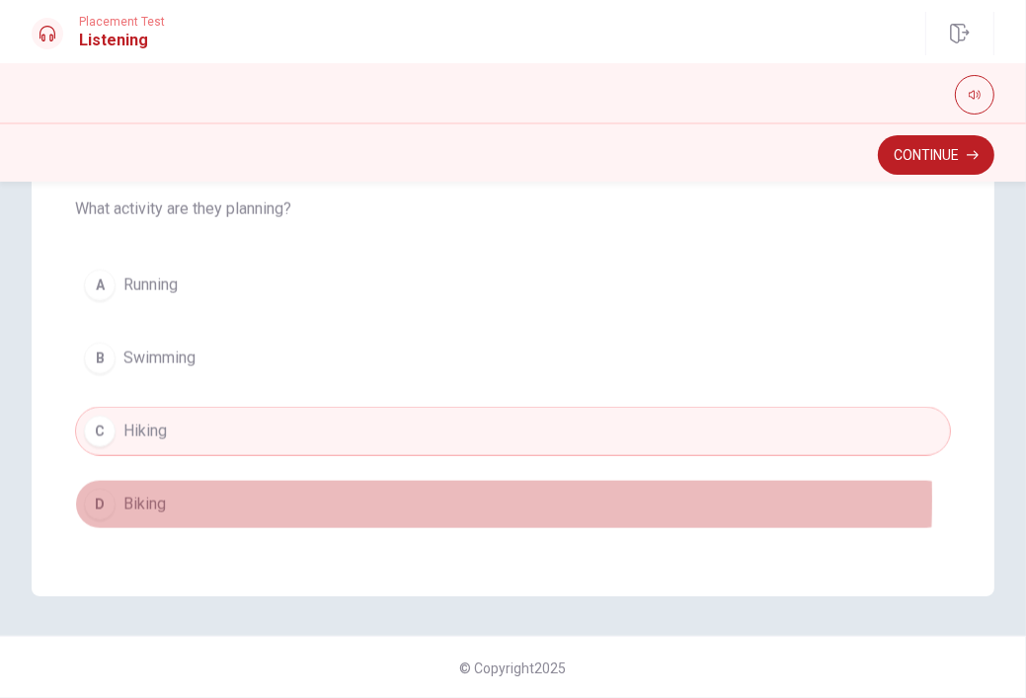
click at [167, 491] on button "D Biking" at bounding box center [513, 504] width 876 height 49
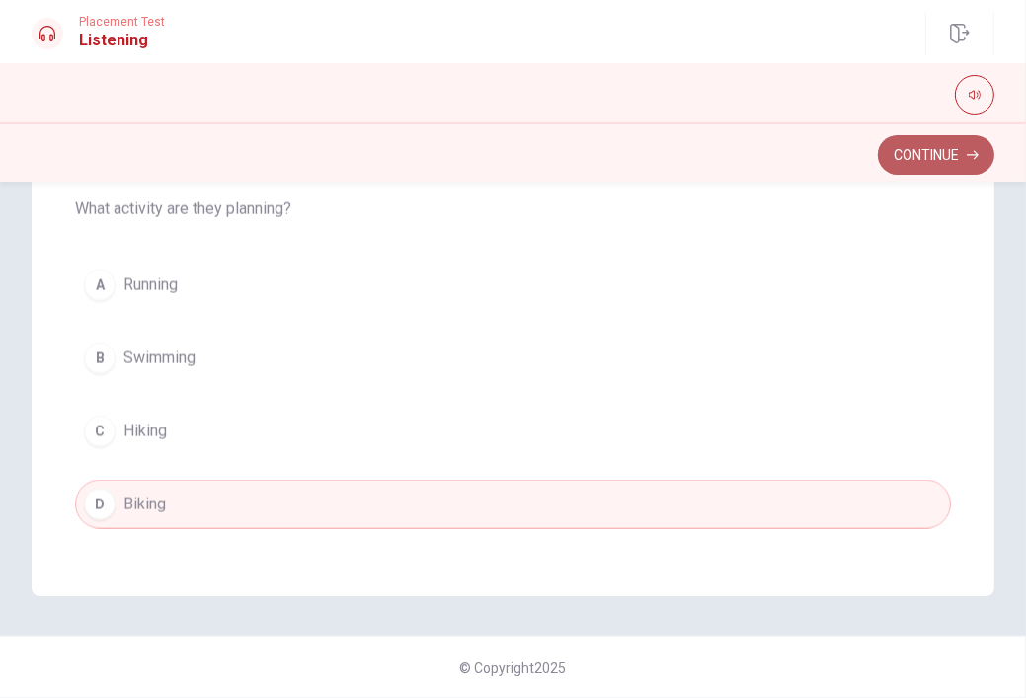
click at [882, 149] on button "Continue" at bounding box center [936, 155] width 117 height 40
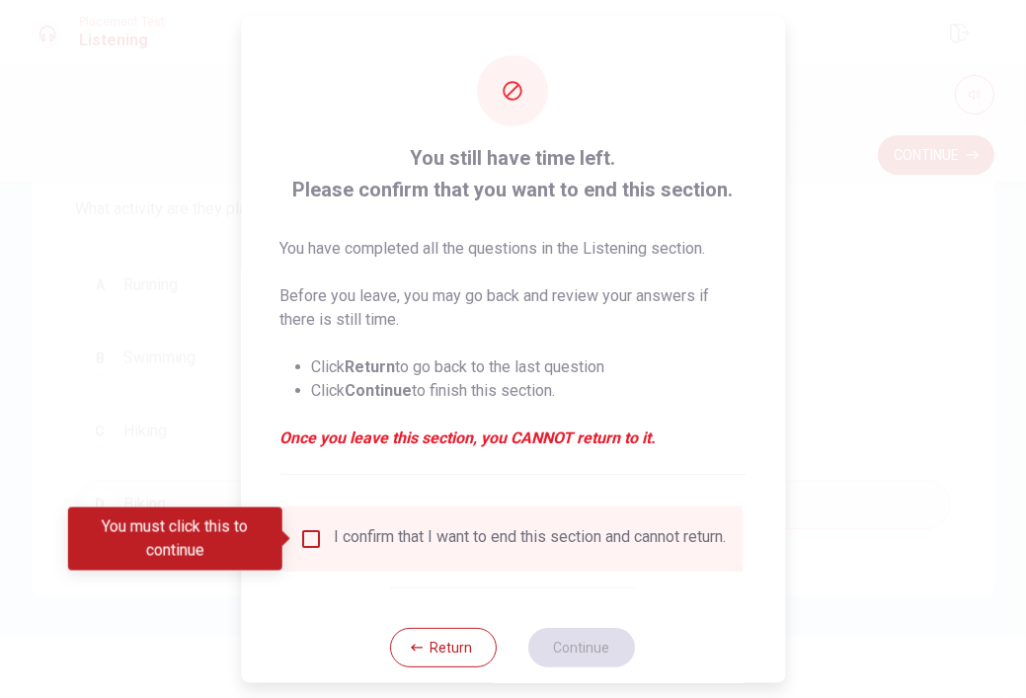
click at [300, 545] on input "You must click this to continue" at bounding box center [311, 539] width 24 height 24
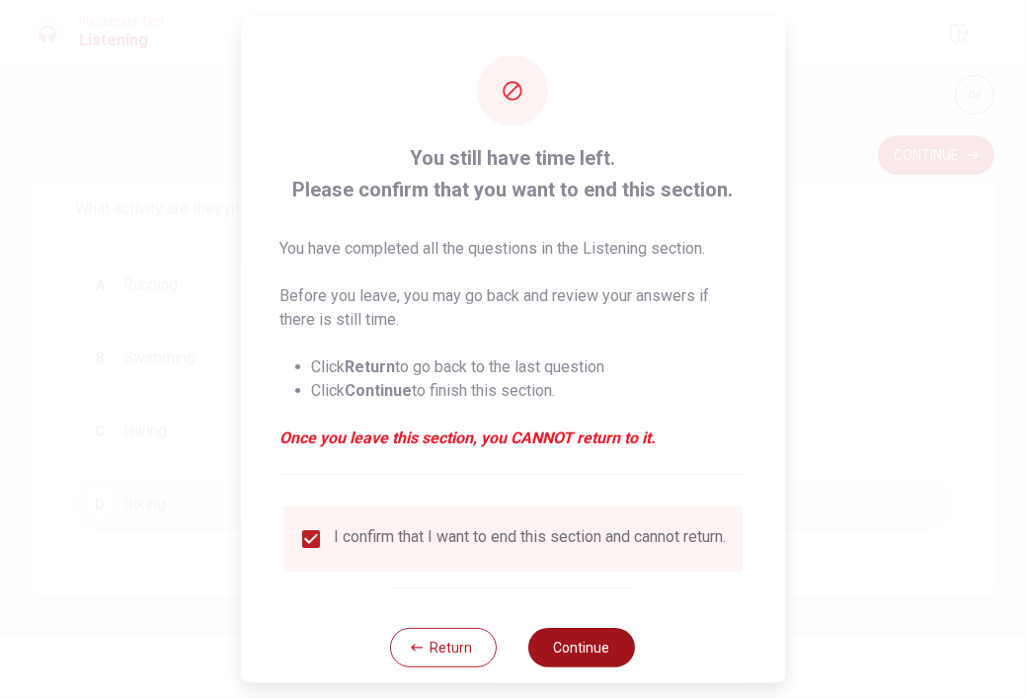
click at [529, 657] on button "Continue" at bounding box center [582, 648] width 107 height 40
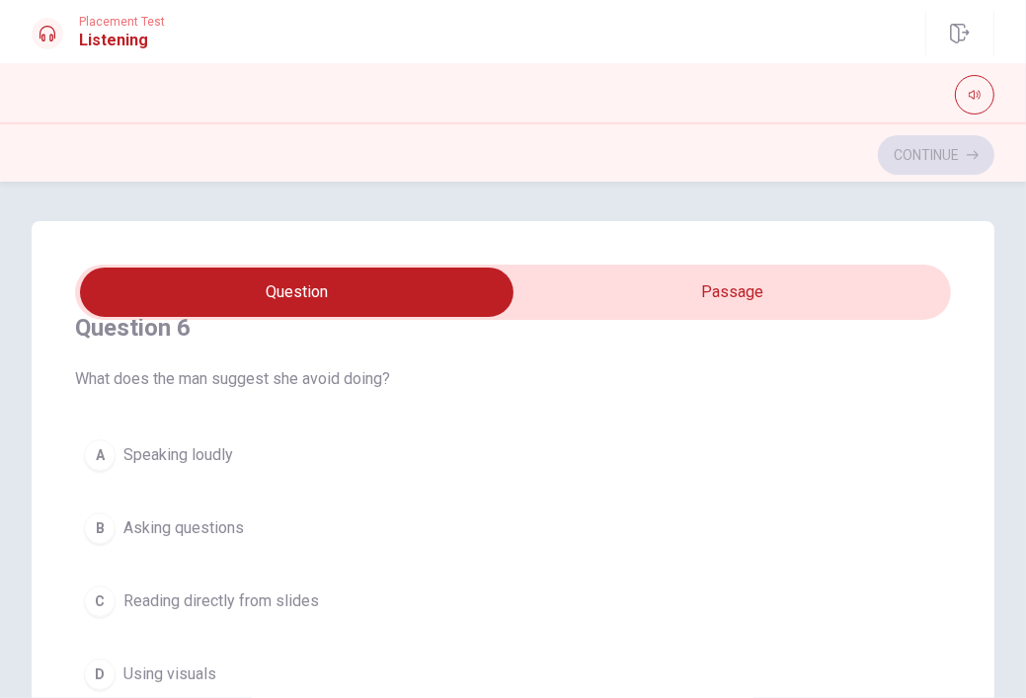
scroll to position [43, 0]
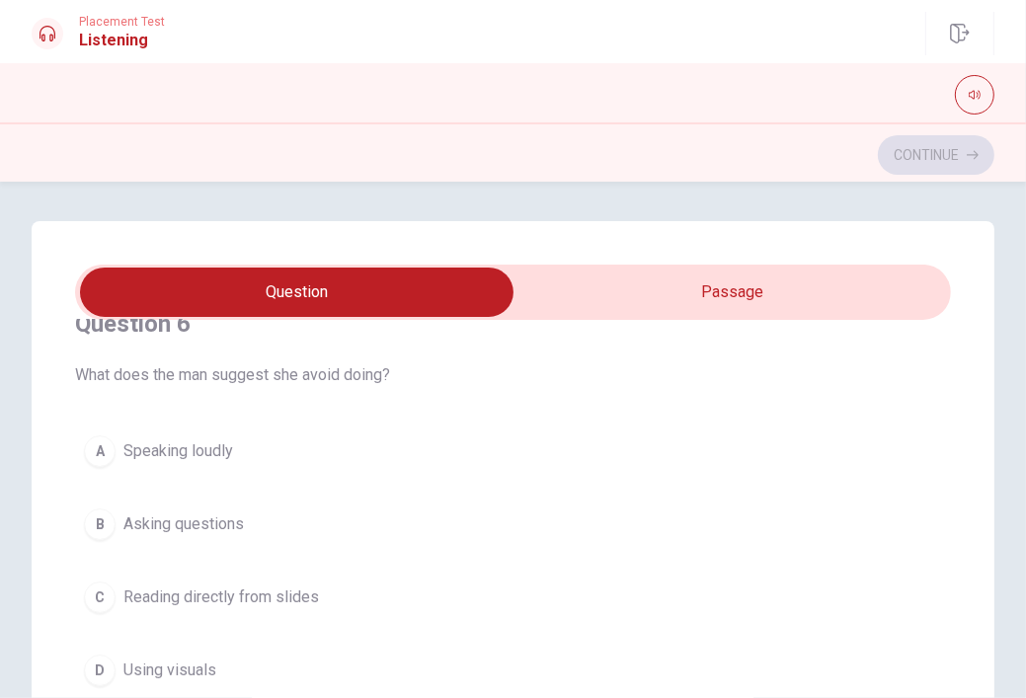
click at [726, 302] on input "checkbox" at bounding box center [297, 292] width 1315 height 49
checkbox input "true"
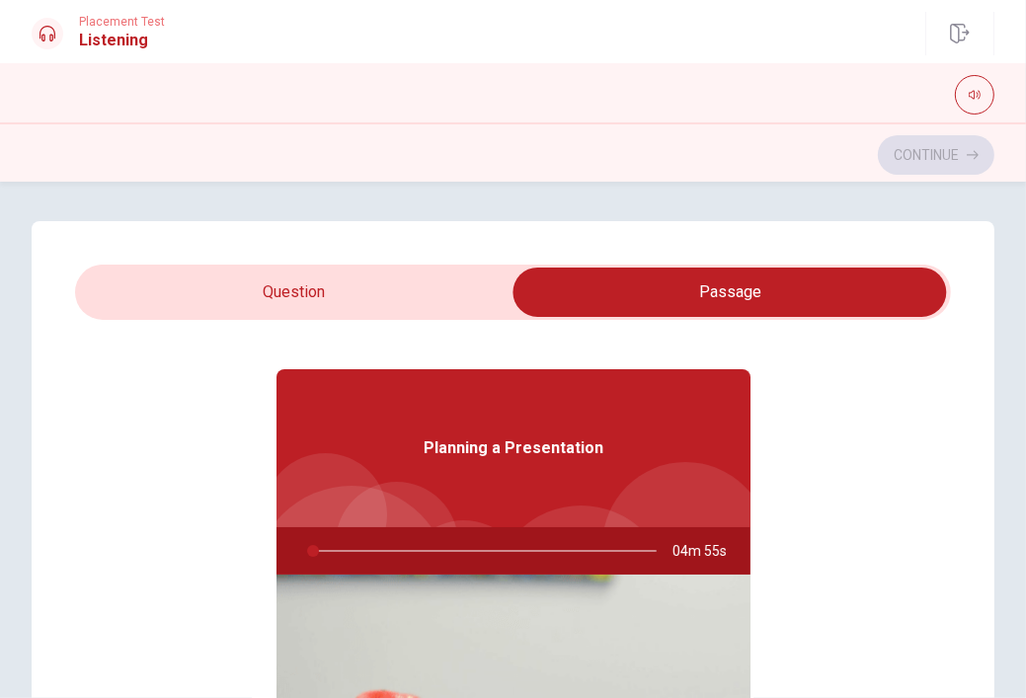
type input "2"
click at [411, 284] on input "checkbox" at bounding box center [730, 292] width 1315 height 49
checkbox input "false"
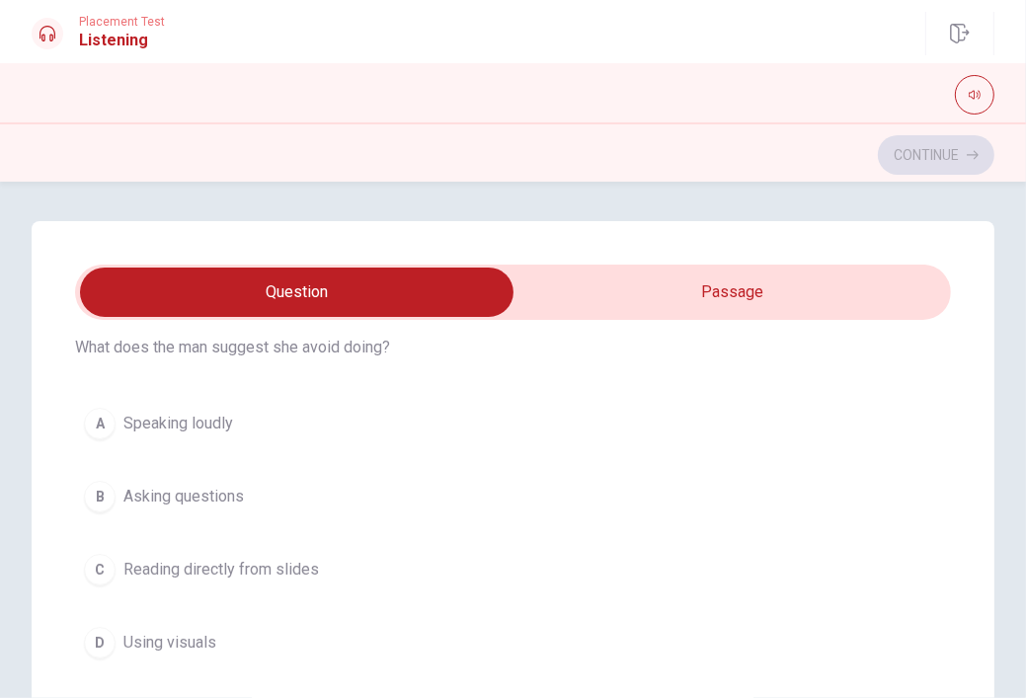
scroll to position [75, 0]
click at [226, 542] on button "C Reading directly from slides" at bounding box center [513, 565] width 876 height 49
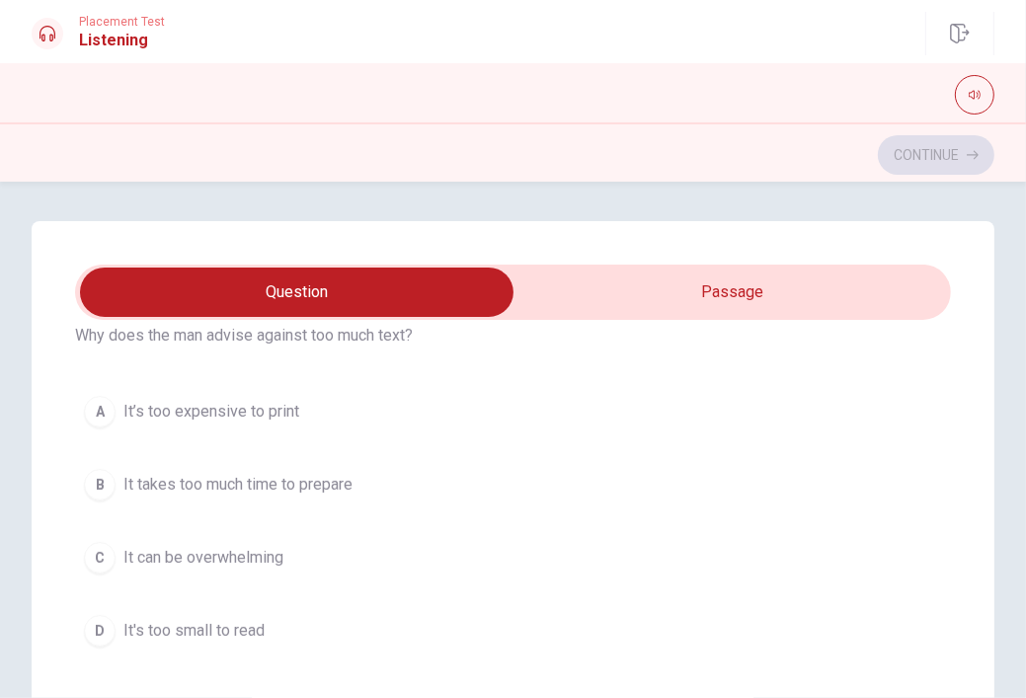
scroll to position [537, 0]
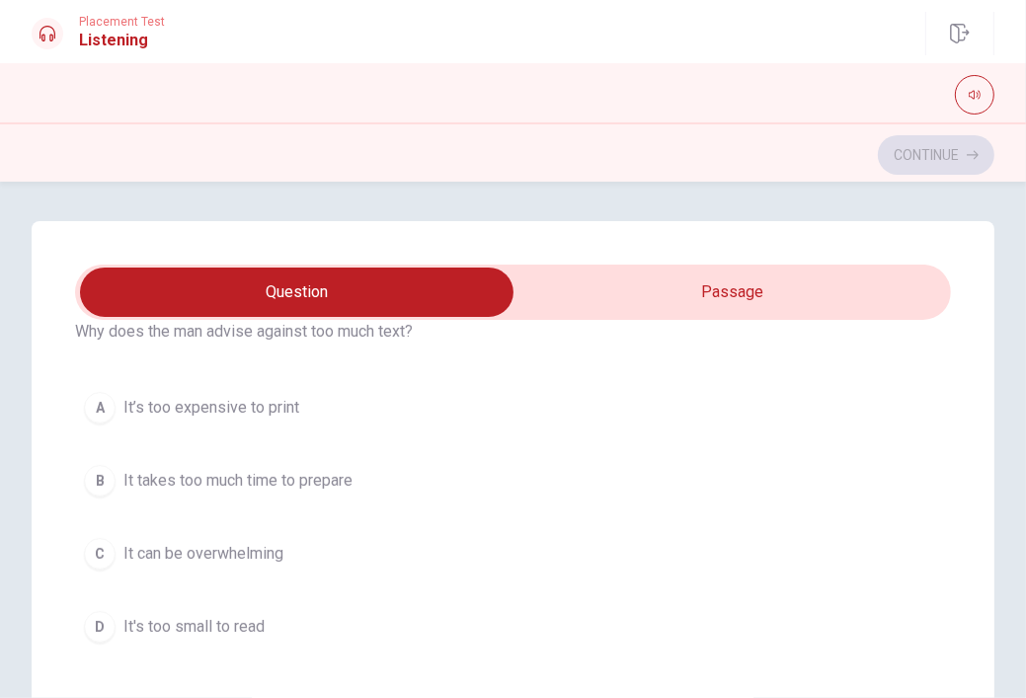
click at [241, 550] on span "It can be overwhelming" at bounding box center [203, 554] width 160 height 24
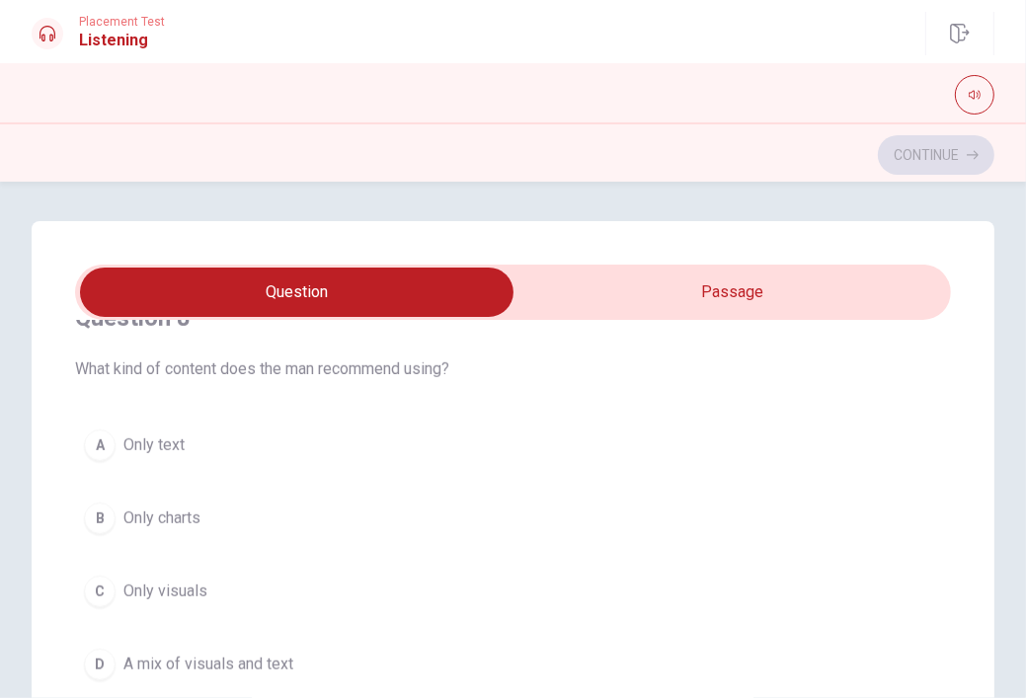
scroll to position [951, 0]
click at [202, 597] on span "Only visuals" at bounding box center [165, 591] width 84 height 24
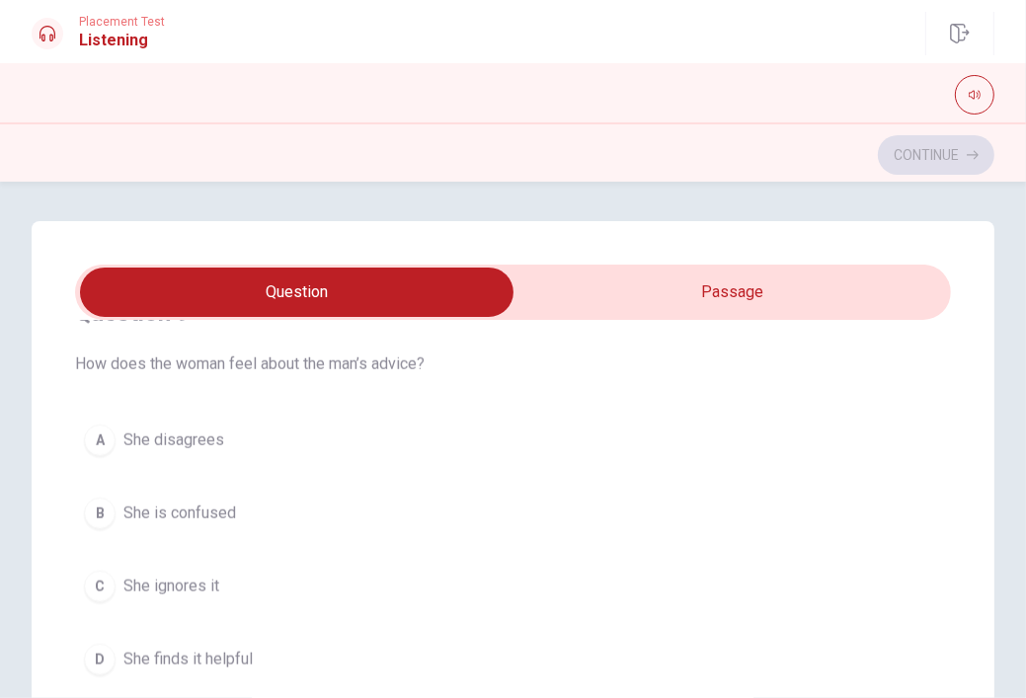
scroll to position [1433, 0]
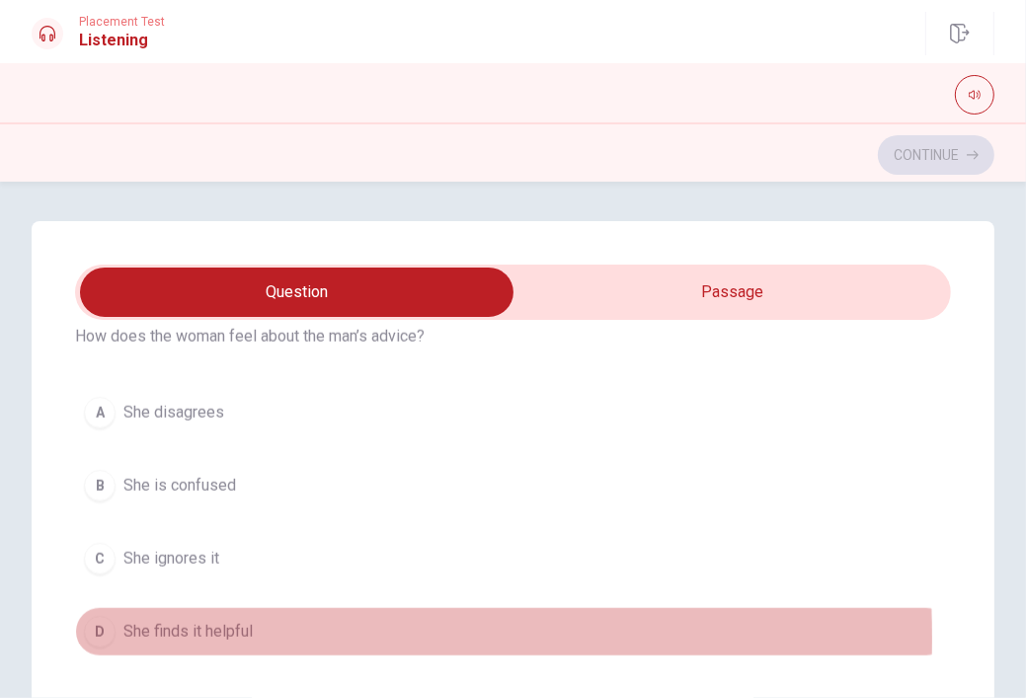
click at [184, 632] on span "She finds it helpful" at bounding box center [187, 632] width 129 height 24
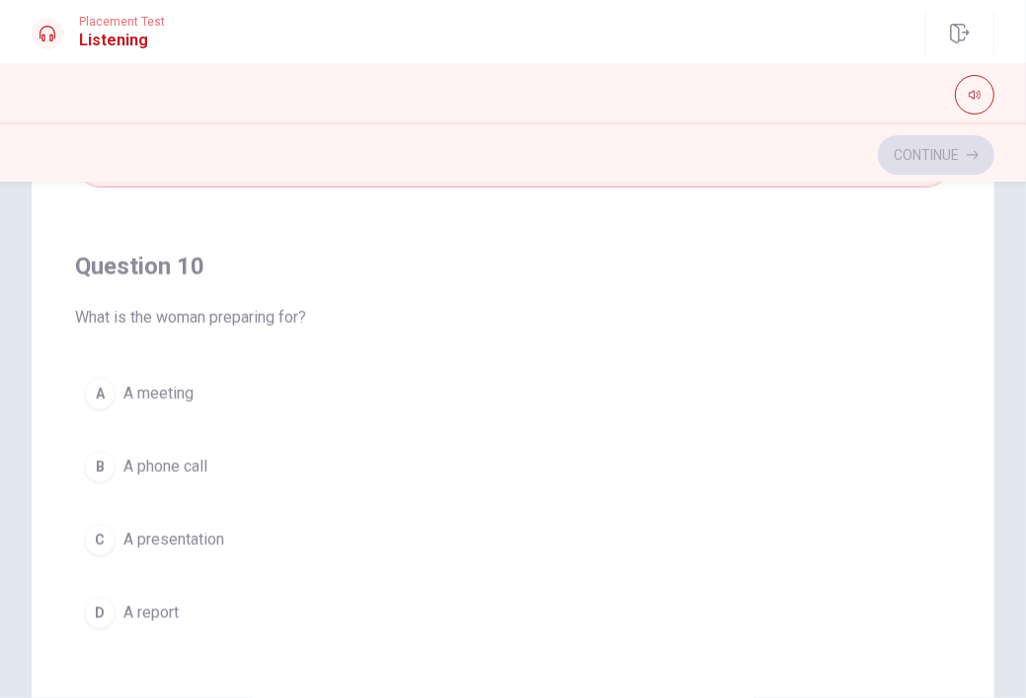
scroll to position [311, 0]
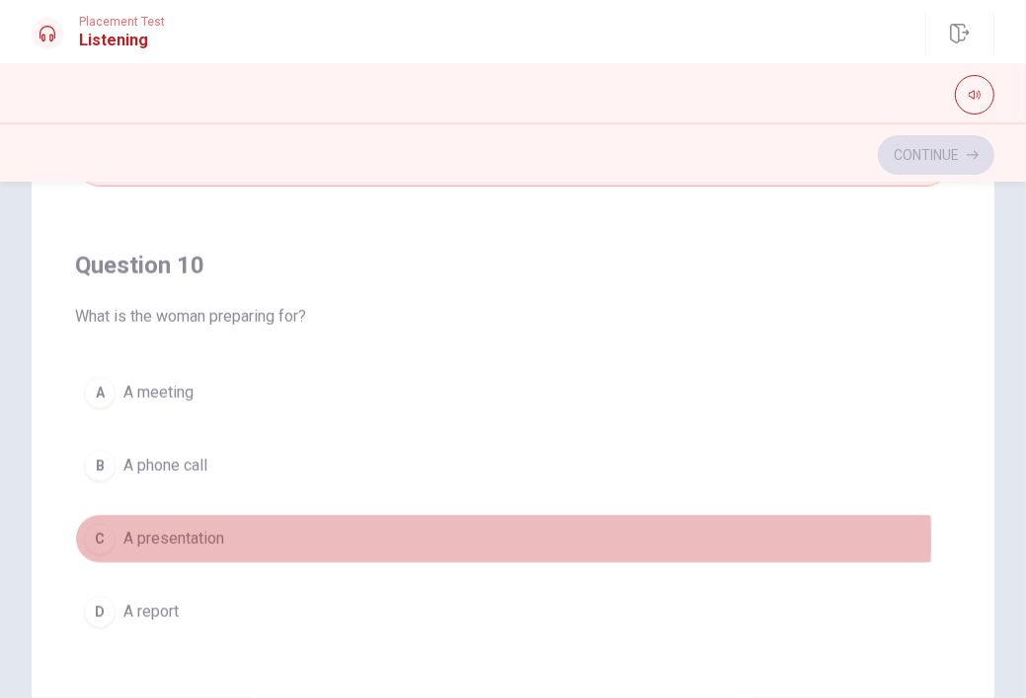
click at [246, 532] on button "C A presentation" at bounding box center [513, 539] width 876 height 49
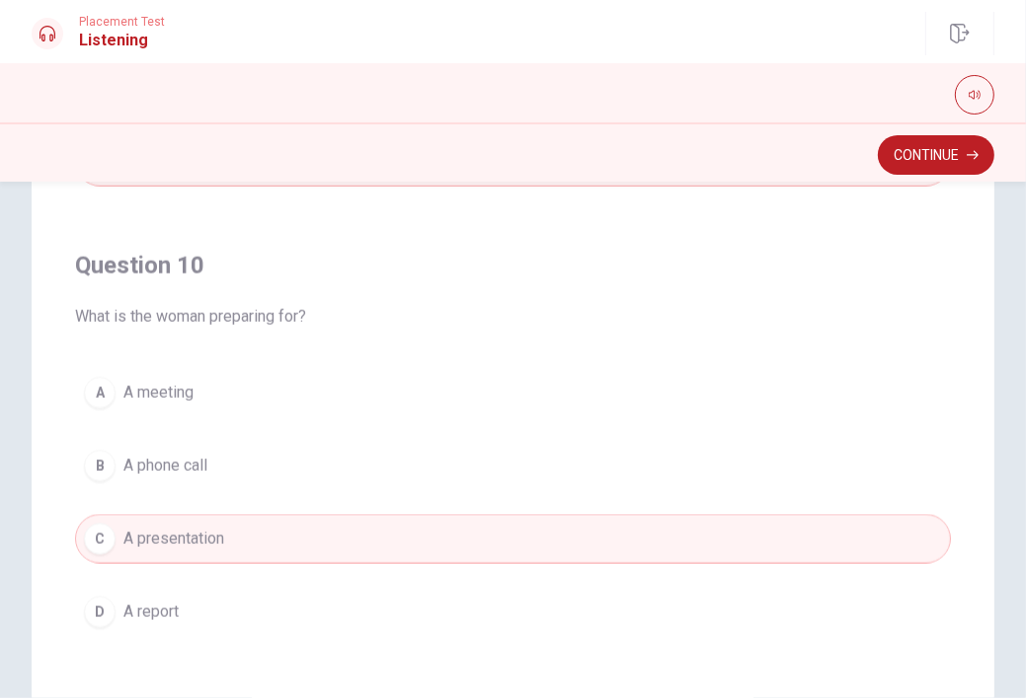
scroll to position [419, 0]
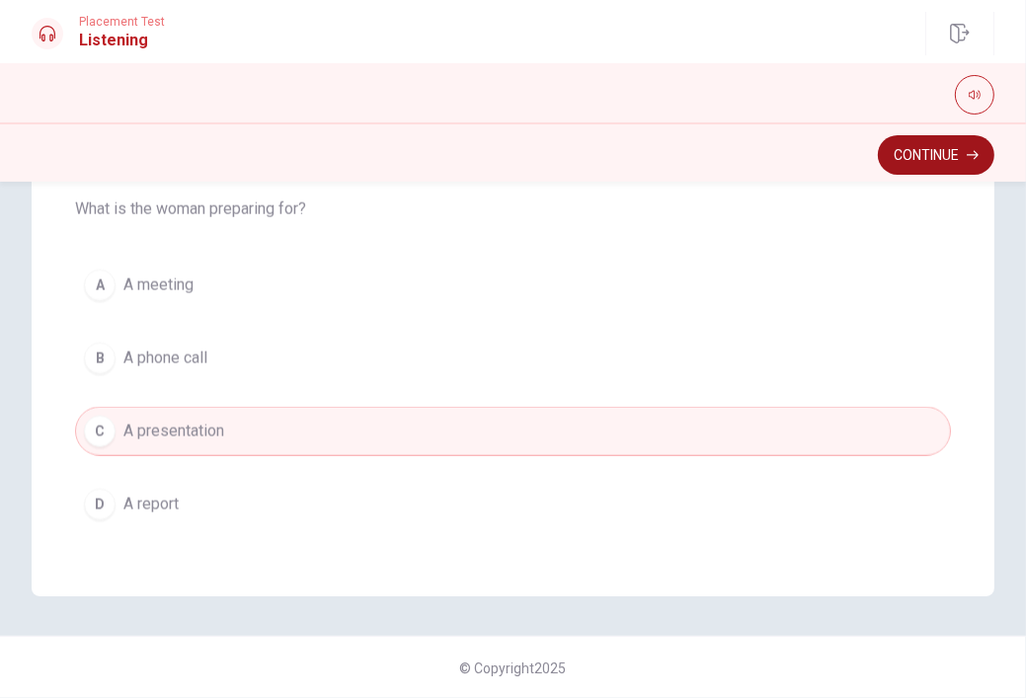
click at [929, 155] on button "Continue" at bounding box center [936, 155] width 117 height 40
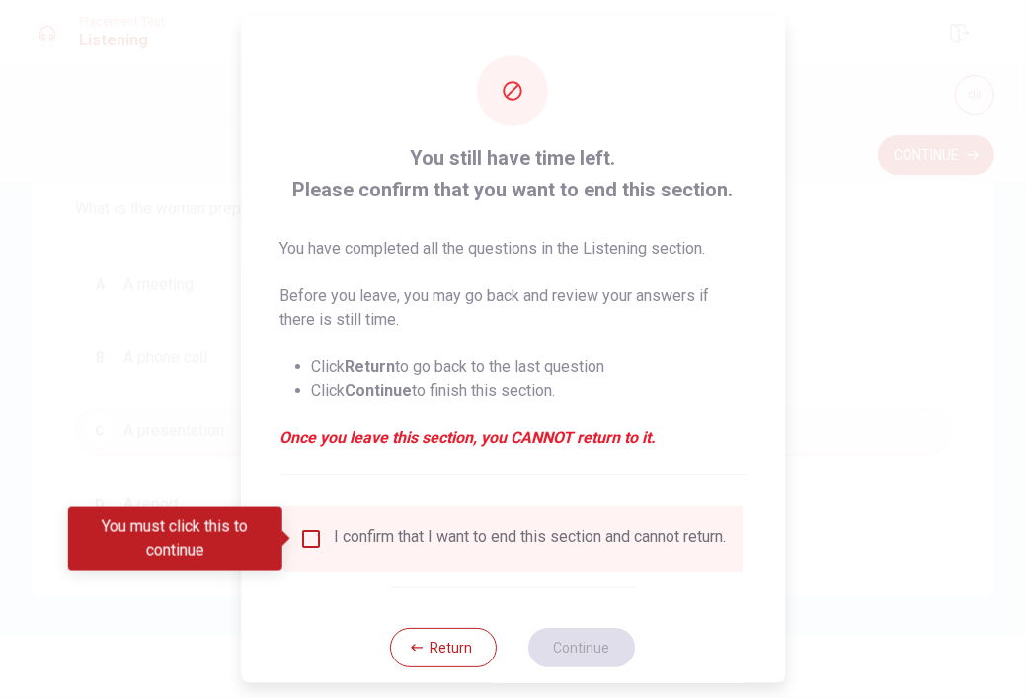
click at [299, 536] on input "You must click this to continue" at bounding box center [311, 539] width 24 height 24
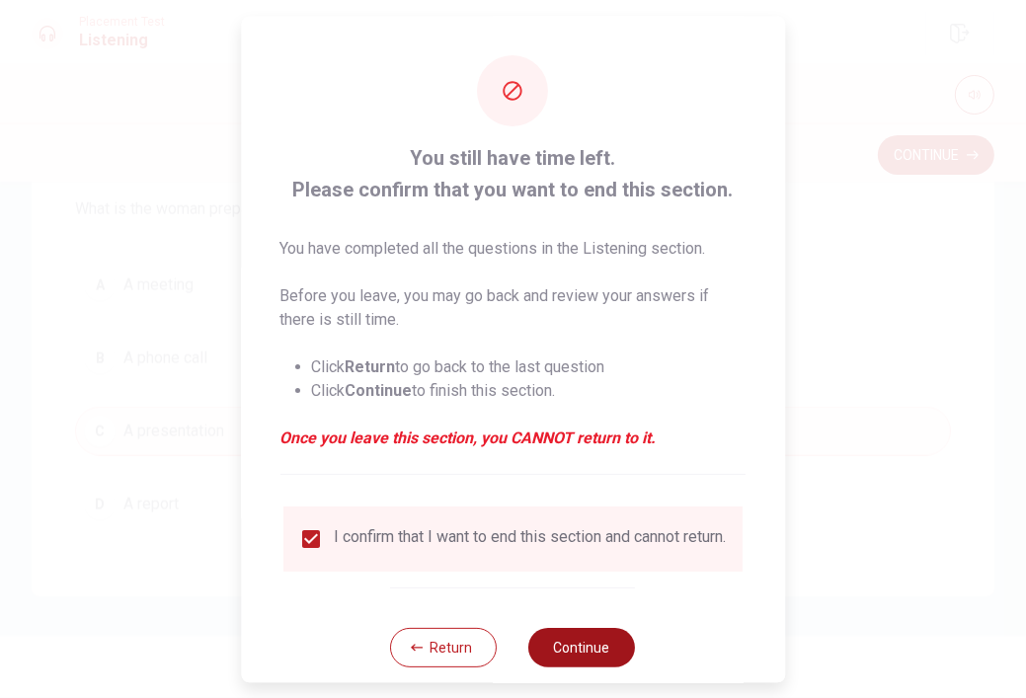
click at [566, 659] on button "Continue" at bounding box center [582, 648] width 107 height 40
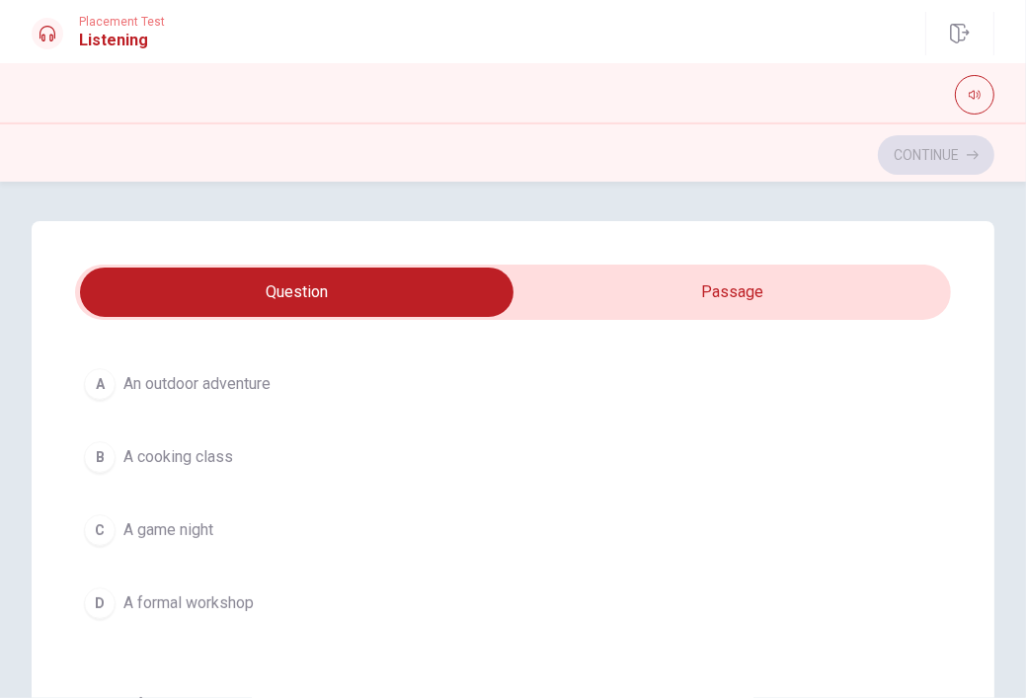
scroll to position [111, 0]
click at [160, 380] on span "An outdoor adventure" at bounding box center [196, 384] width 147 height 24
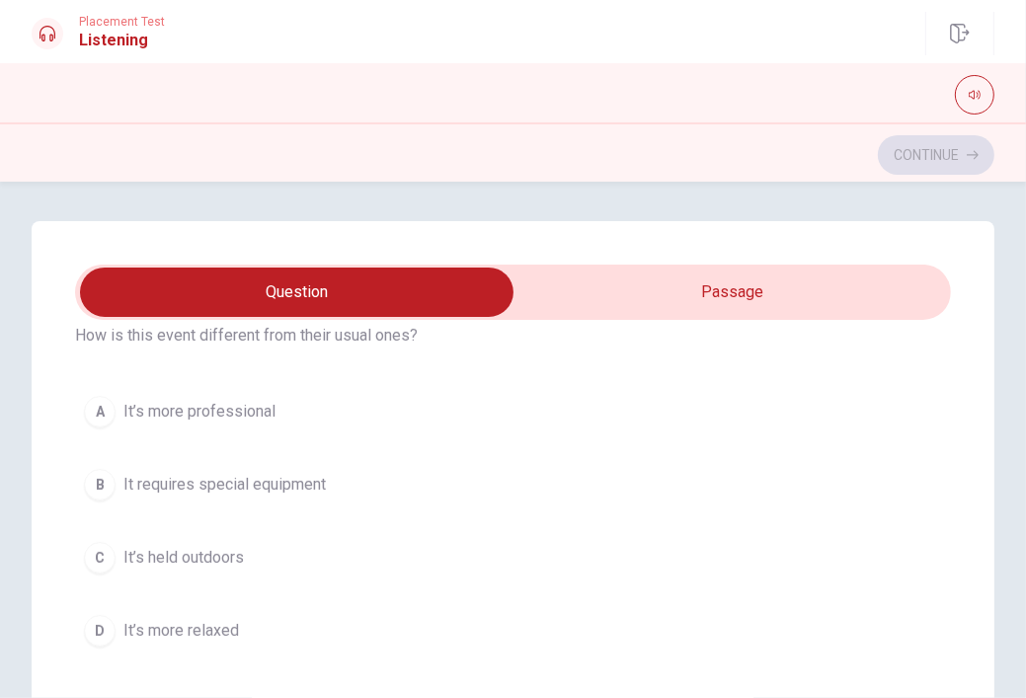
scroll to position [537, 0]
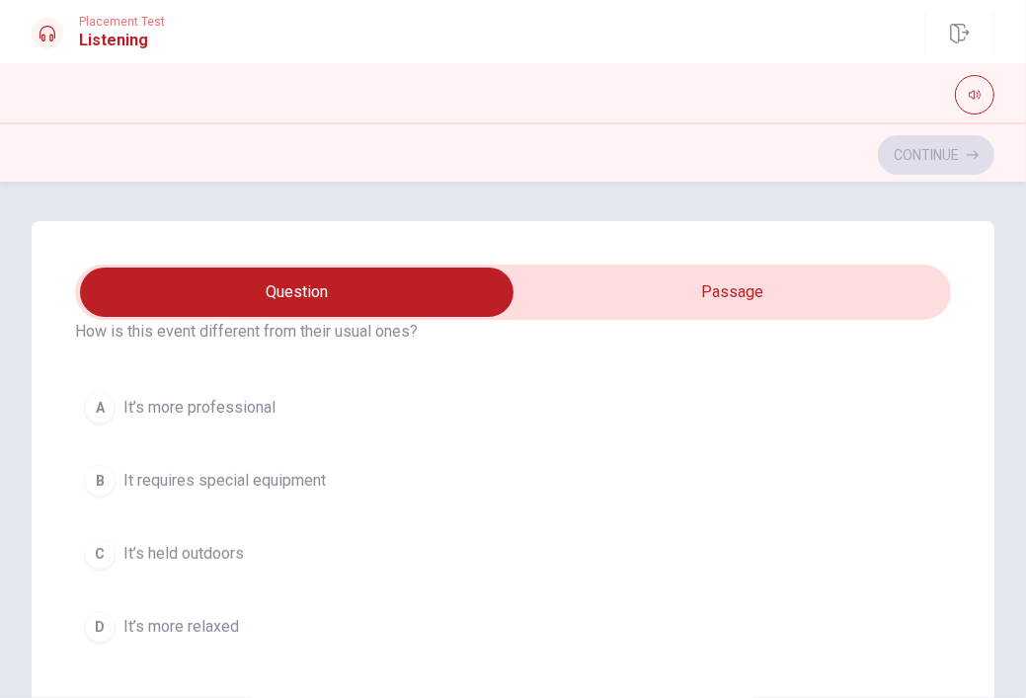
click at [202, 560] on span "It’s held outdoors" at bounding box center [183, 554] width 121 height 24
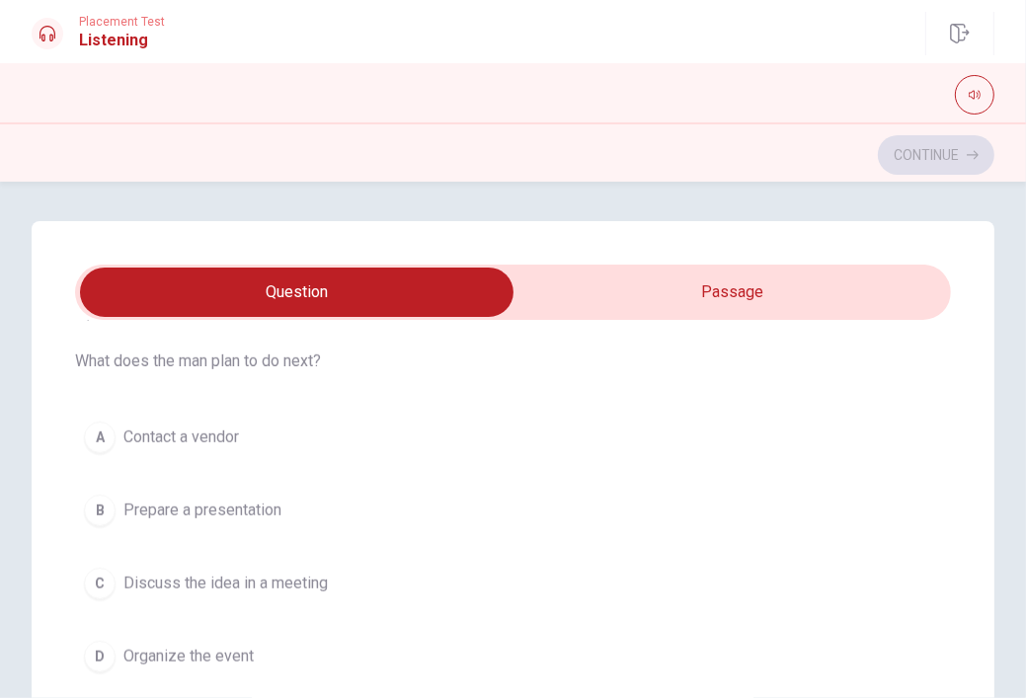
scroll to position [960, 0]
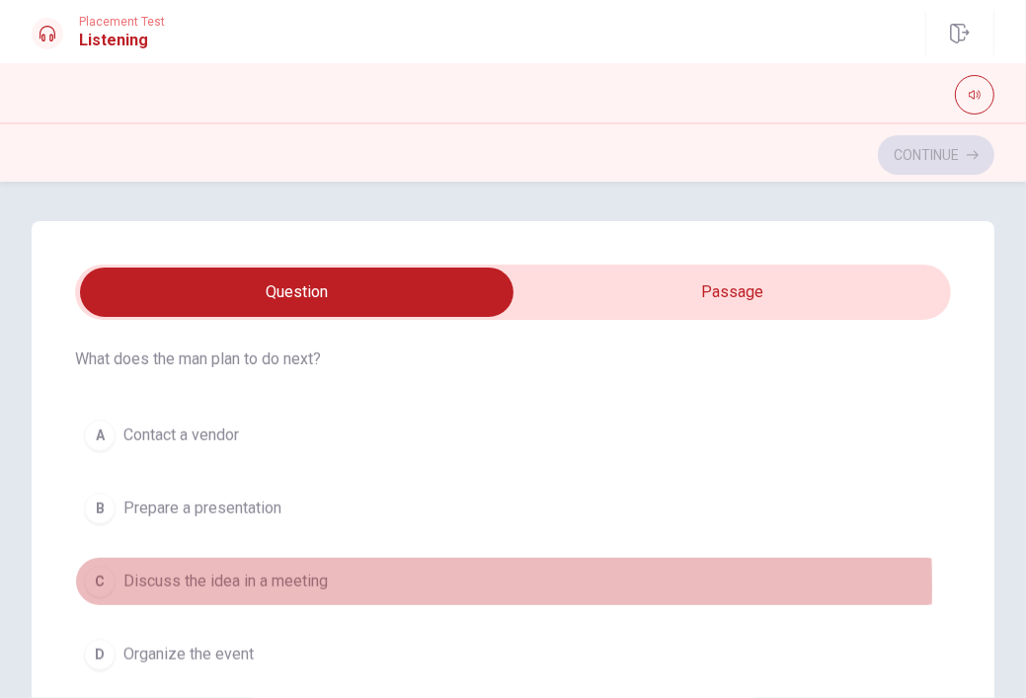
click at [182, 583] on span "Discuss the idea in a meeting" at bounding box center [225, 582] width 204 height 24
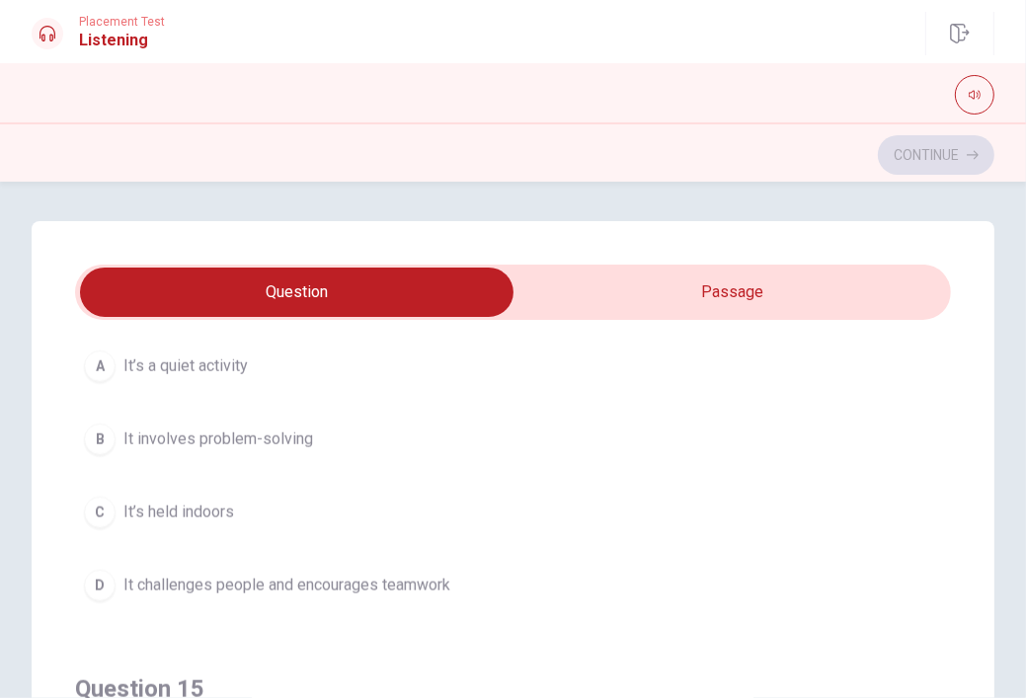
scroll to position [1480, 0]
click at [195, 535] on div "A It’s a quiet activity B It involves problem-solving C It’s held indoors D It …" at bounding box center [513, 476] width 876 height 269
click at [182, 574] on span "It challenges people and encourages teamwork" at bounding box center [286, 586] width 327 height 24
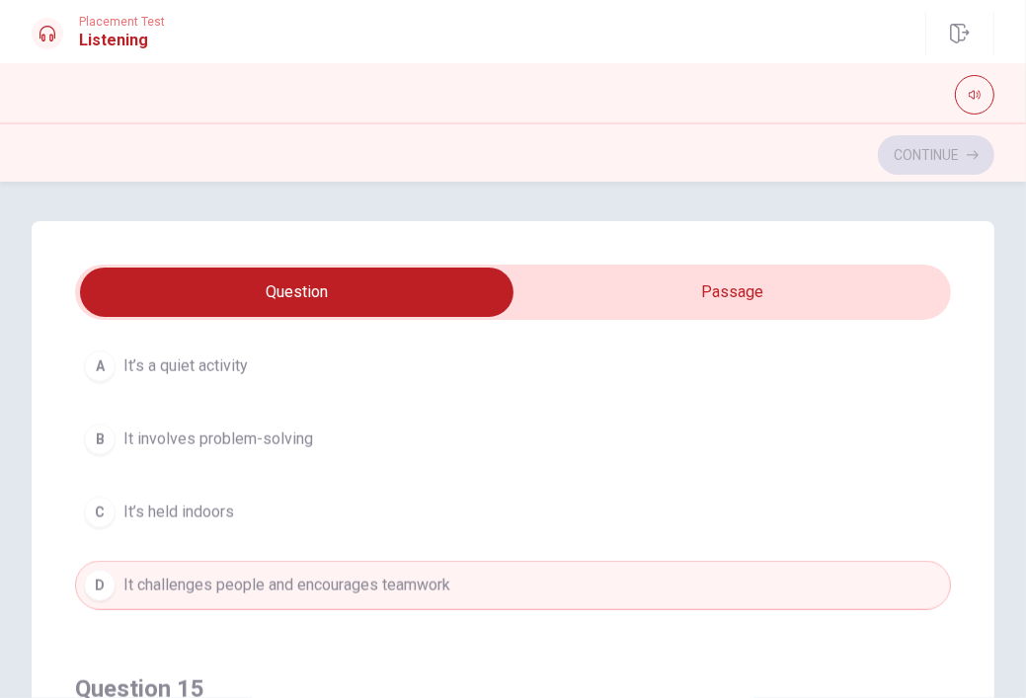
click at [194, 415] on button "B It involves problem-solving" at bounding box center [513, 439] width 876 height 49
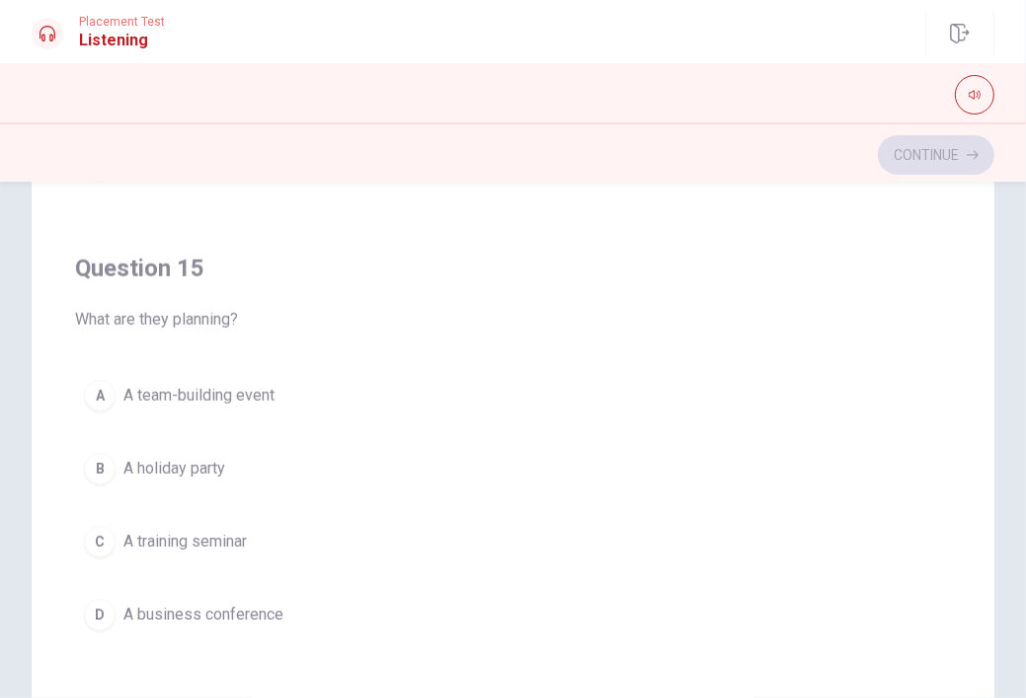
scroll to position [306, 0]
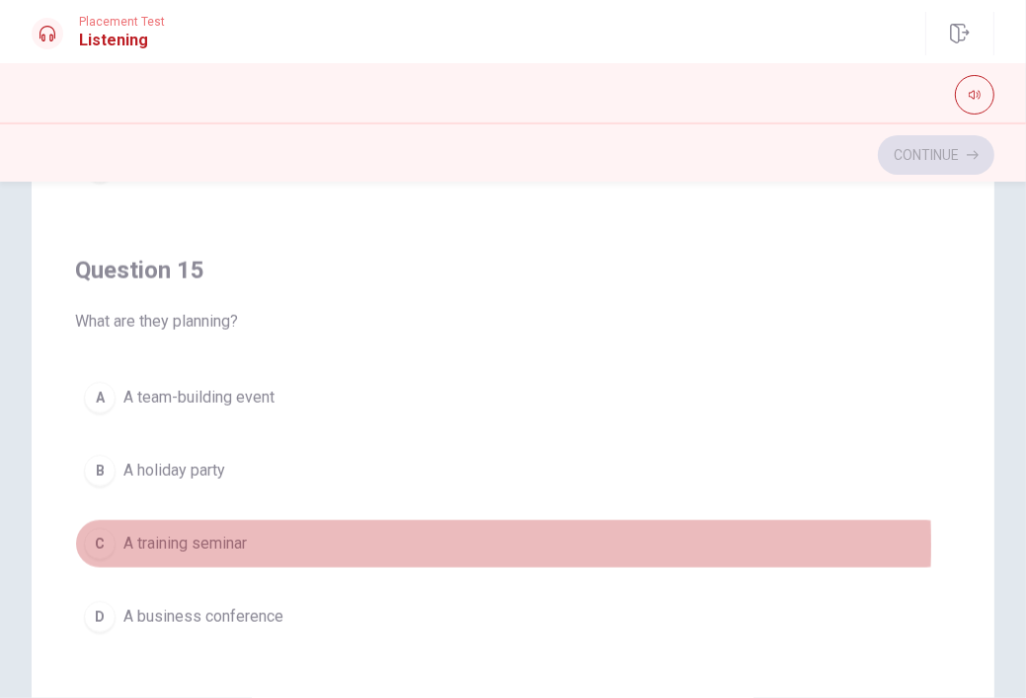
click at [195, 537] on span "A training seminar" at bounding box center [184, 544] width 123 height 24
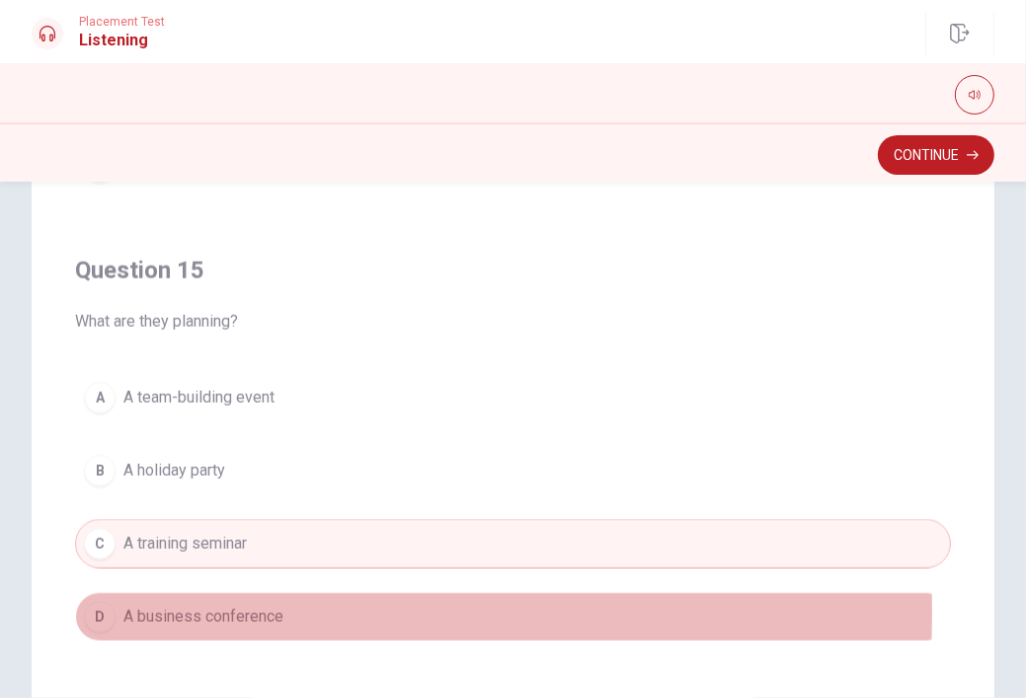
click at [188, 605] on span "A business conference" at bounding box center [203, 617] width 160 height 24
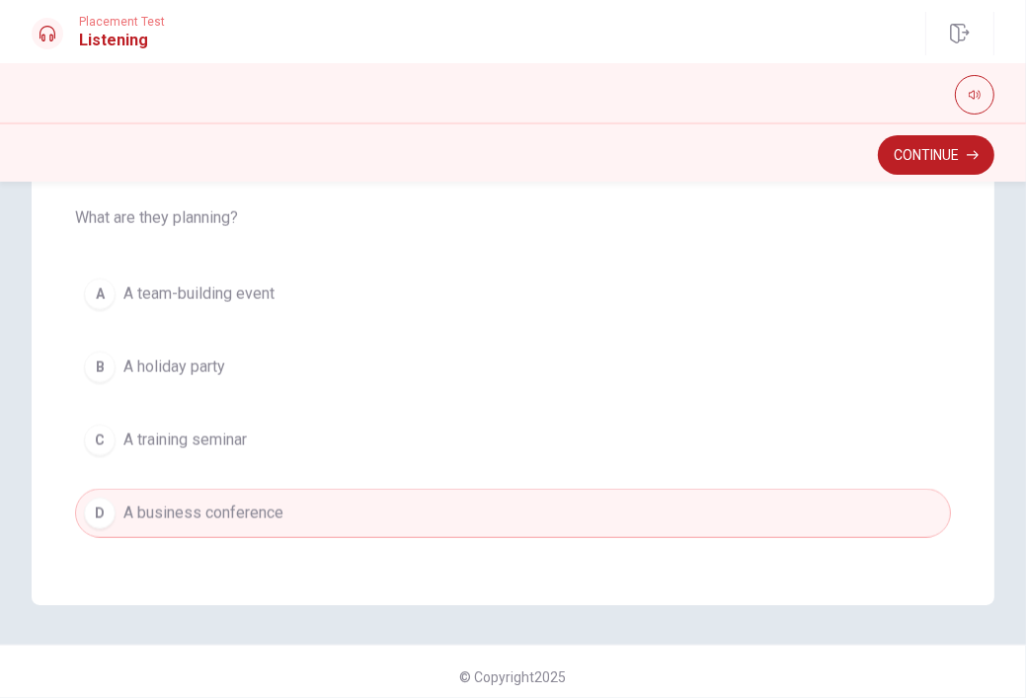
scroll to position [419, 0]
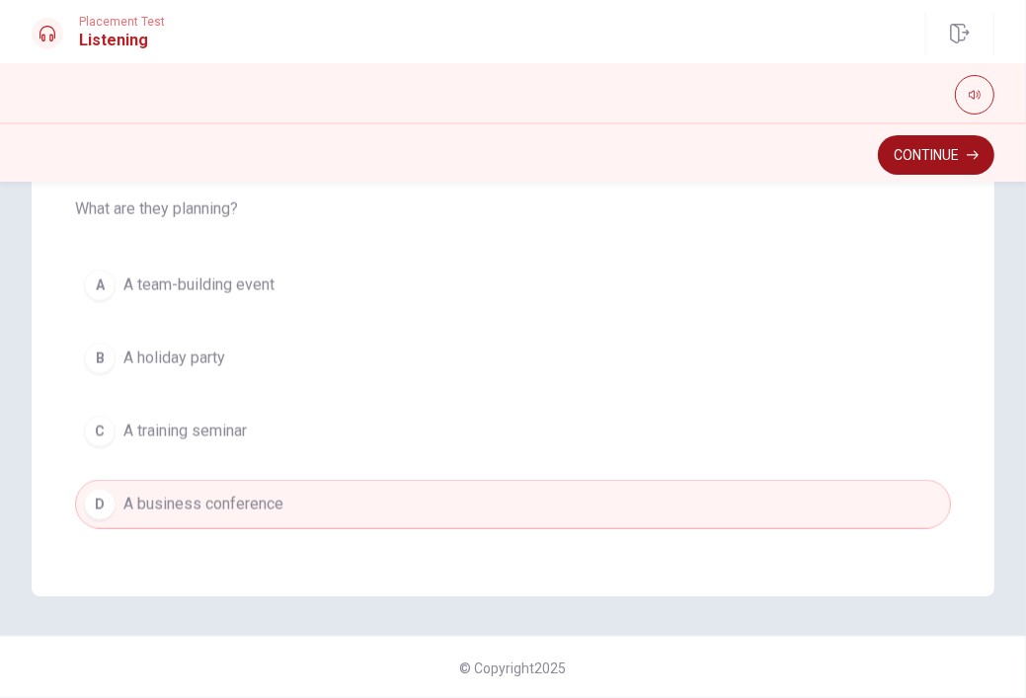
click at [922, 158] on button "Continue" at bounding box center [936, 155] width 117 height 40
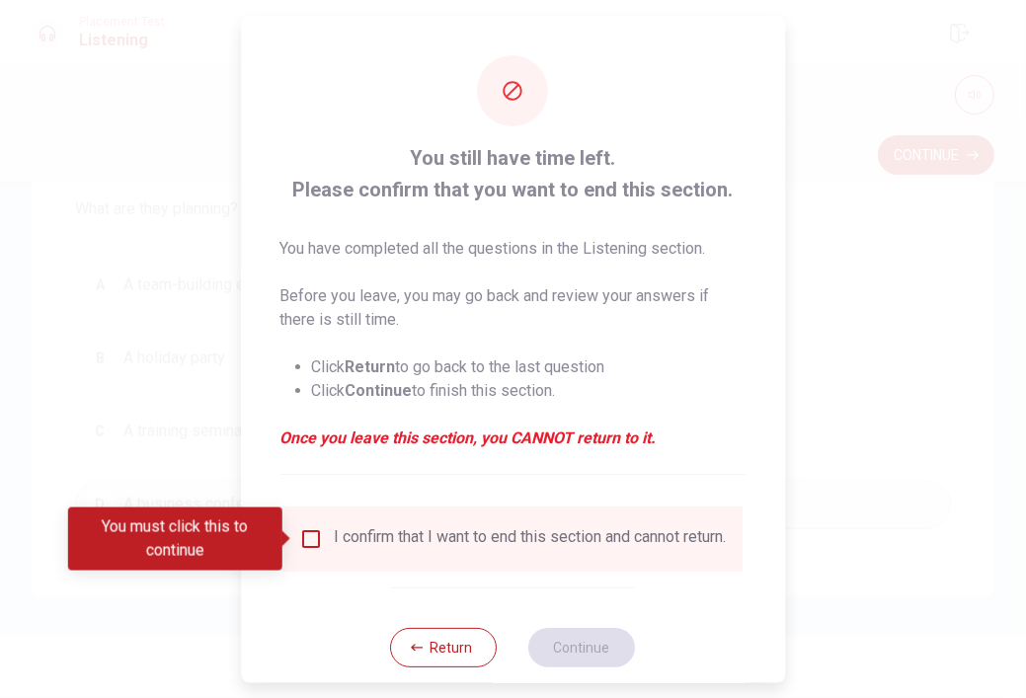
click at [343, 543] on div "I confirm that I want to end this section and cannot return." at bounding box center [531, 539] width 392 height 24
click at [319, 547] on input "You must click this to continue" at bounding box center [311, 539] width 24 height 24
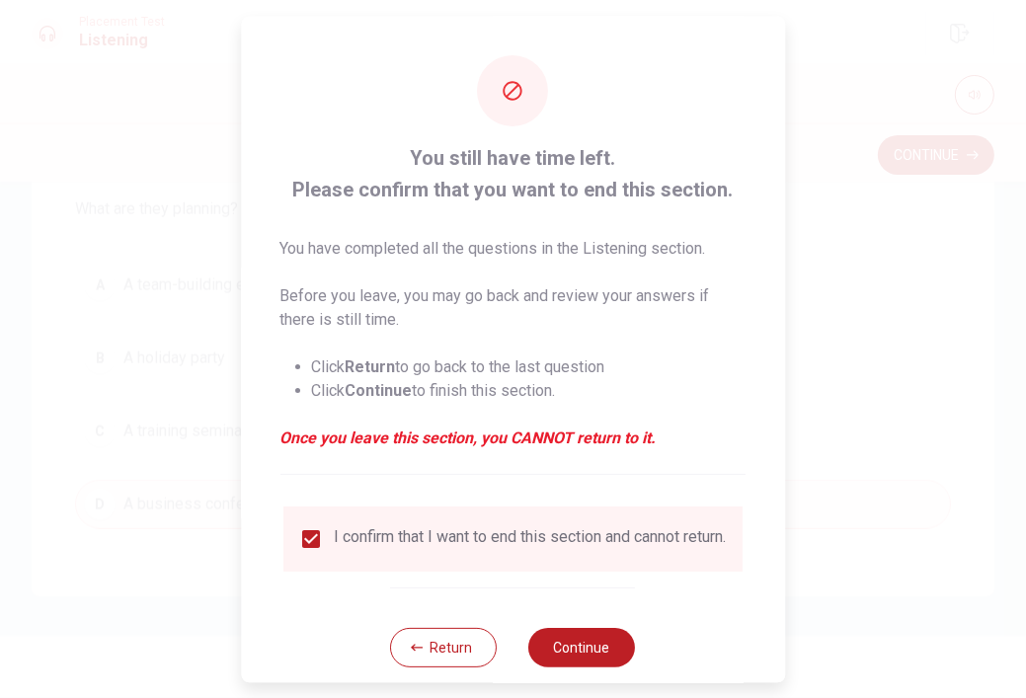
click at [530, 639] on div "Return Continue" at bounding box center [513, 648] width 245 height 120
click at [537, 668] on button "Continue" at bounding box center [582, 648] width 107 height 40
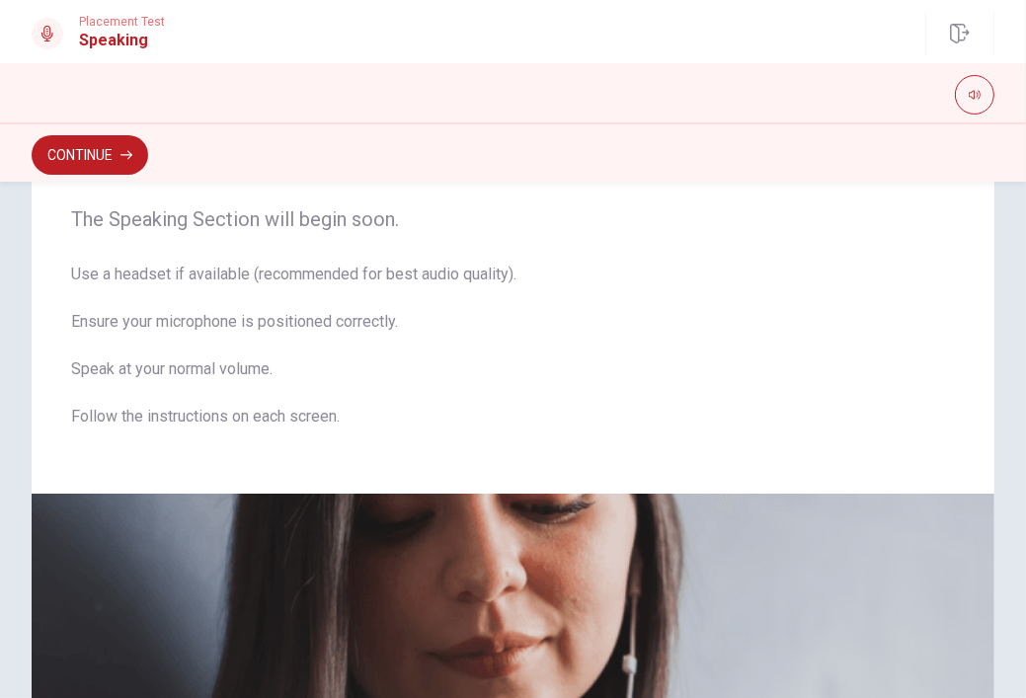
scroll to position [0, 0]
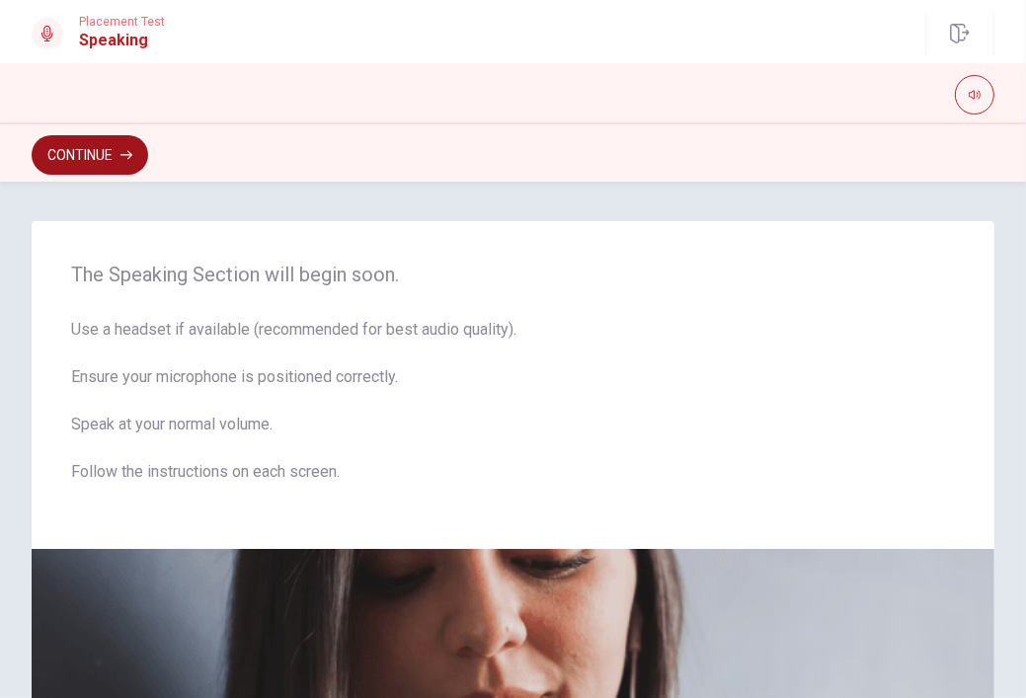
click at [126, 167] on button "Continue" at bounding box center [90, 155] width 117 height 40
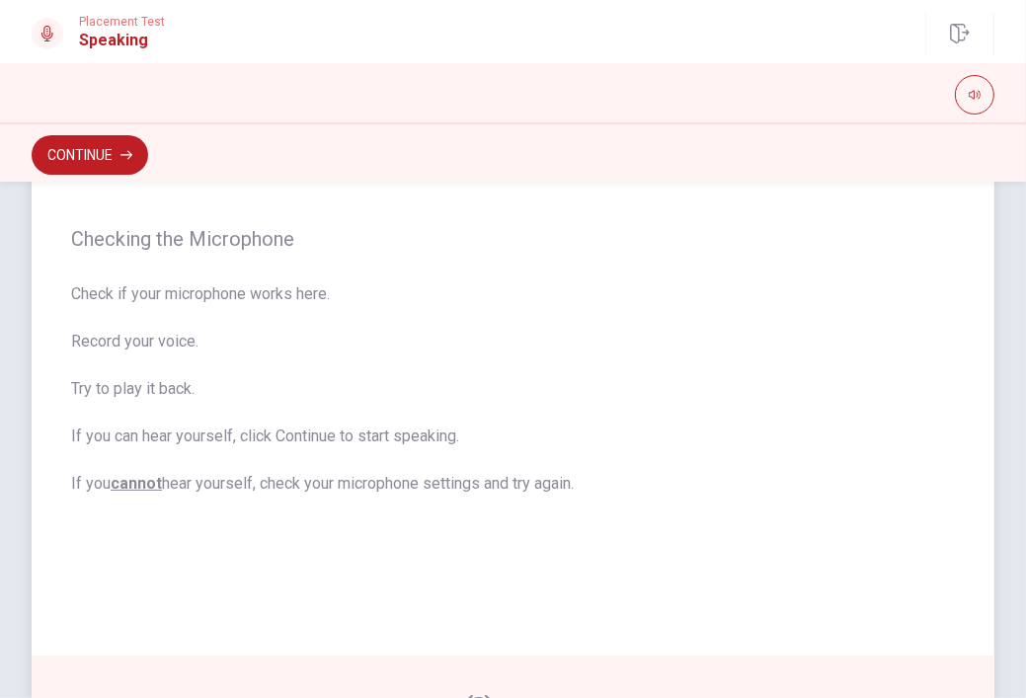
click at [248, 384] on span "Check if your microphone works here. Record your voice. Try to play it back. If…" at bounding box center [513, 389] width 884 height 213
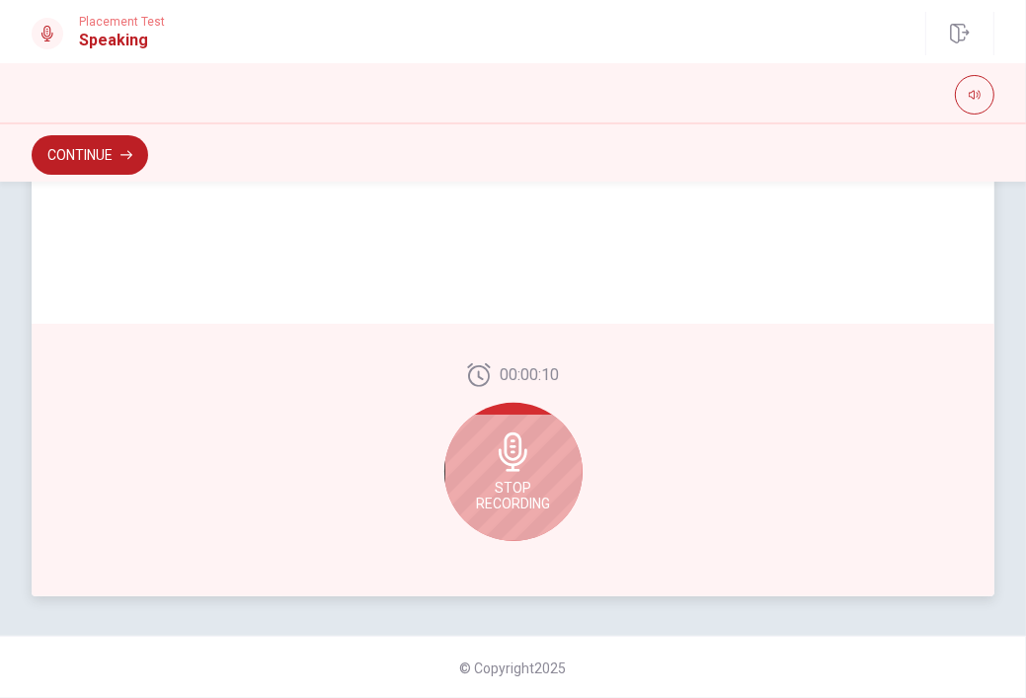
scroll to position [485, 0]
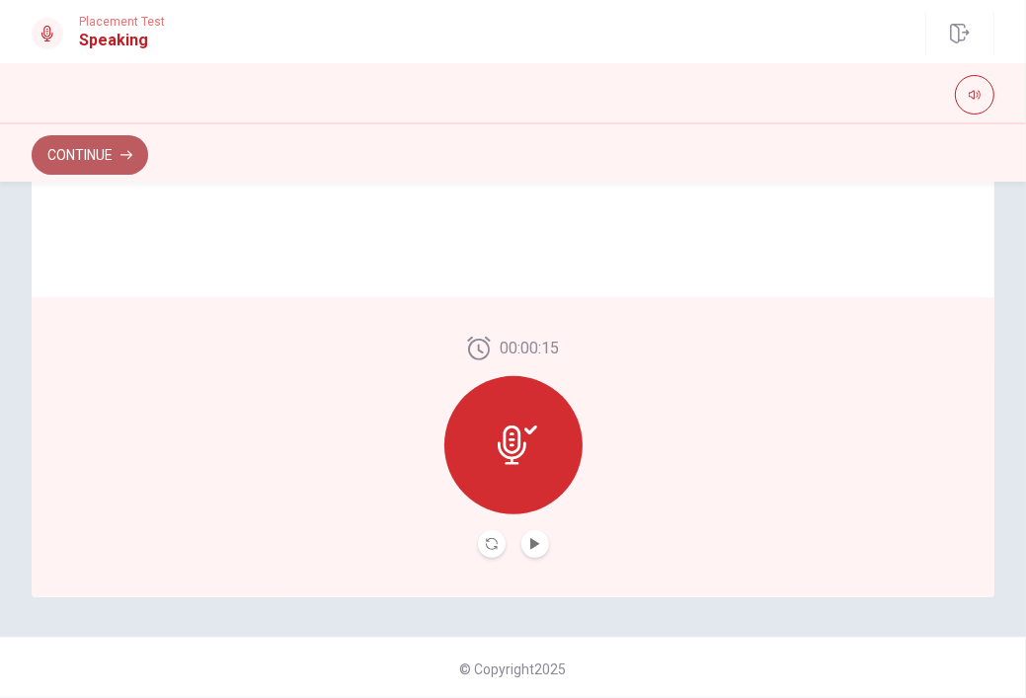
click at [103, 157] on button "Continue" at bounding box center [90, 155] width 117 height 40
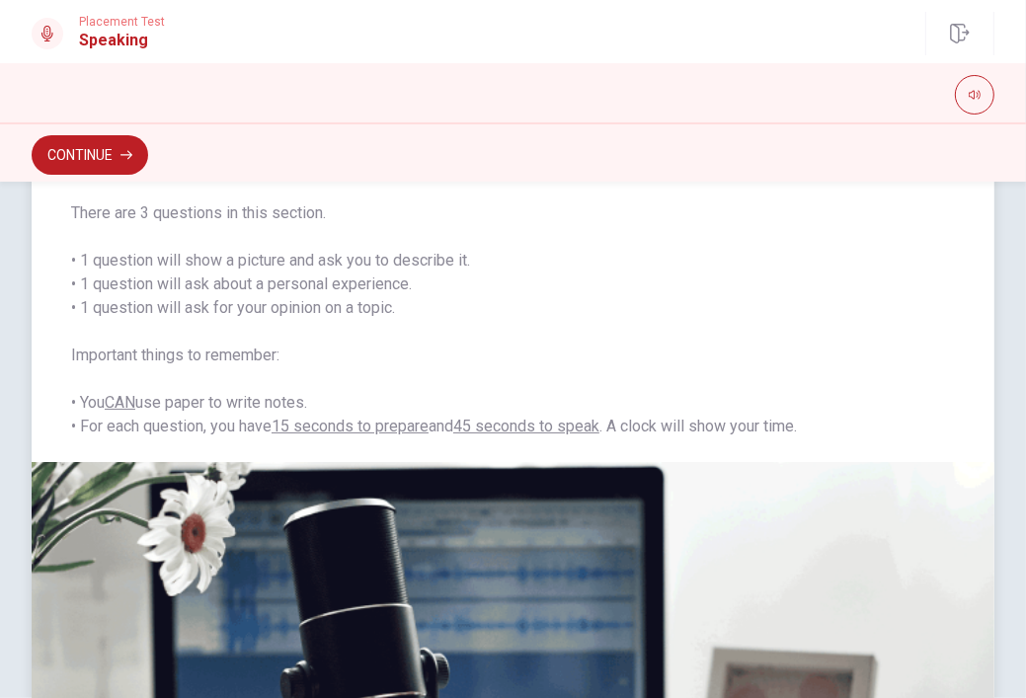
scroll to position [138, 0]
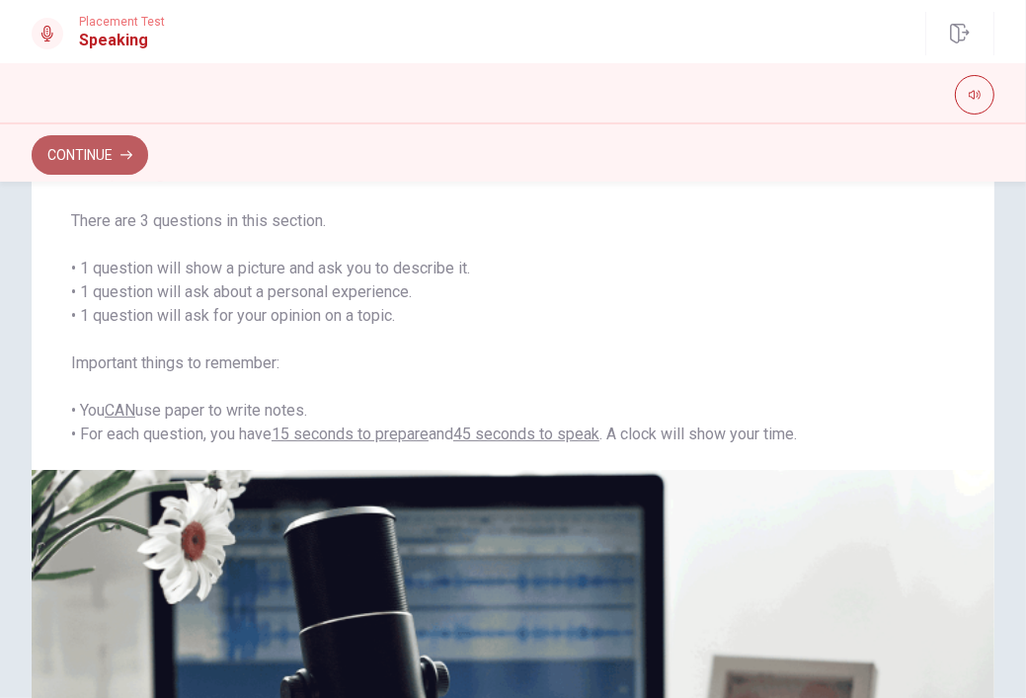
click at [72, 170] on button "Continue" at bounding box center [90, 155] width 117 height 40
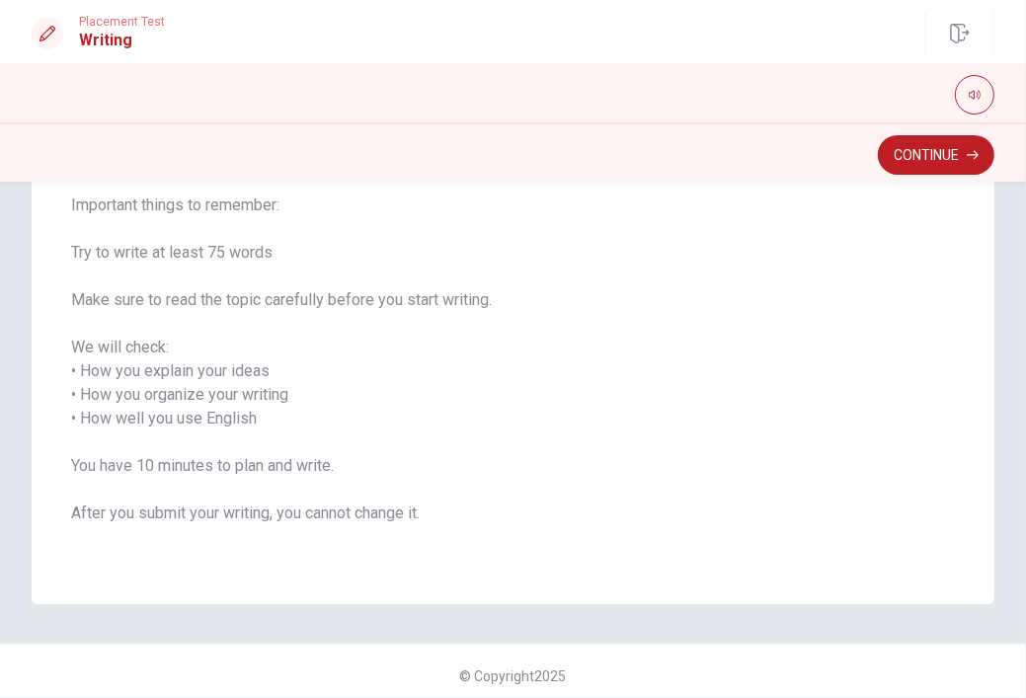
scroll to position [209, 0]
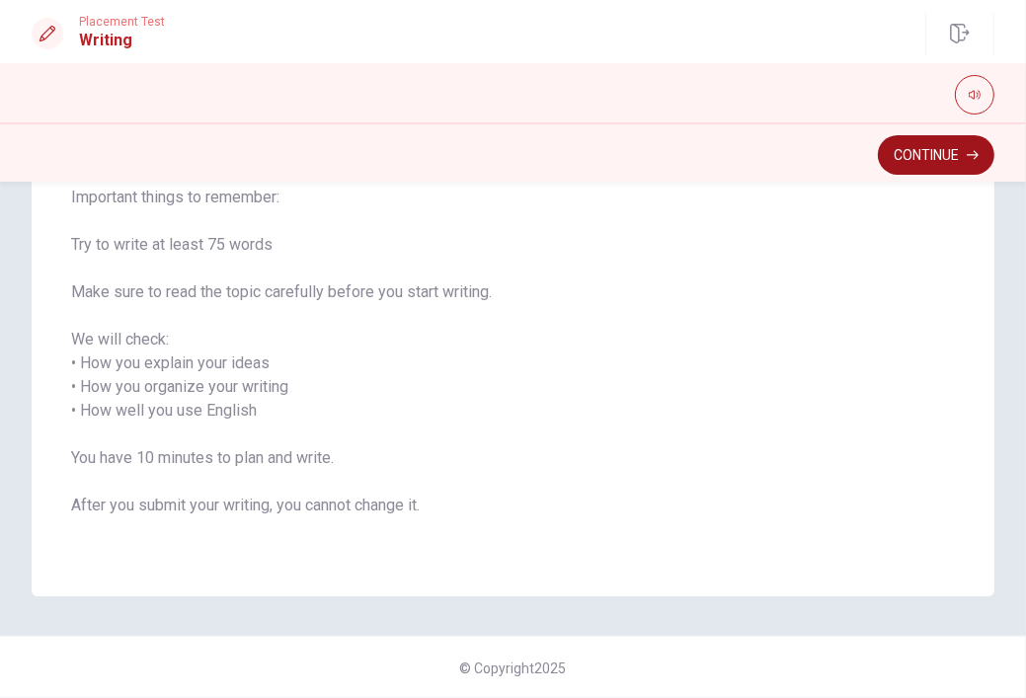
click at [920, 158] on button "Continue" at bounding box center [936, 155] width 117 height 40
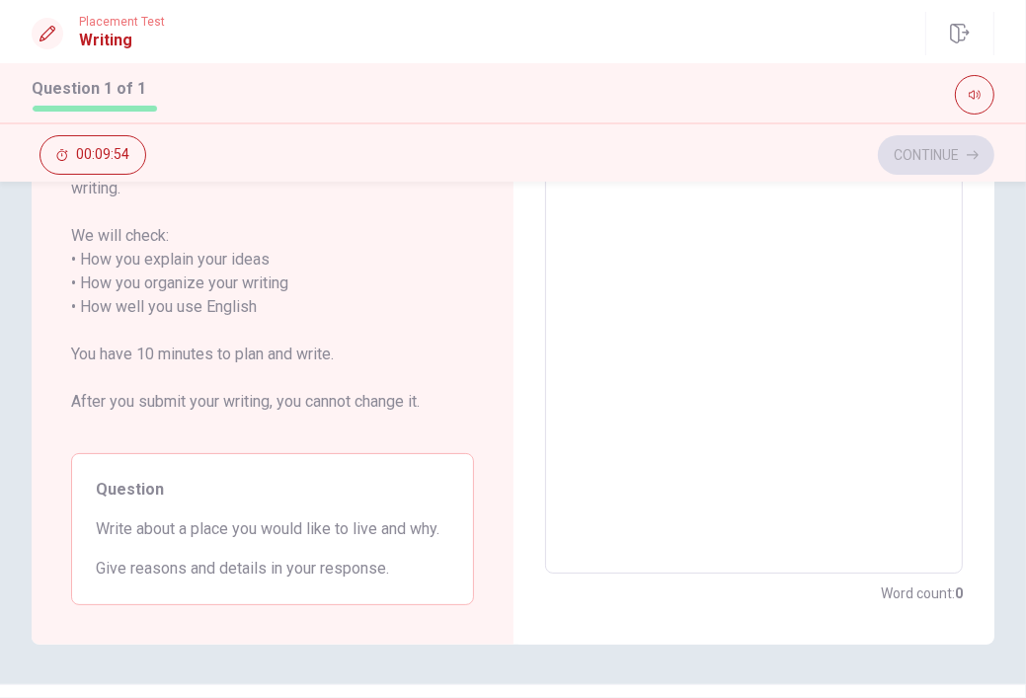
scroll to position [294, 0]
click at [624, 387] on textarea at bounding box center [754, 287] width 391 height 548
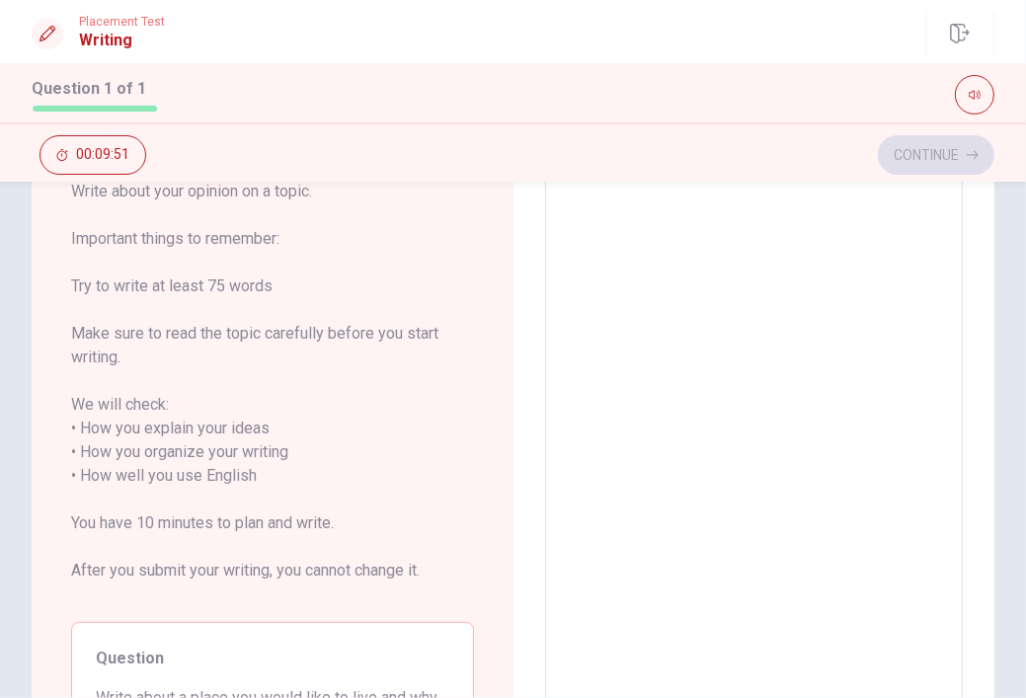
scroll to position [0, 0]
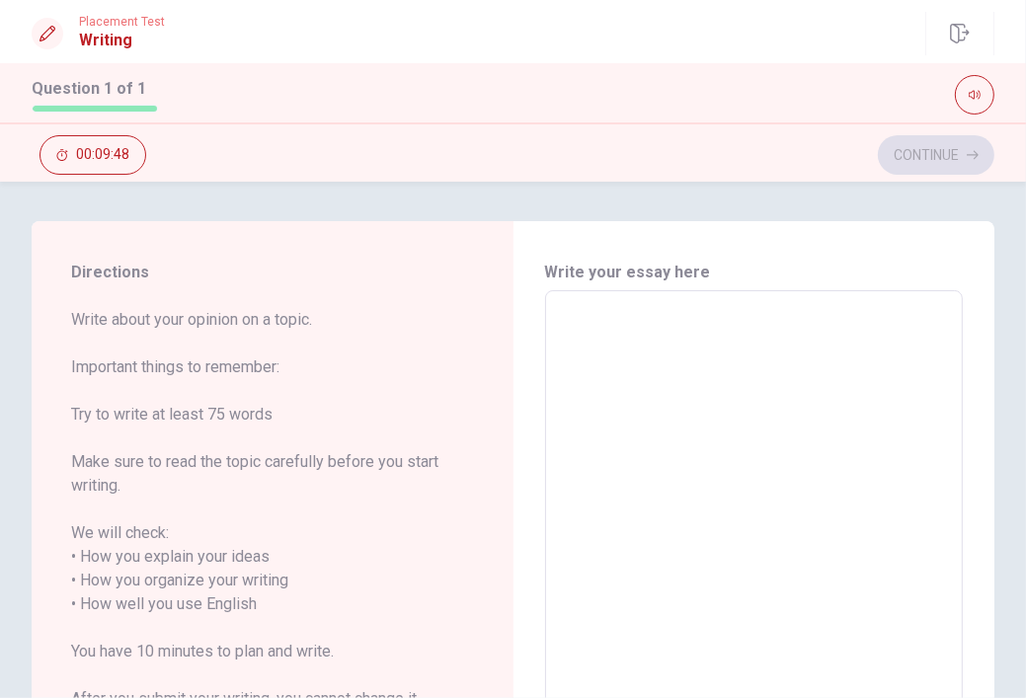
type textarea "I"
type textarea "x"
type textarea "In"
type textarea "x"
type textarea "In"
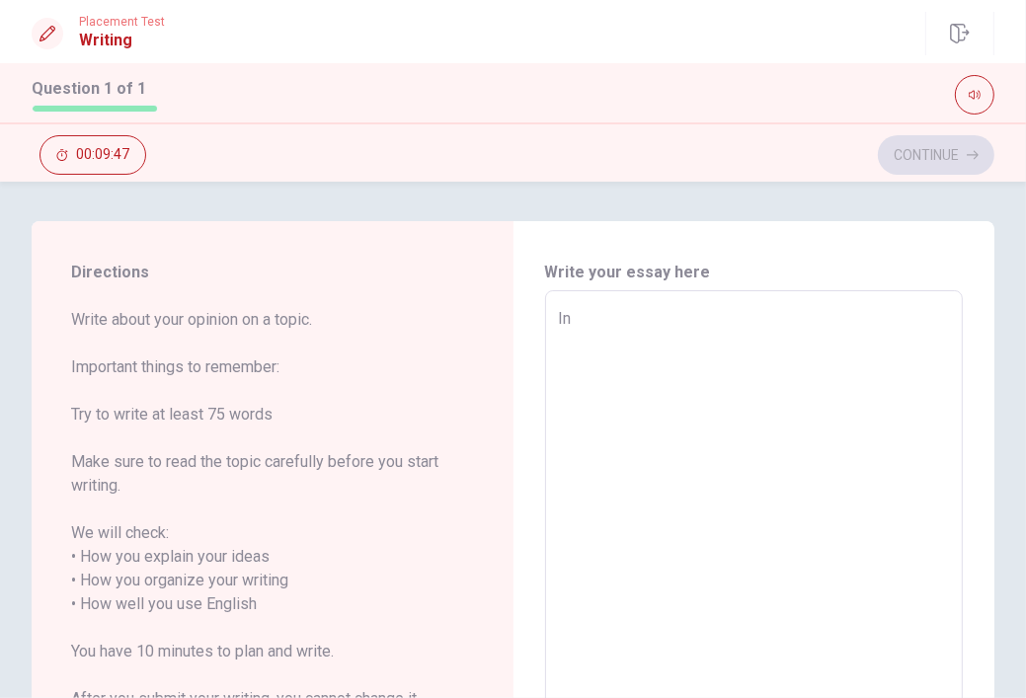
type textarea "x"
type textarea "I"
type textarea "x"
type textarea "I"
type textarea "x"
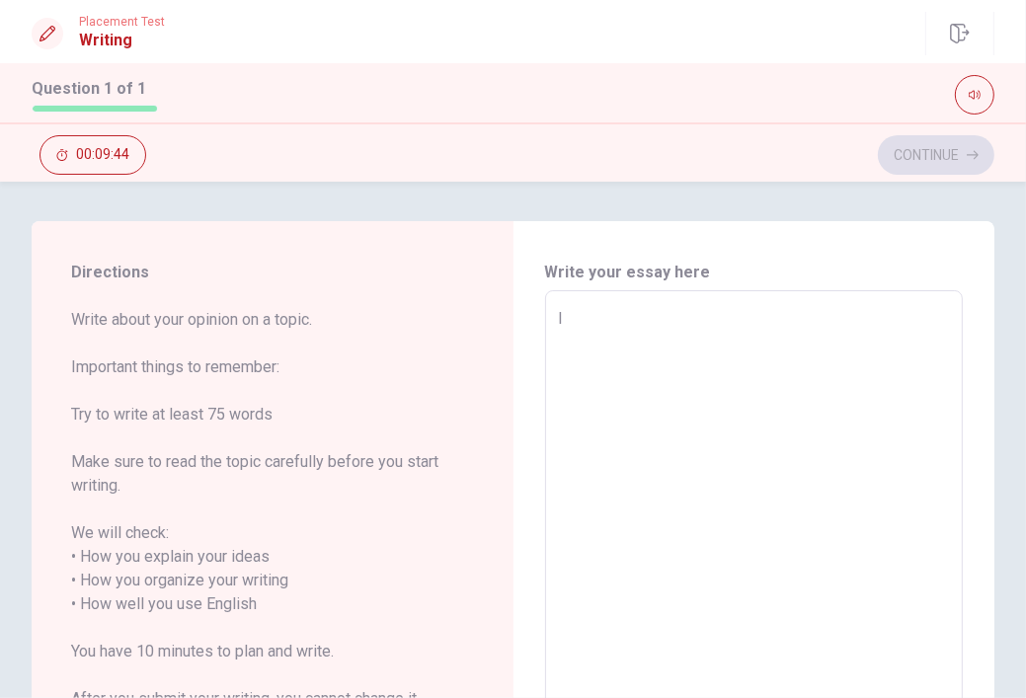
type textarea "I w"
type textarea "x"
type textarea "I wo"
type textarea "x"
type textarea "I wou"
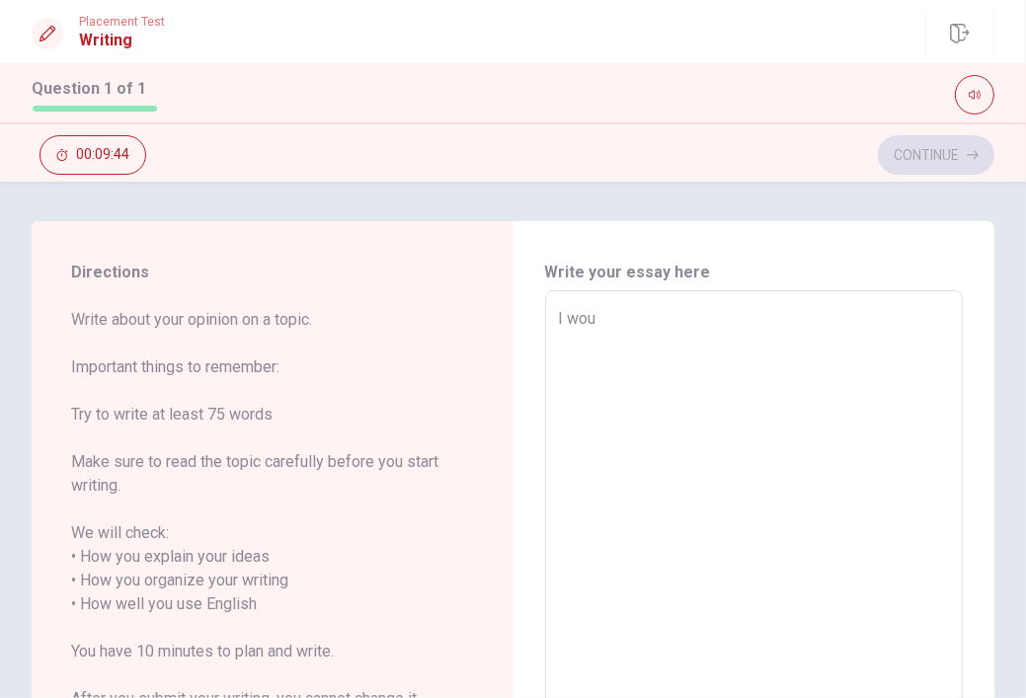
type textarea "x"
type textarea "I woul"
type textarea "x"
type textarea "I wou"
type textarea "x"
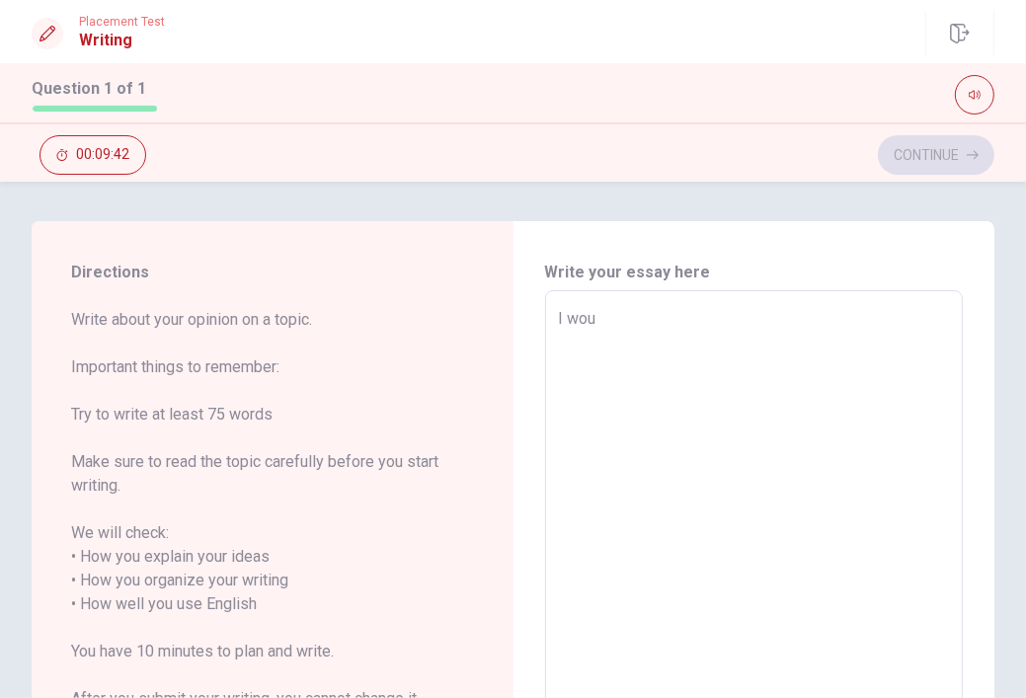
type textarea "I wo"
type textarea "x"
type textarea "I w"
type textarea "x"
type textarea "I wa"
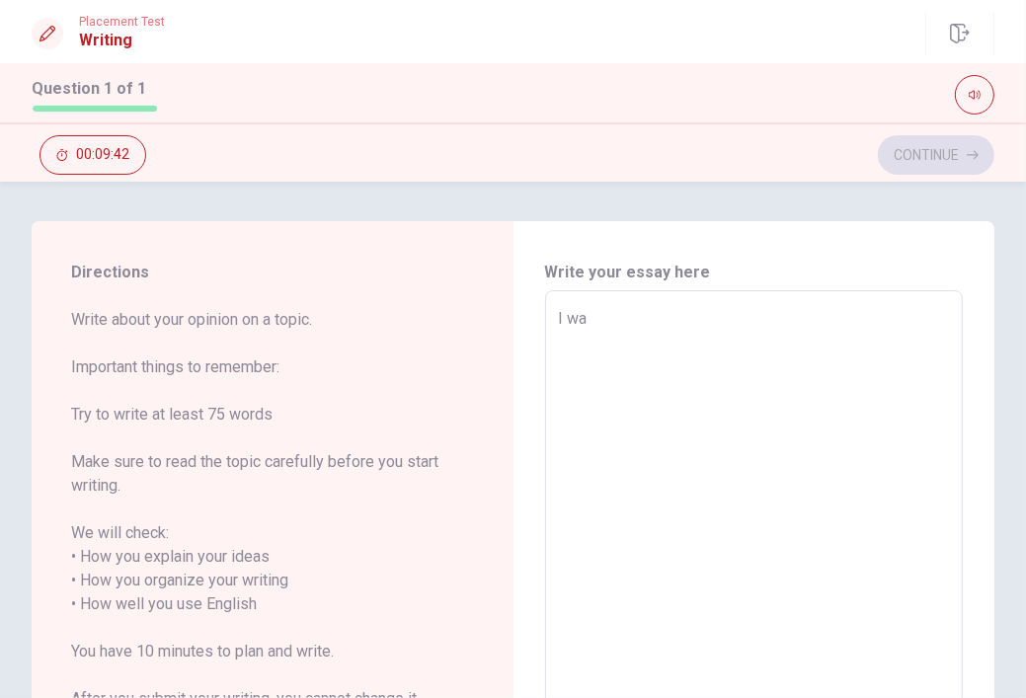
type textarea "x"
type textarea "I wan"
type textarea "x"
type textarea "I want"
type textarea "x"
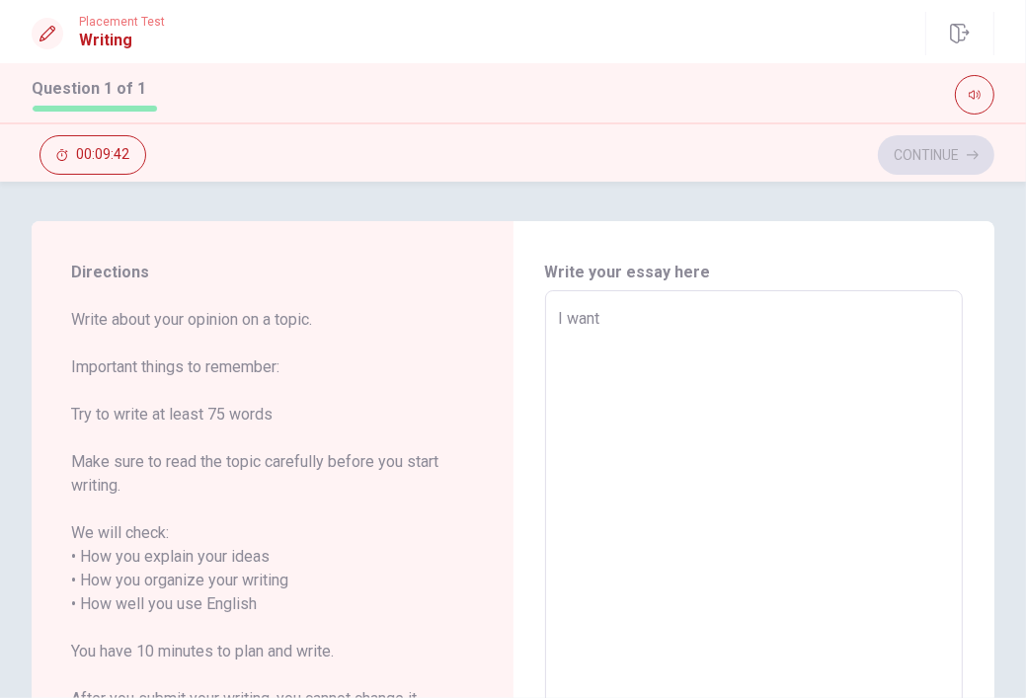
type textarea "I want"
type textarea "x"
type textarea "I want t"
type textarea "x"
type textarea "I want to"
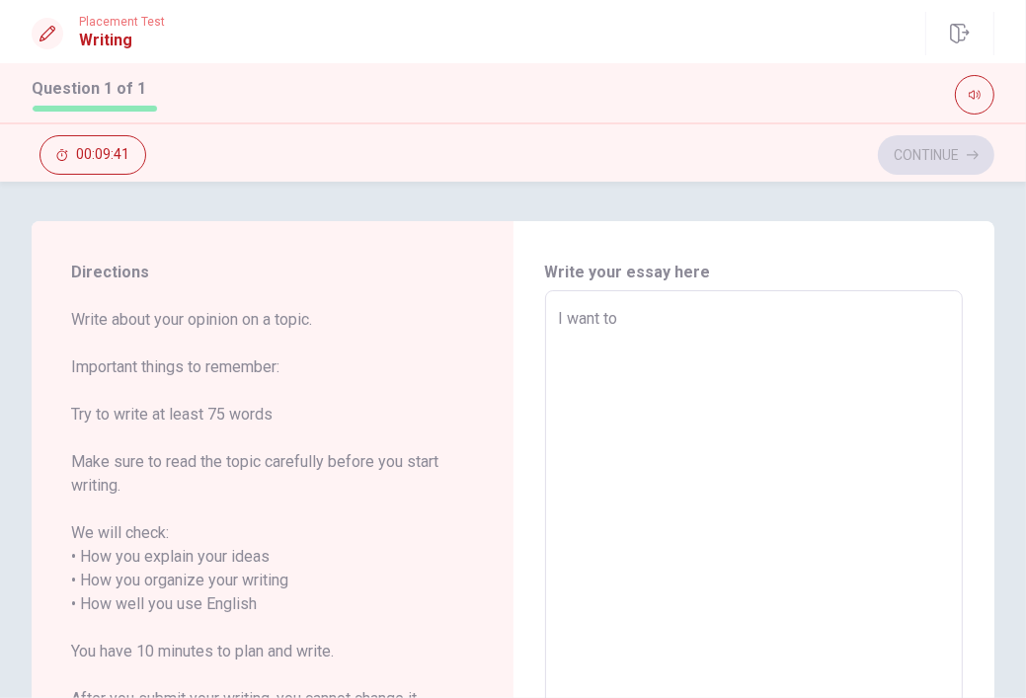
type textarea "x"
type textarea "I want to"
type textarea "x"
type textarea "I want to l"
type textarea "x"
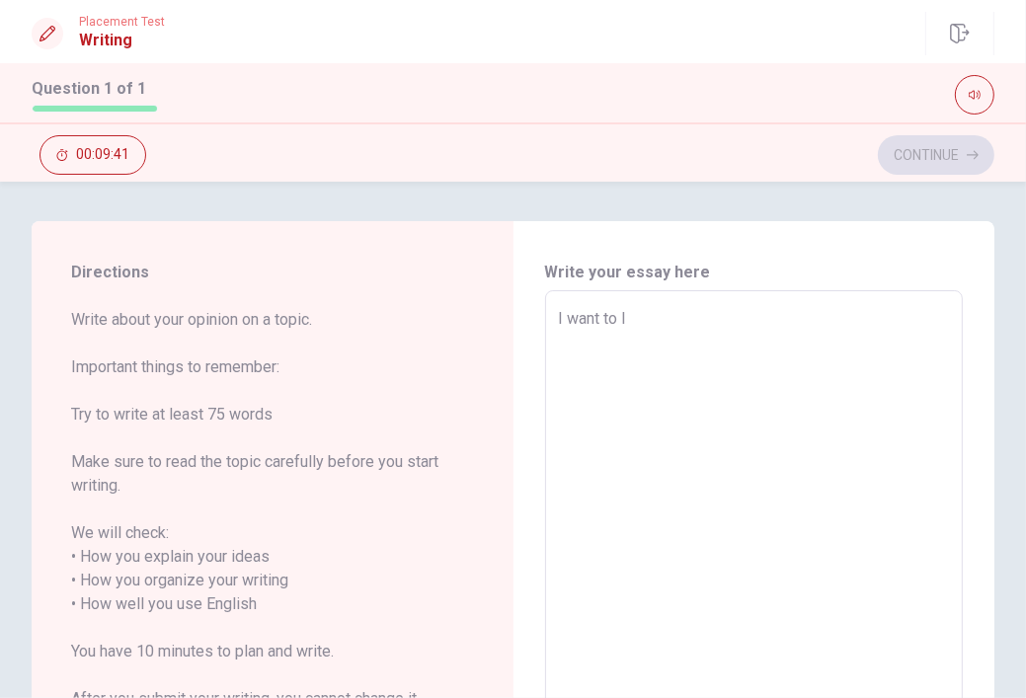
type textarea "I want to li"
type textarea "x"
type textarea "I want to liv"
type textarea "x"
type textarea "I want to live"
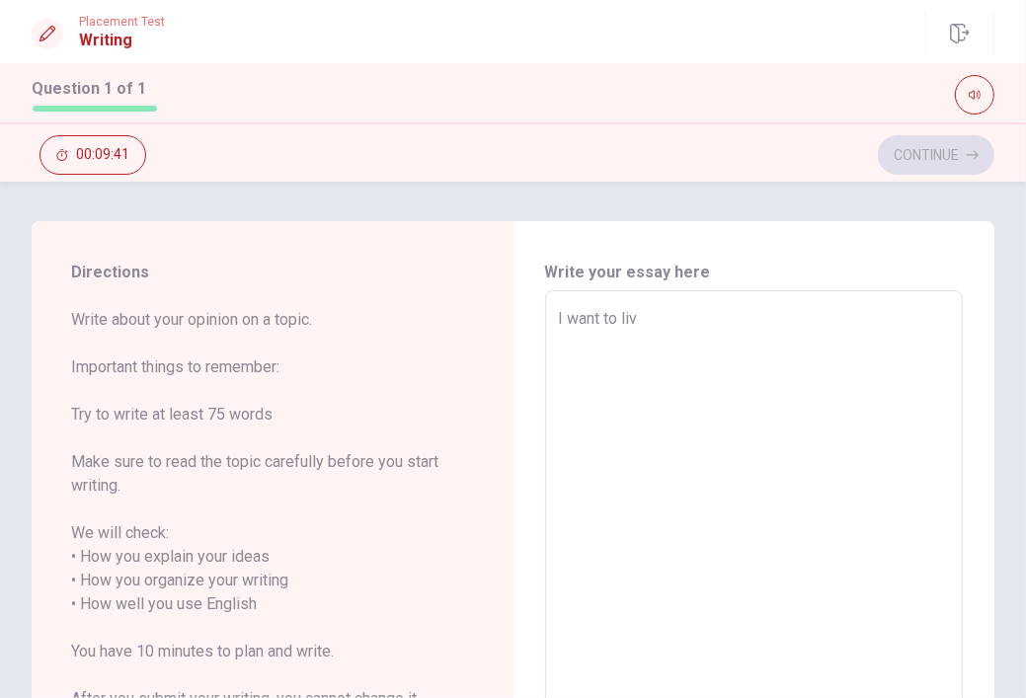
type textarea "x"
type textarea "I want to live"
type textarea "x"
type textarea "I want to live i"
type textarea "x"
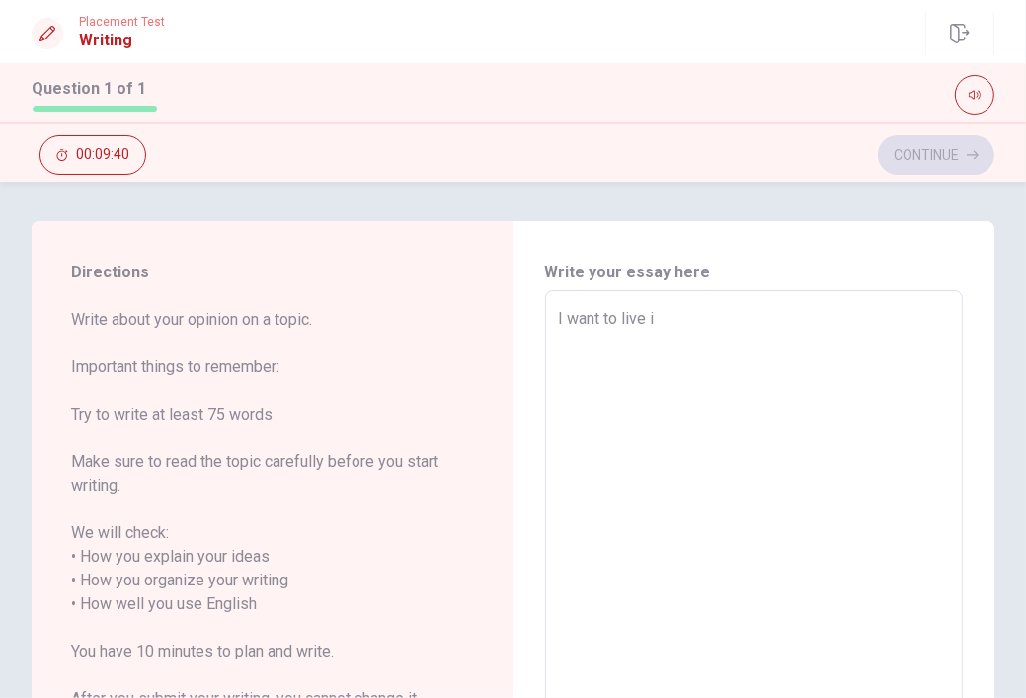
type textarea "I want to live in"
type textarea "x"
type textarea "I want to live in"
type textarea "x"
type textarea "I want to live in s"
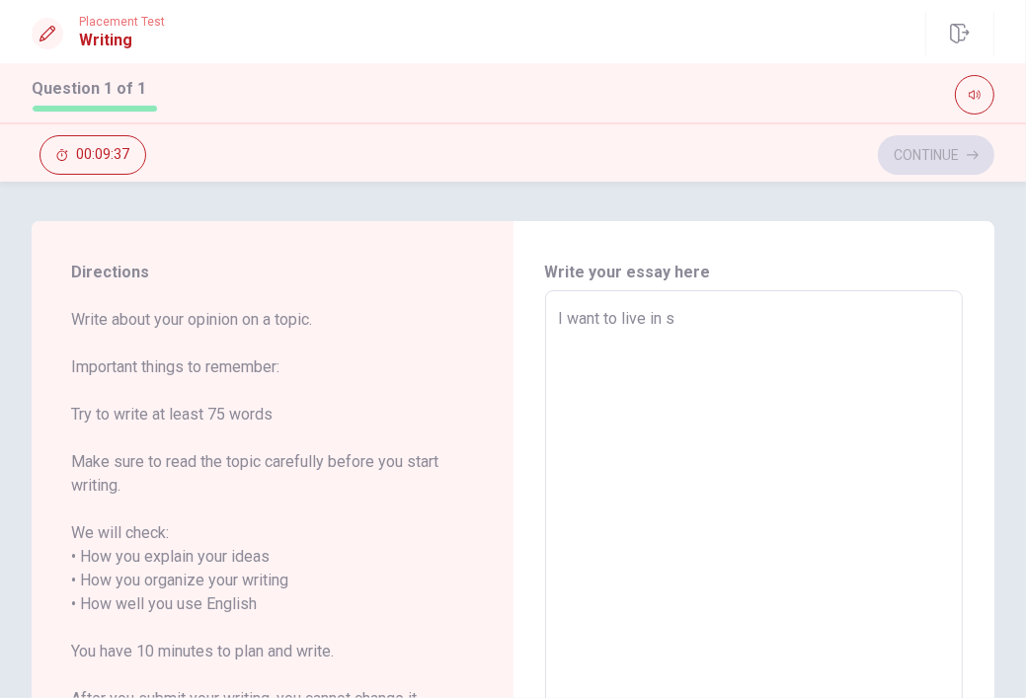
type textarea "x"
type textarea "I want to live in se"
type textarea "x"
type textarea "I want to live in ser"
type textarea "x"
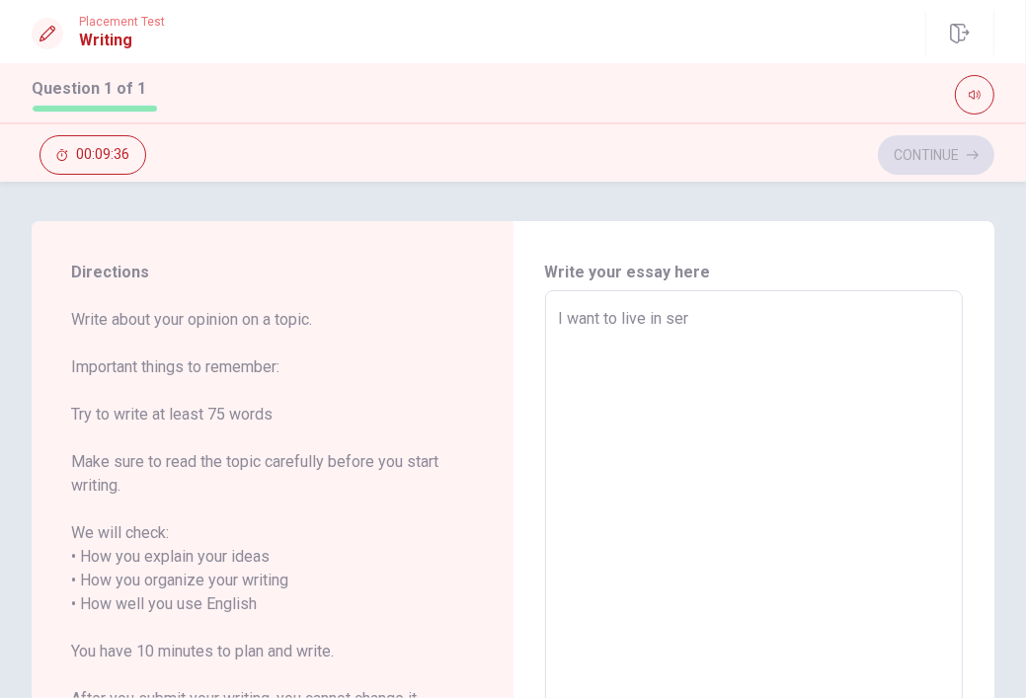
type textarea "I want to live in [GEOGRAPHIC_DATA]"
type textarea "x"
type textarea "I want to live in [GEOGRAPHIC_DATA]"
type textarea "x"
type textarea "I want to live in [GEOGRAPHIC_DATA]"
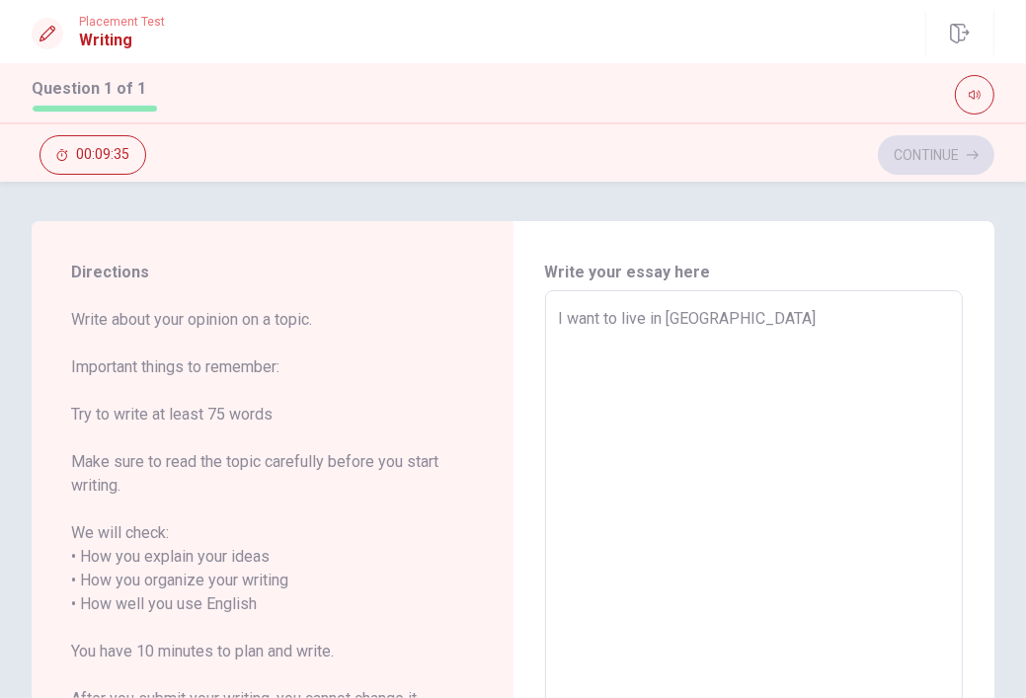
type textarea "x"
type textarea "I want to live in [GEOGRAPHIC_DATA]"
type textarea "x"
type textarea "I want to live in [GEOGRAPHIC_DATA]"
type textarea "x"
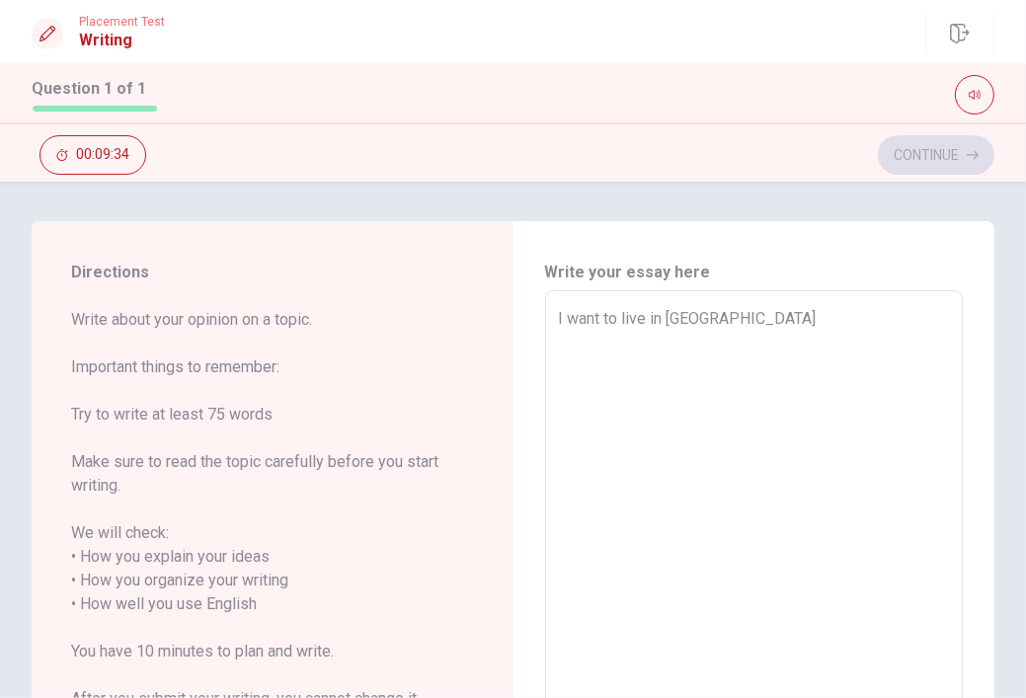
type textarea "I want to live in ser"
type textarea "x"
type textarea "I want to live in se"
type textarea "x"
type textarea "I want to live in s"
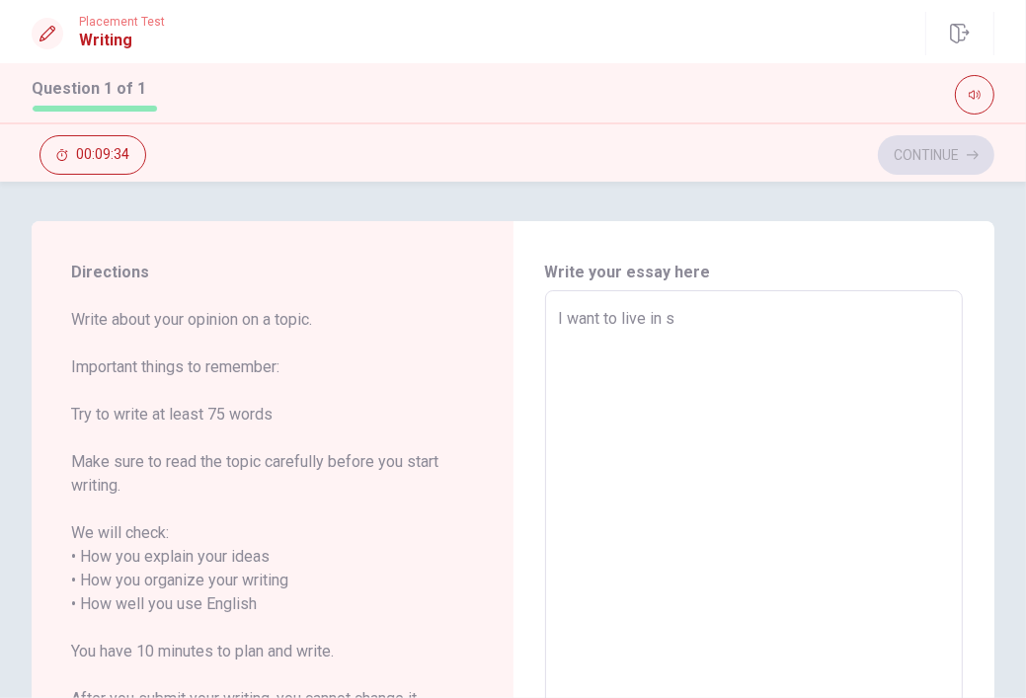
type textarea "x"
type textarea "I want to live in"
type textarea "x"
type textarea "I want to live in n"
type textarea "x"
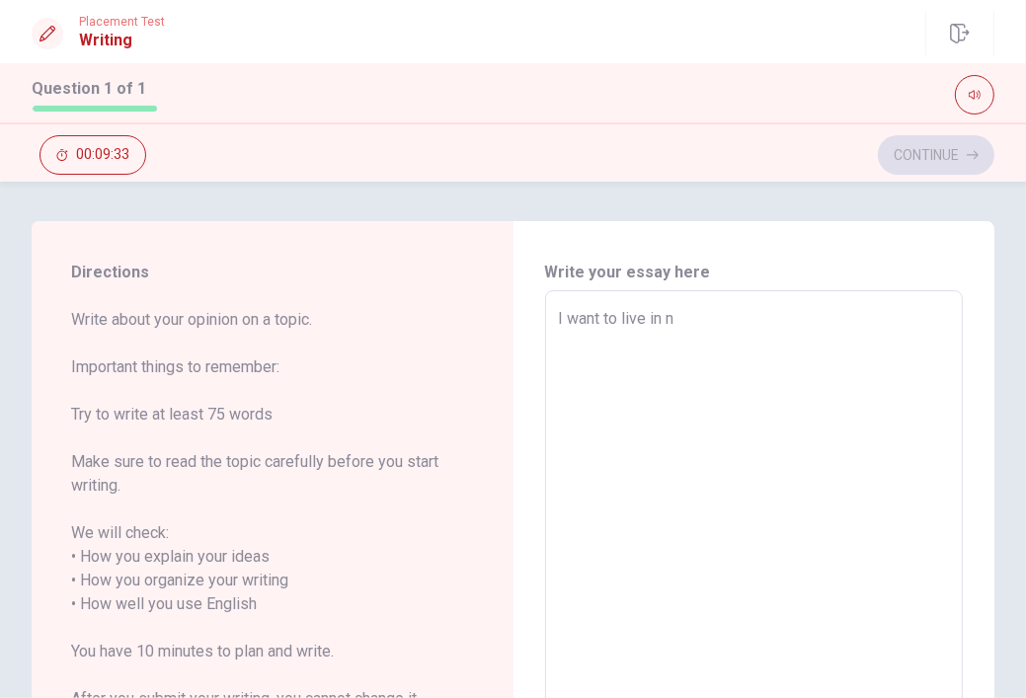
type textarea "I want to live in no"
type textarea "x"
type textarea "I want to live in [GEOGRAPHIC_DATA]"
type textarea "x"
type textarea "I want to live in [GEOGRAPHIC_DATA]"
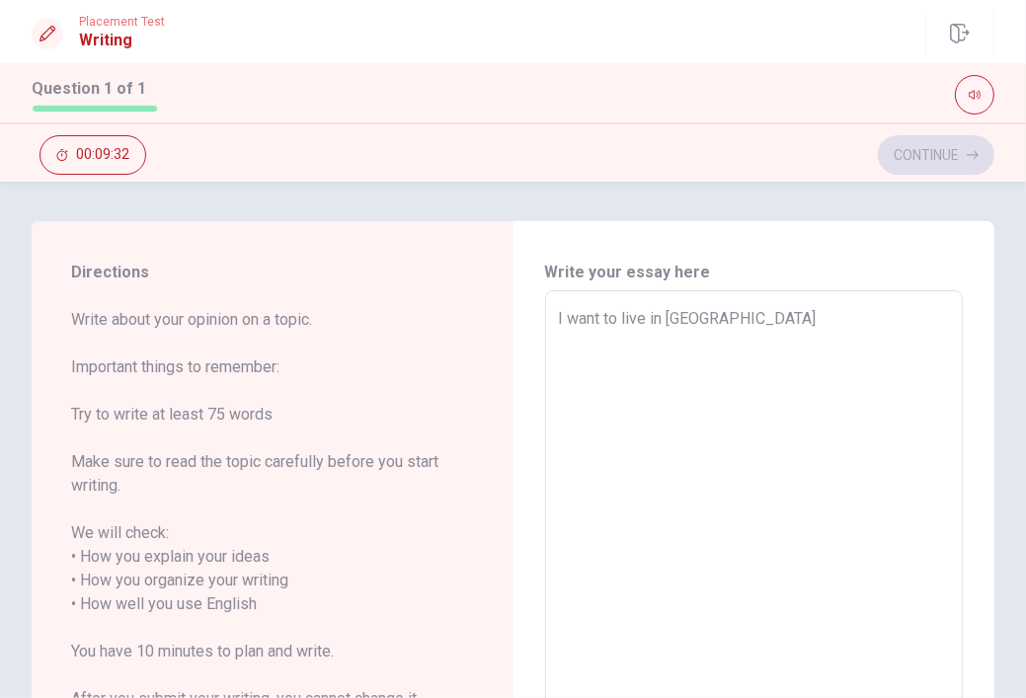
type textarea "x"
type textarea "I want to live in north"
type textarea "x"
type textarea "I want to live in north"
type textarea "x"
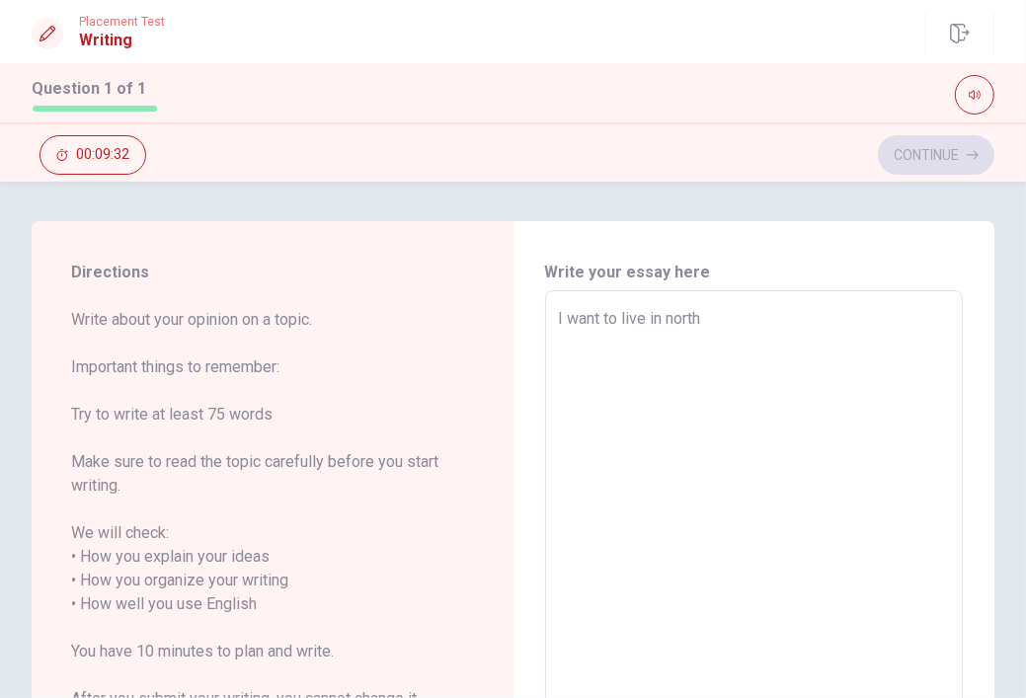
type textarea "I want to live in north k"
type textarea "x"
type textarea "I want to live in [GEOGRAPHIC_DATA]"
type textarea "x"
type textarea "I want to live in [GEOGRAPHIC_DATA]"
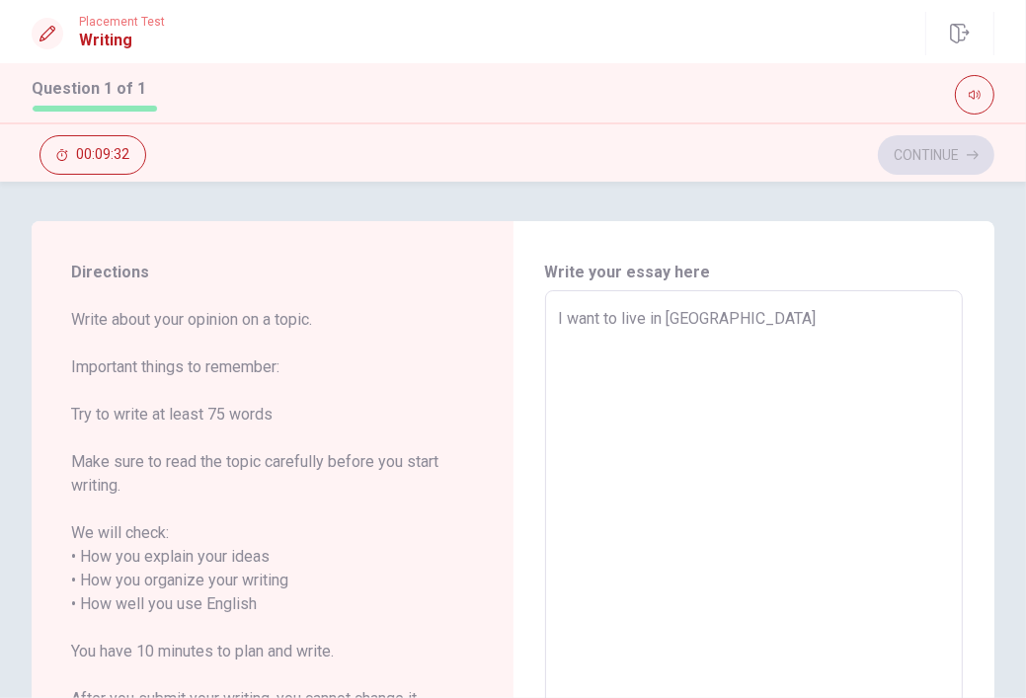
type textarea "x"
type textarea "I want to live in [GEOGRAPHIC_DATA]"
type textarea "x"
type textarea "I want to live in [GEOGRAPHIC_DATA]"
type textarea "x"
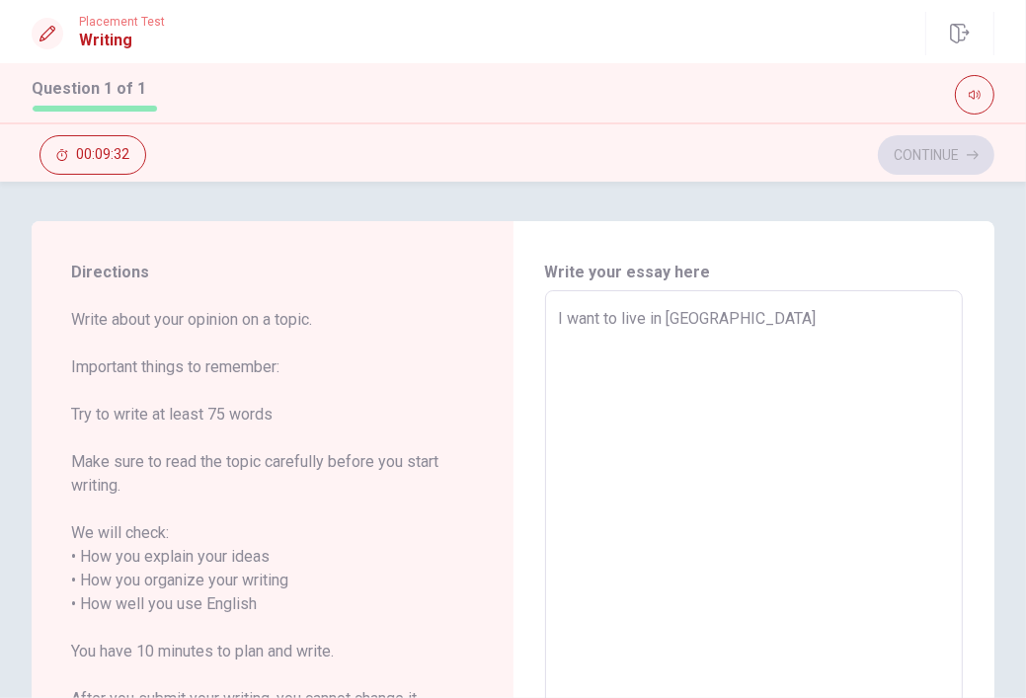
type textarea "I want to live in [GEOGRAPHIC_DATA]"
type textarea "x"
type textarea "I want to live in [GEOGRAPHIC_DATA]"
type textarea "x"
type textarea "I want to live in [GEOGRAPHIC_DATA]"
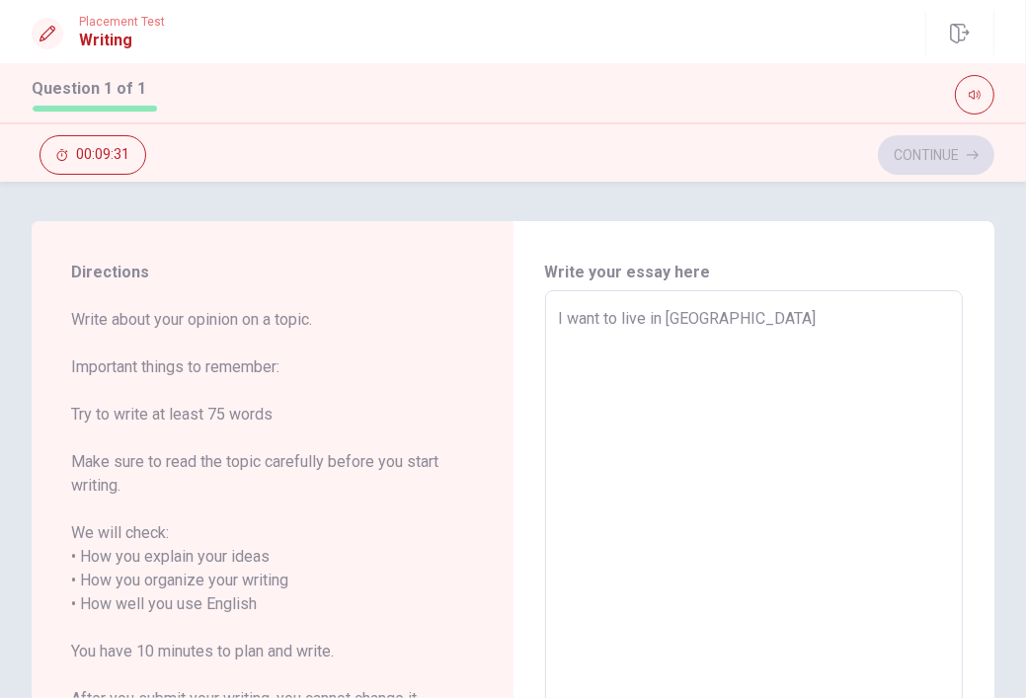
type textarea "x"
type textarea "I want to live in north k"
type textarea "x"
type textarea "I want to live in north"
type textarea "x"
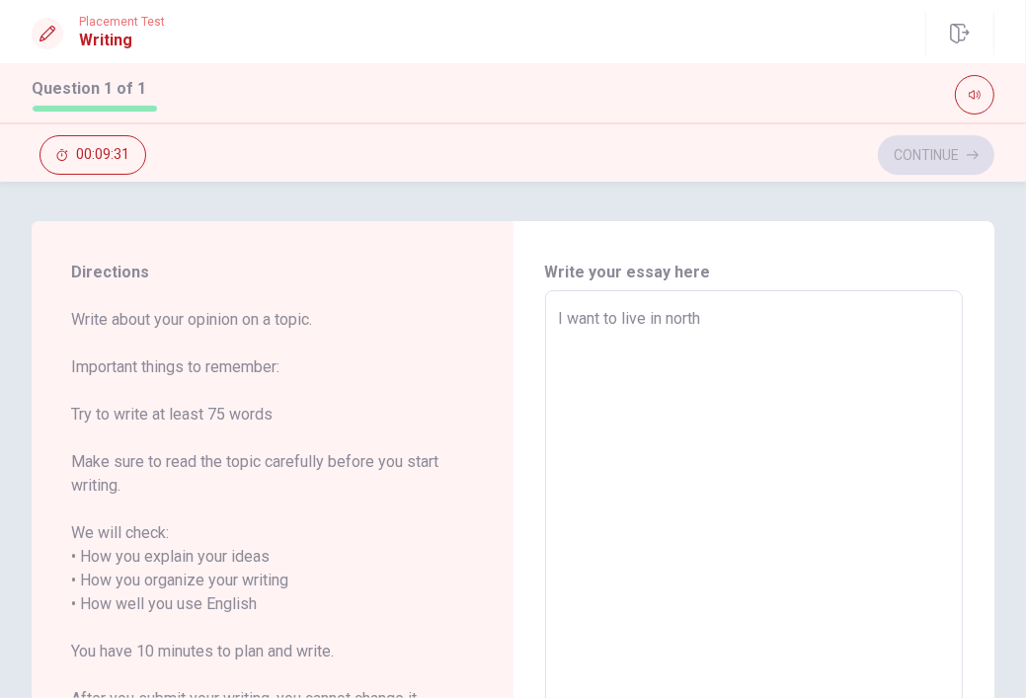
type textarea "I want to live in north"
type textarea "x"
type textarea "I want to live in [GEOGRAPHIC_DATA]"
type textarea "x"
type textarea "I want to live in no"
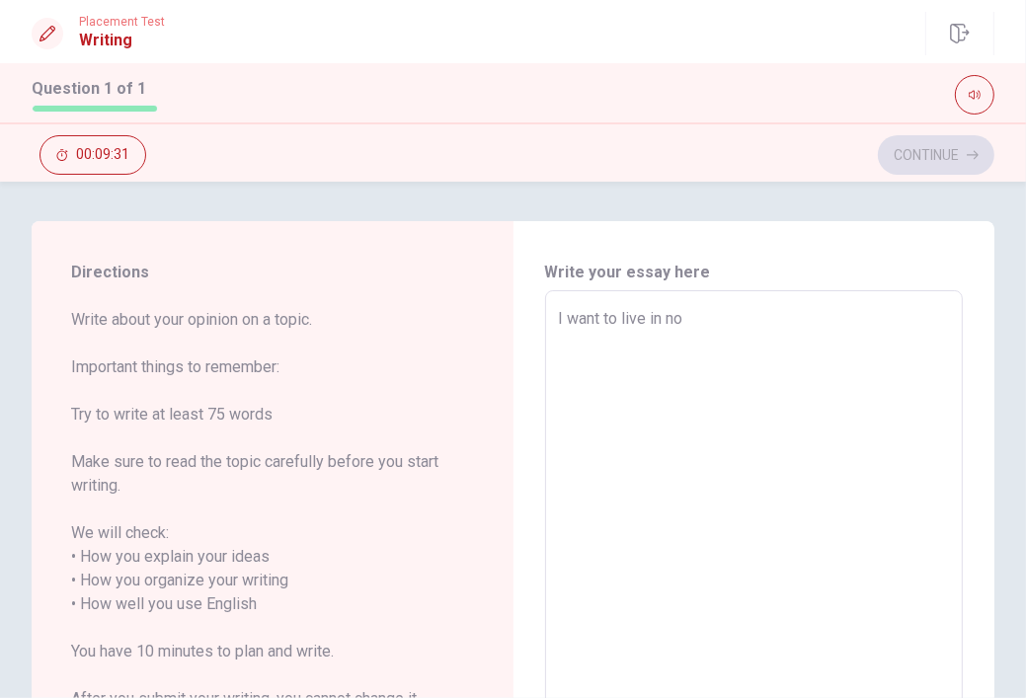
type textarea "x"
type textarea "I want to live in n"
type textarea "x"
type textarea "I want to live in"
type textarea "x"
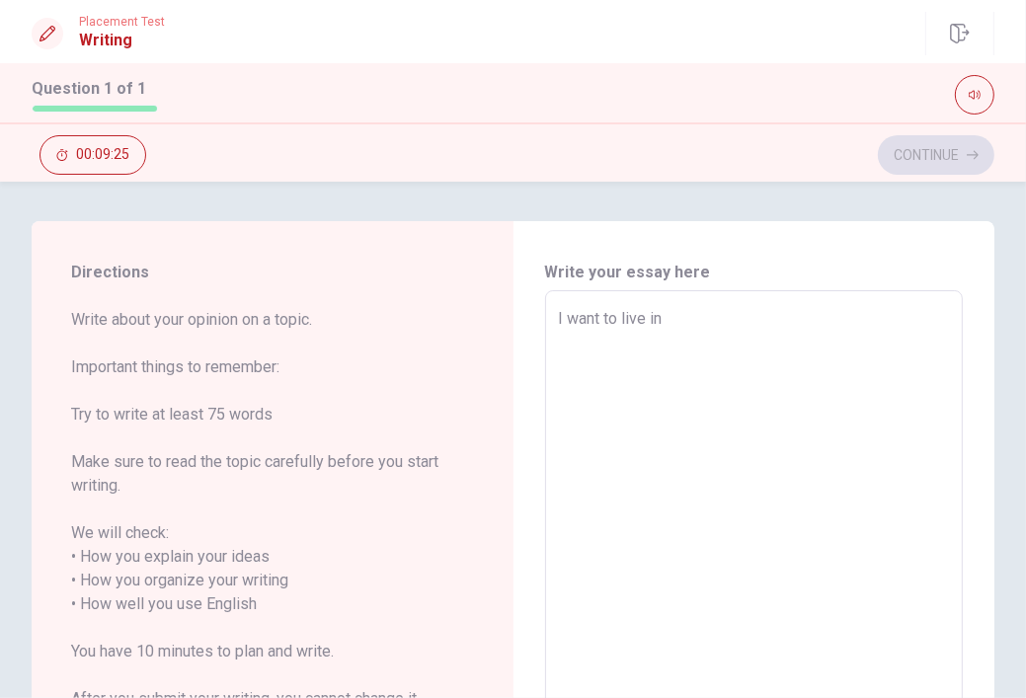
type textarea "I want to live in M"
type textarea "x"
type textarea "I want to live in [GEOGRAPHIC_DATA]"
type textarea "x"
type textarea "I want to live in [GEOGRAPHIC_DATA]"
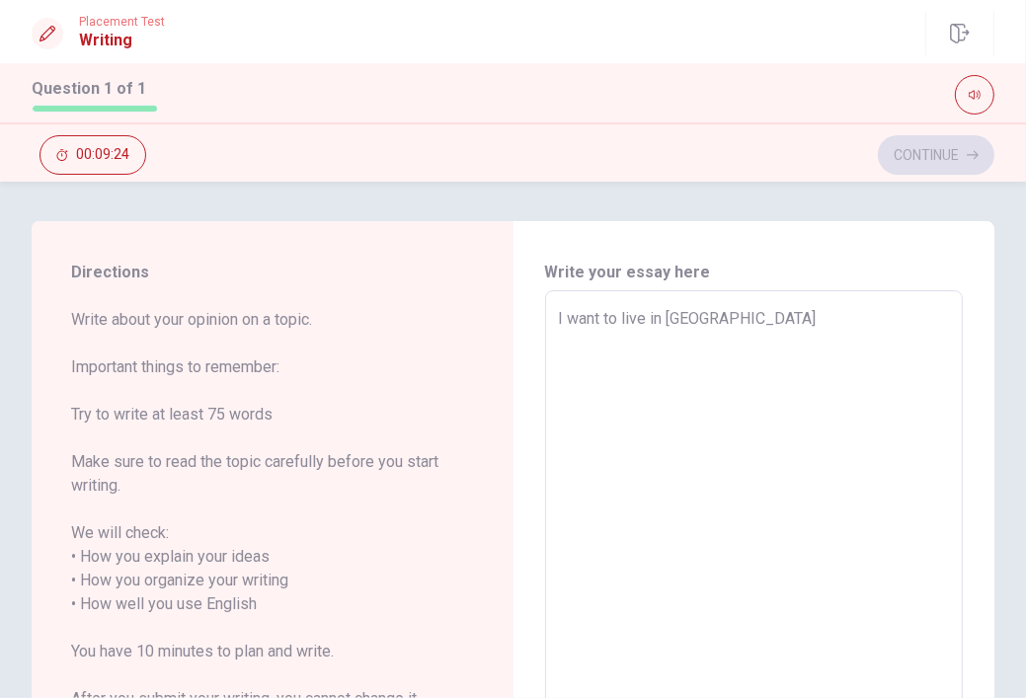
type textarea "x"
type textarea "I want to live in [GEOGRAPHIC_DATA]"
type textarea "x"
type textarea "I want to live in [GEOGRAPHIC_DATA]"
type textarea "x"
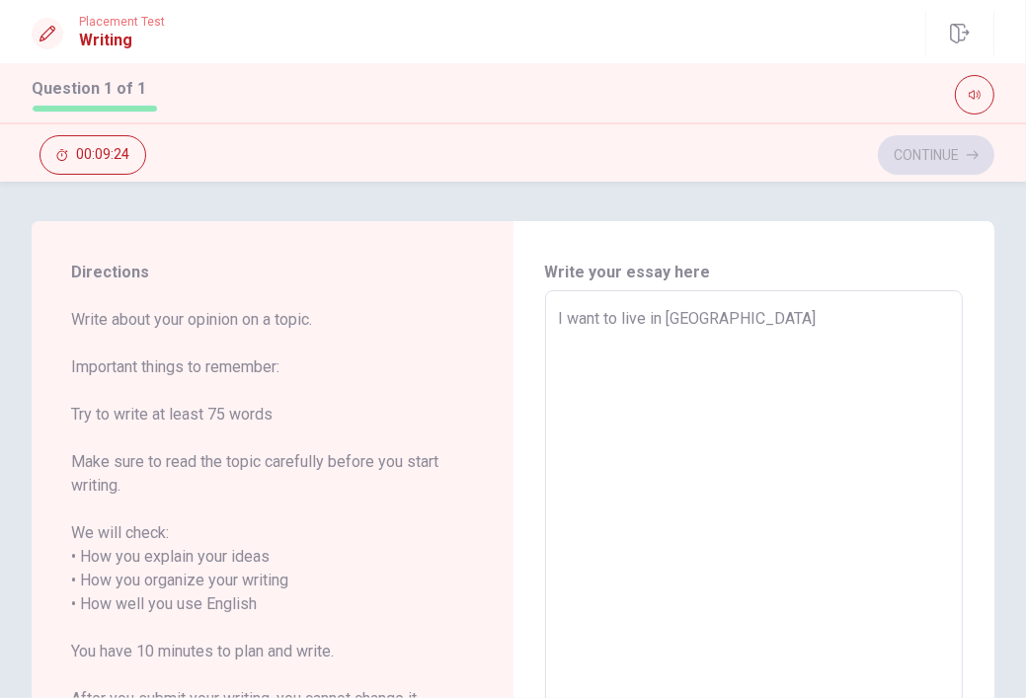
type textarea "I want to live in [GEOGRAPHIC_DATA]"
type textarea "x"
type textarea "I want to live in [GEOGRAPHIC_DATA] b"
type textarea "x"
type textarea "I want to live in [GEOGRAPHIC_DATA] be"
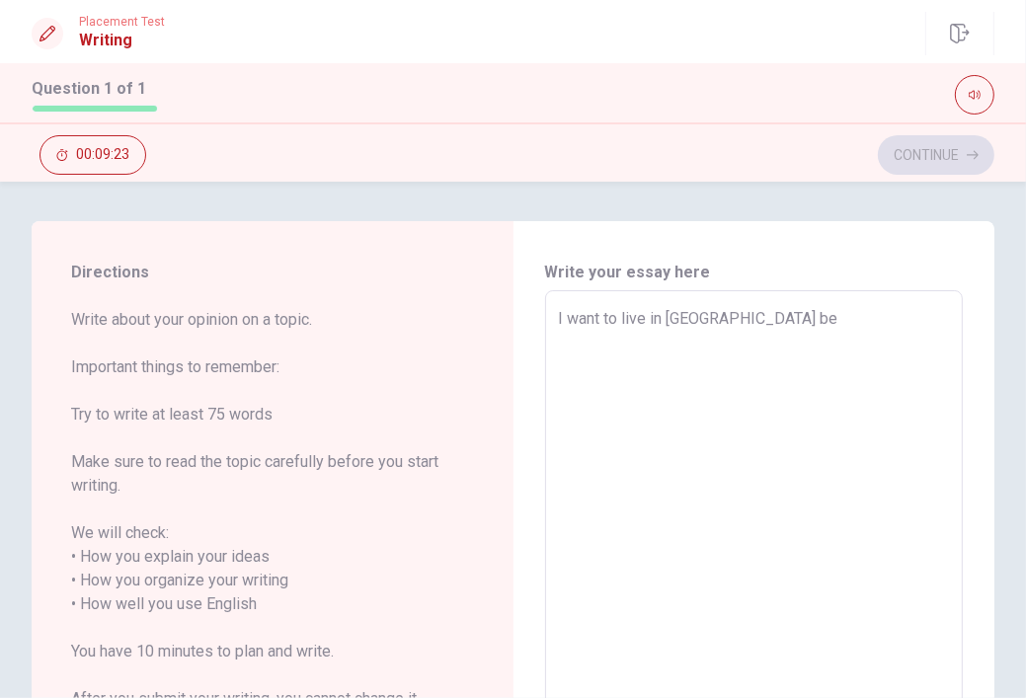
type textarea "x"
type textarea "I want to live in [GEOGRAPHIC_DATA]"
type textarea "x"
type textarea "I want to live in [GEOGRAPHIC_DATA] beca"
type textarea "x"
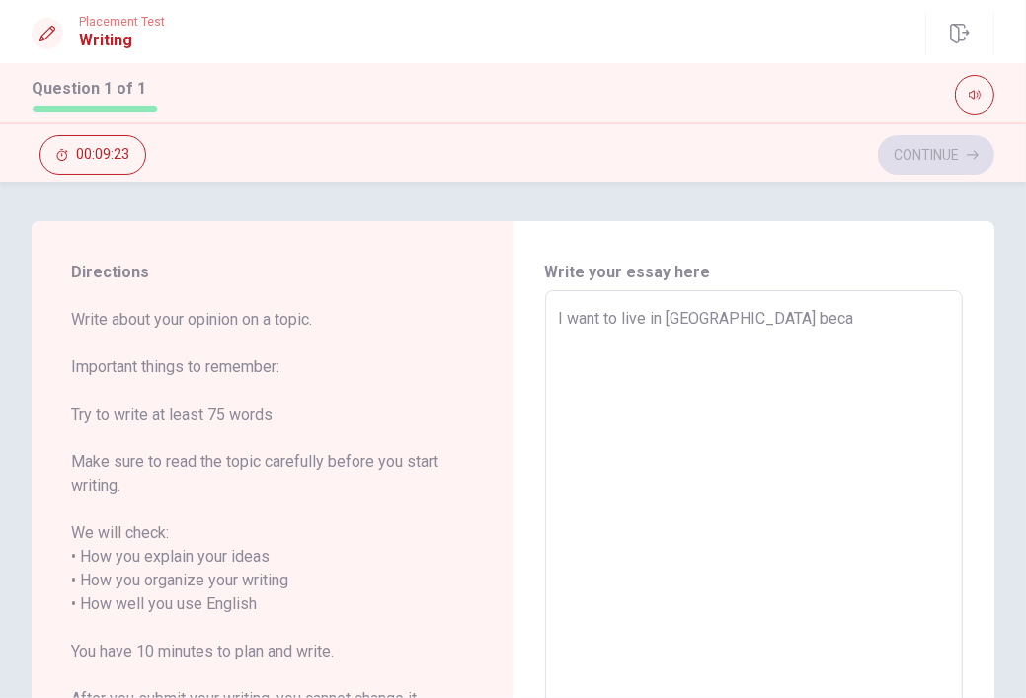
type textarea "I want to live in [GEOGRAPHIC_DATA] becau"
type textarea "x"
type textarea "I want to live in [GEOGRAPHIC_DATA] becaus"
type textarea "x"
type textarea "I want to live in [GEOGRAPHIC_DATA] because"
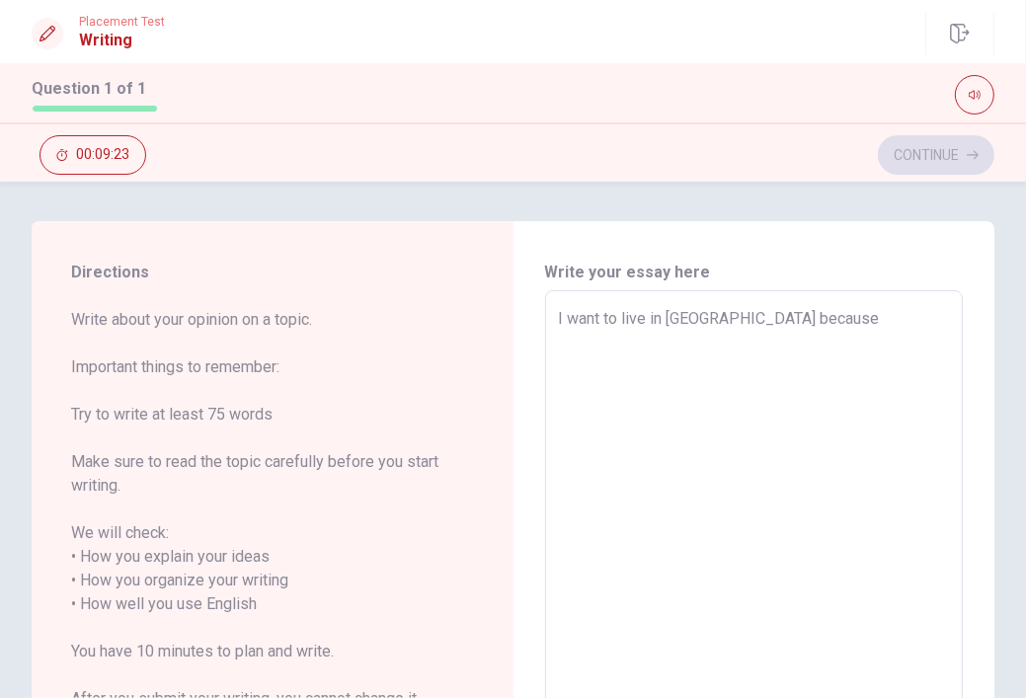
type textarea "x"
type textarea "I want to live in [GEOGRAPHIC_DATA] because"
type textarea "x"
type textarea "I want to live in [GEOGRAPHIC_DATA] because t"
type textarea "x"
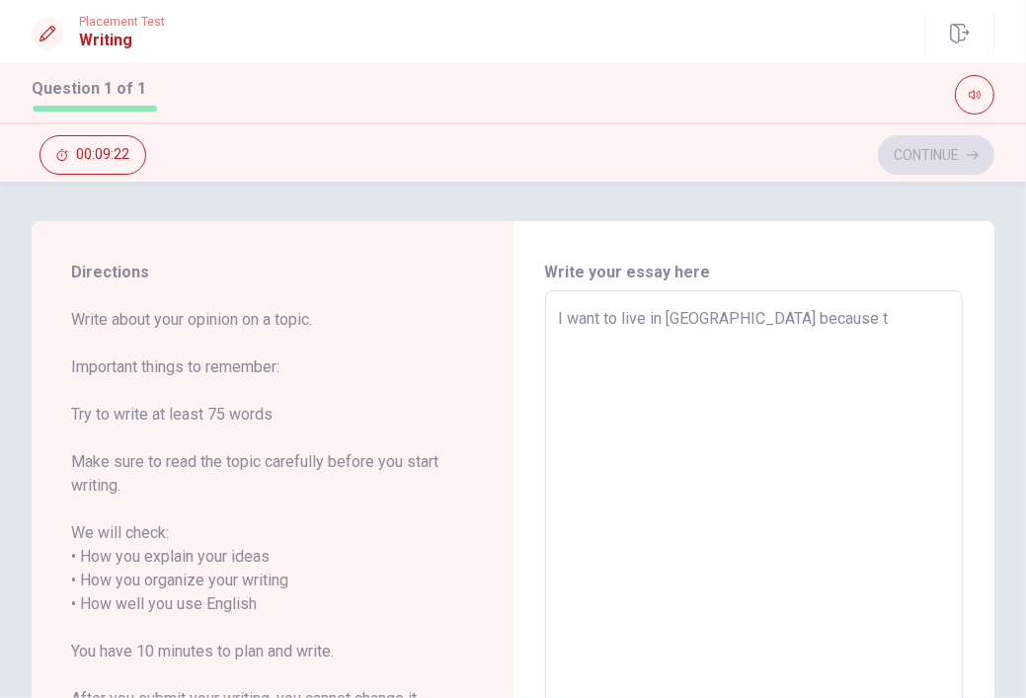
type textarea "I want to live in [GEOGRAPHIC_DATA] because th"
type textarea "x"
type textarea "I want to live in [GEOGRAPHIC_DATA] because the"
type textarea "x"
type textarea "I want to live in [GEOGRAPHIC_DATA] because the"
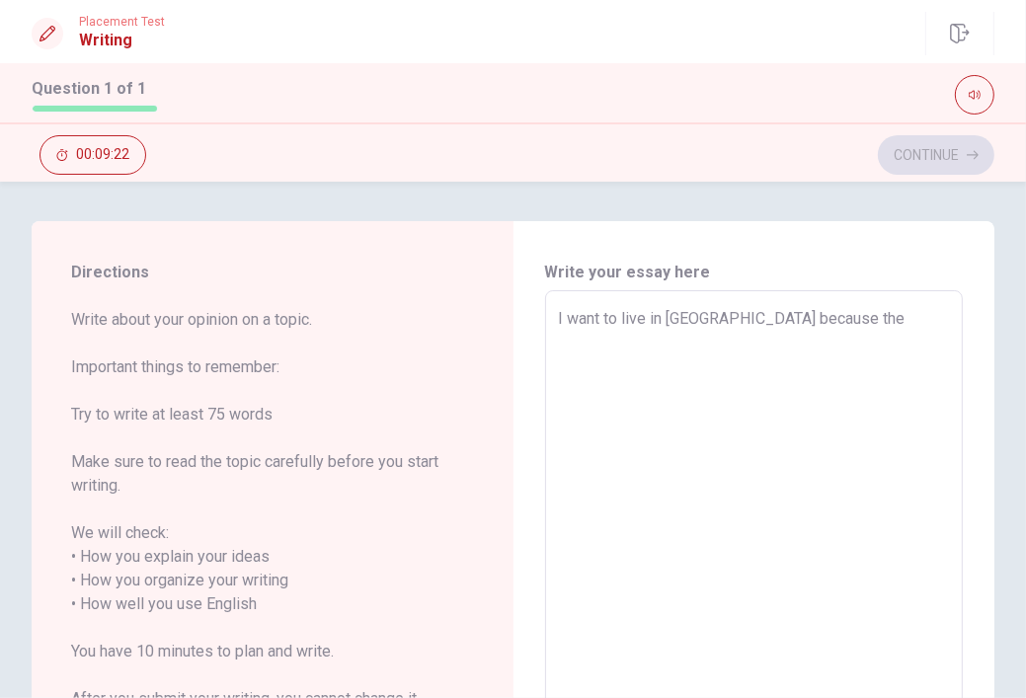
type textarea "x"
type textarea "I want to live in [GEOGRAPHIC_DATA] because the b"
type textarea "x"
type textarea "I want to live in [GEOGRAPHIC_DATA] because the be"
type textarea "x"
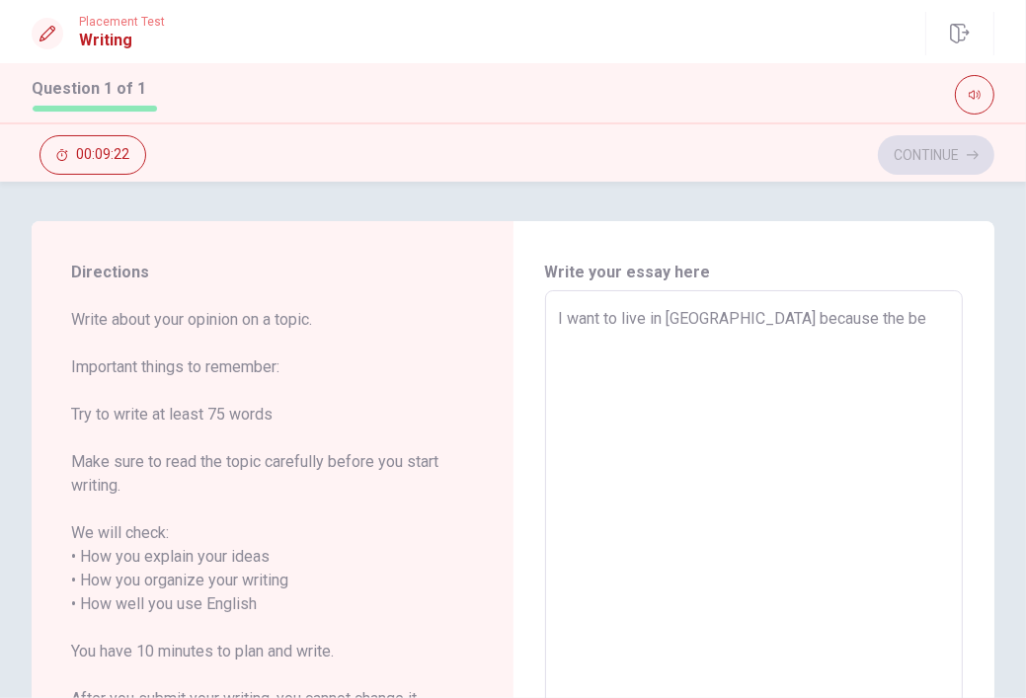
type textarea "I want to live in [GEOGRAPHIC_DATA] because the bea"
type textarea "x"
type textarea "I want to live in [GEOGRAPHIC_DATA] because the beac"
type textarea "x"
type textarea "I want to live in [GEOGRAPHIC_DATA] because the beach"
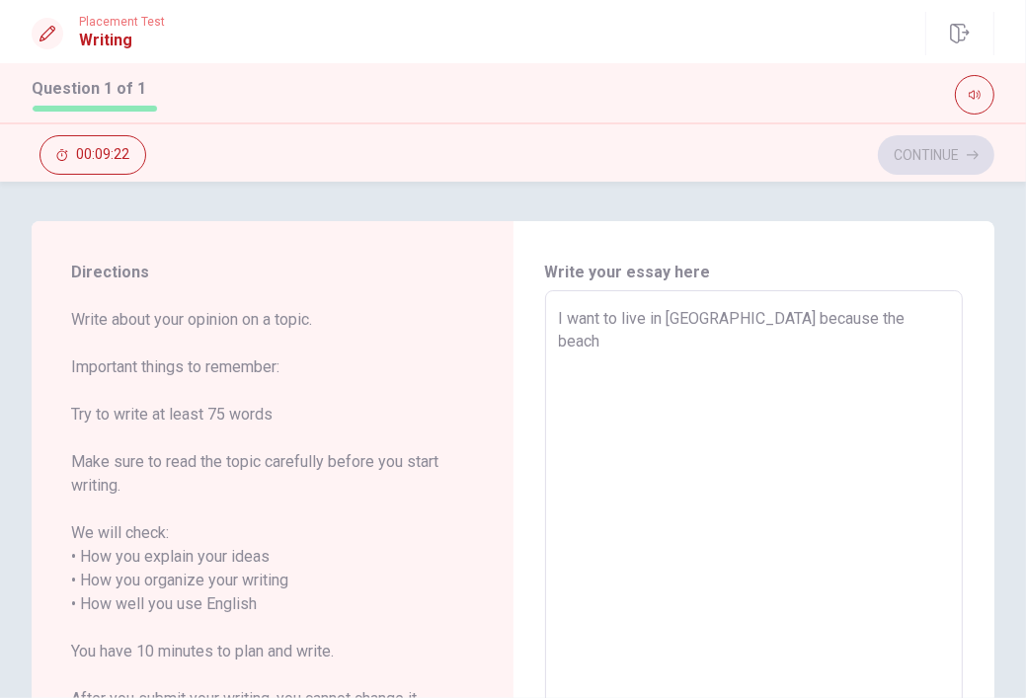
type textarea "x"
type textarea "I want to live in [GEOGRAPHIC_DATA] because the beach"
type textarea "x"
type textarea "I want to live in [GEOGRAPHIC_DATA] because the beach i"
type textarea "x"
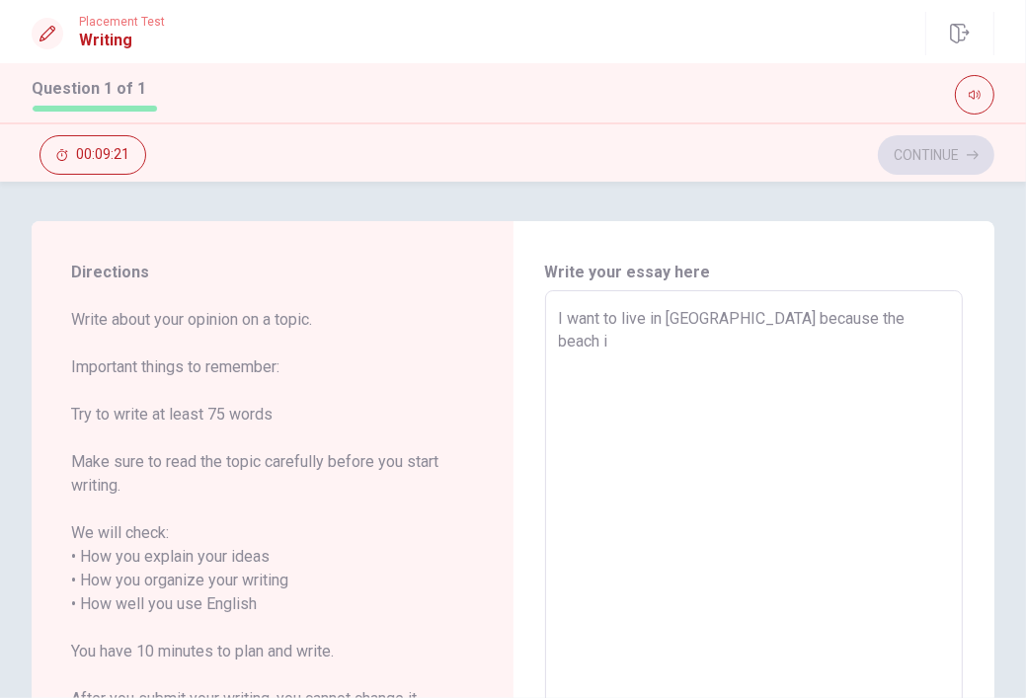
type textarea "I want to live in [GEOGRAPHIC_DATA] because the beach is"
type textarea "x"
type textarea "I want to live in [GEOGRAPHIC_DATA] because the beach is"
type textarea "x"
type textarea "I want to live in [GEOGRAPHIC_DATA] because the beach is b"
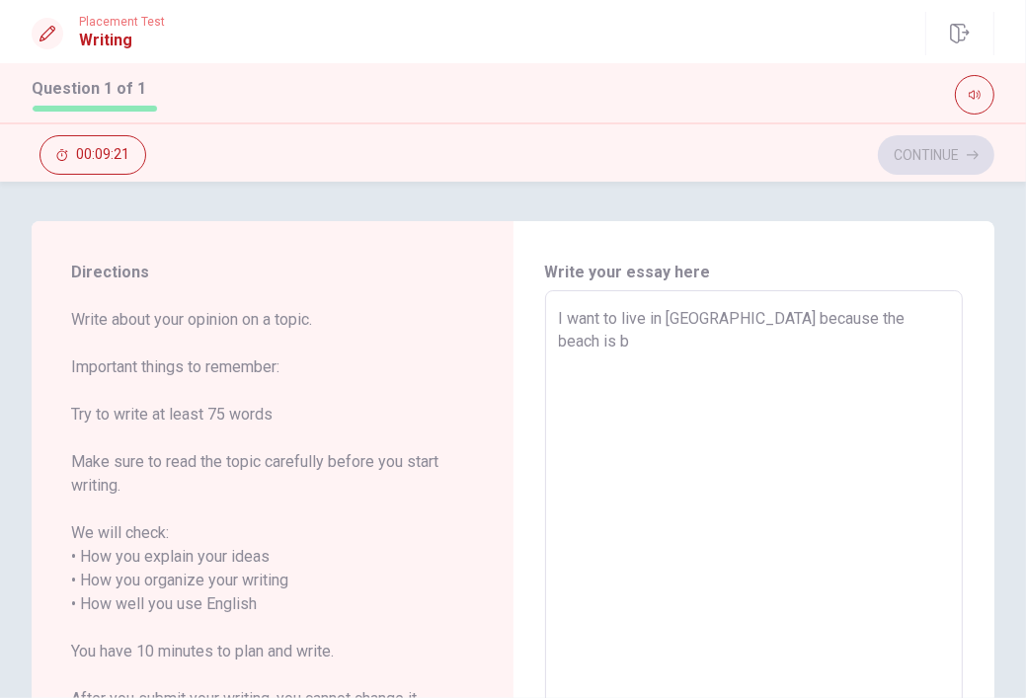
type textarea "x"
type textarea "I want to live in [GEOGRAPHIC_DATA] because the beach is be"
type textarea "x"
type textarea "I want to live in [GEOGRAPHIC_DATA] because the beach is bea"
type textarea "x"
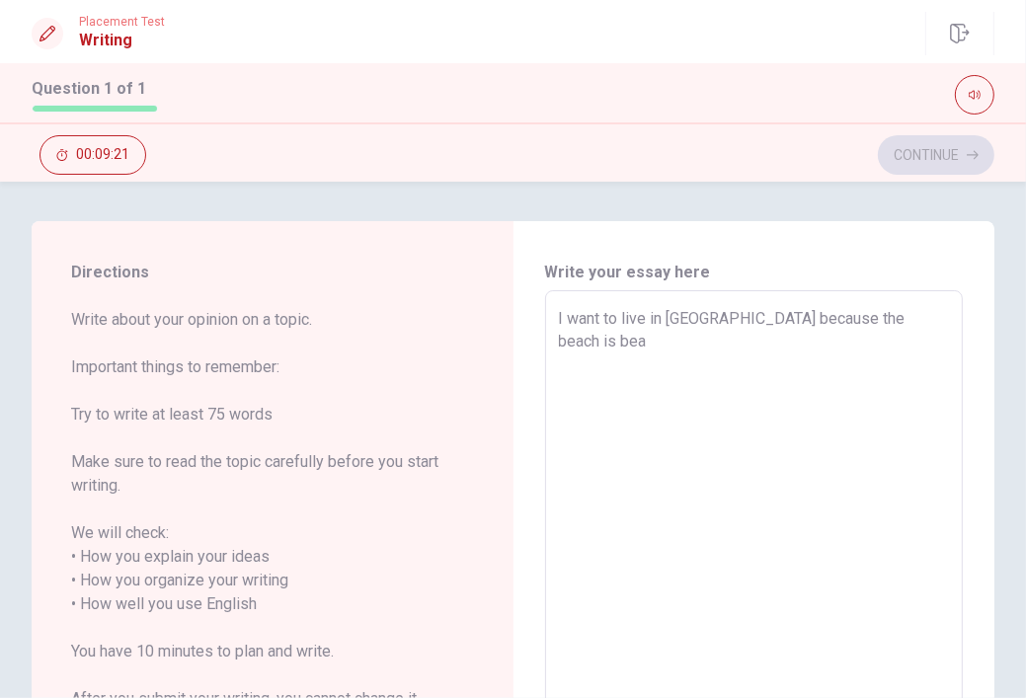
type textarea "I want to live in [GEOGRAPHIC_DATA] because the beach is beau"
type textarea "x"
type textarea "I want to live in [GEOGRAPHIC_DATA] because the beach is beaut"
type textarea "x"
type textarea "I want to live in [GEOGRAPHIC_DATA] because the beach is beauti"
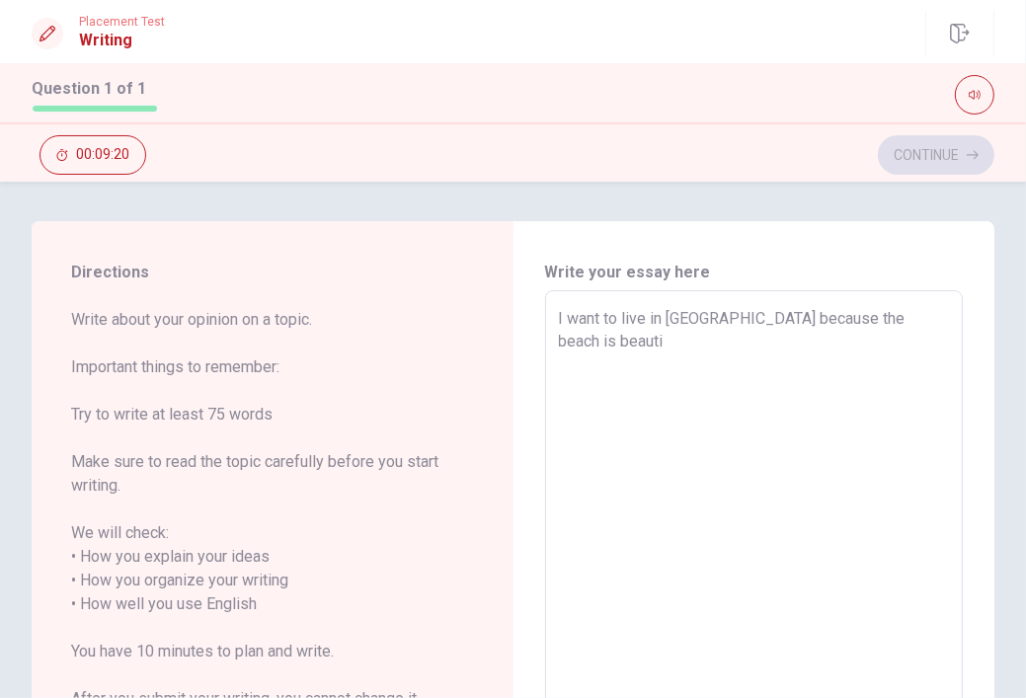
type textarea "x"
type textarea "I want to live in [GEOGRAPHIC_DATA] because the beach is beautif"
type textarea "x"
type textarea "I want to live in [GEOGRAPHIC_DATA] because the beach is beautifu"
type textarea "x"
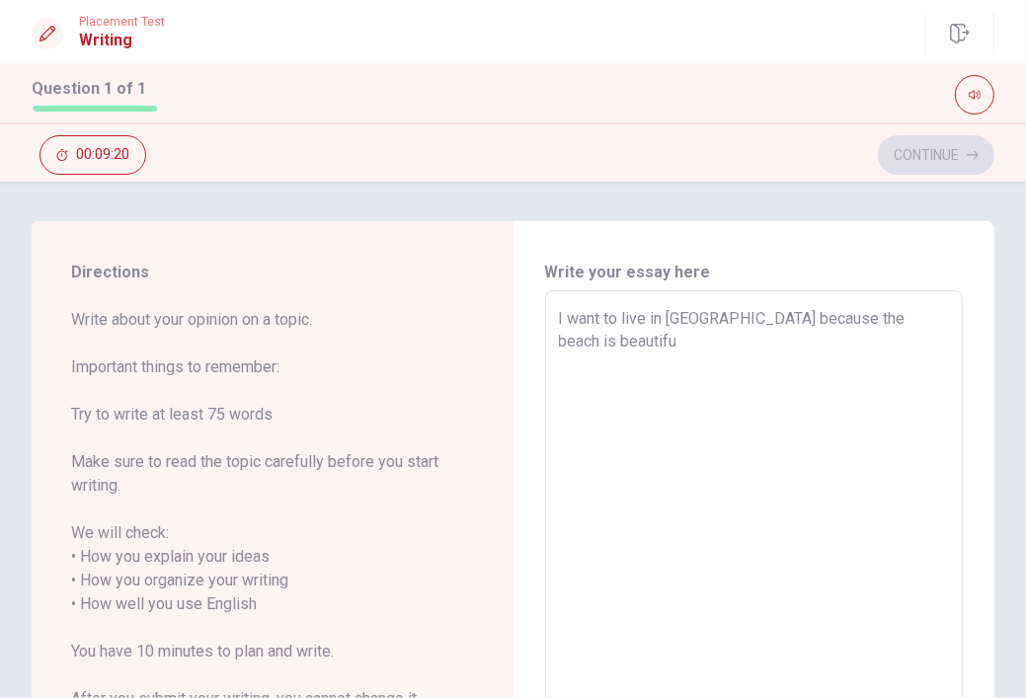
type textarea "I want to live in [GEOGRAPHIC_DATA] because the beach is beautiful"
type textarea "x"
type textarea "I want to live in [GEOGRAPHIC_DATA] because the beach is beautiful"
type textarea "x"
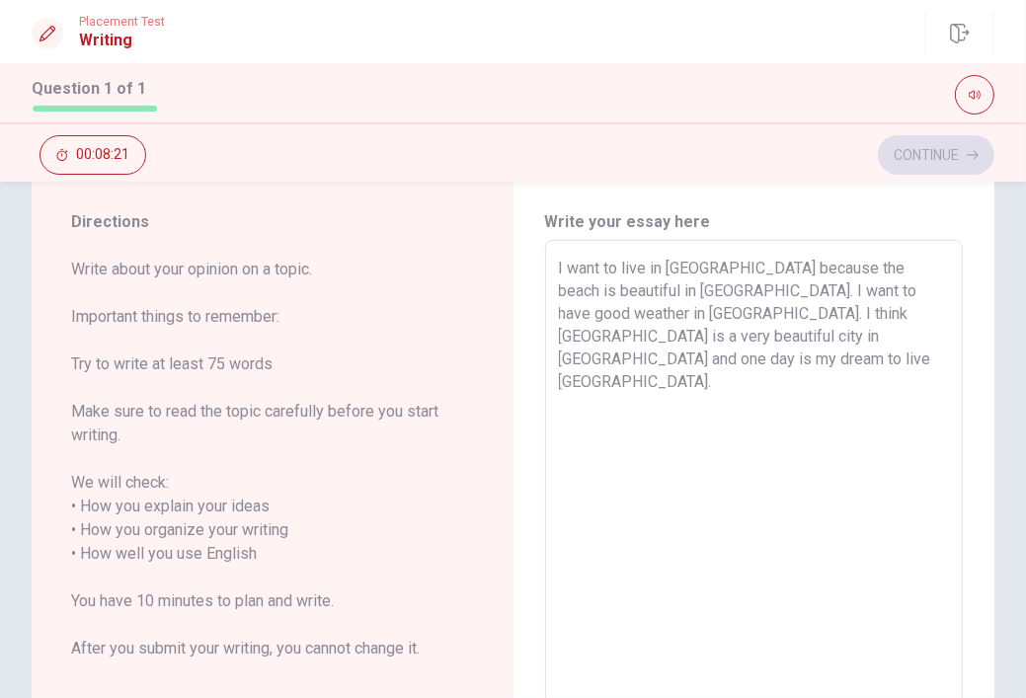
scroll to position [33, 0]
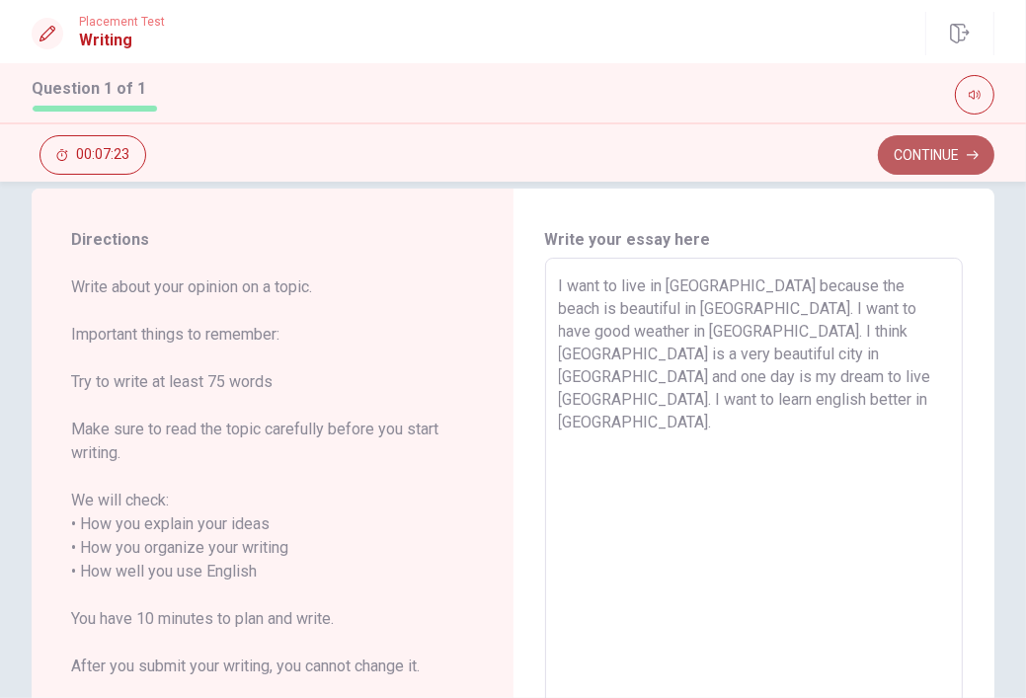
click at [909, 151] on button "Continue" at bounding box center [936, 155] width 117 height 40
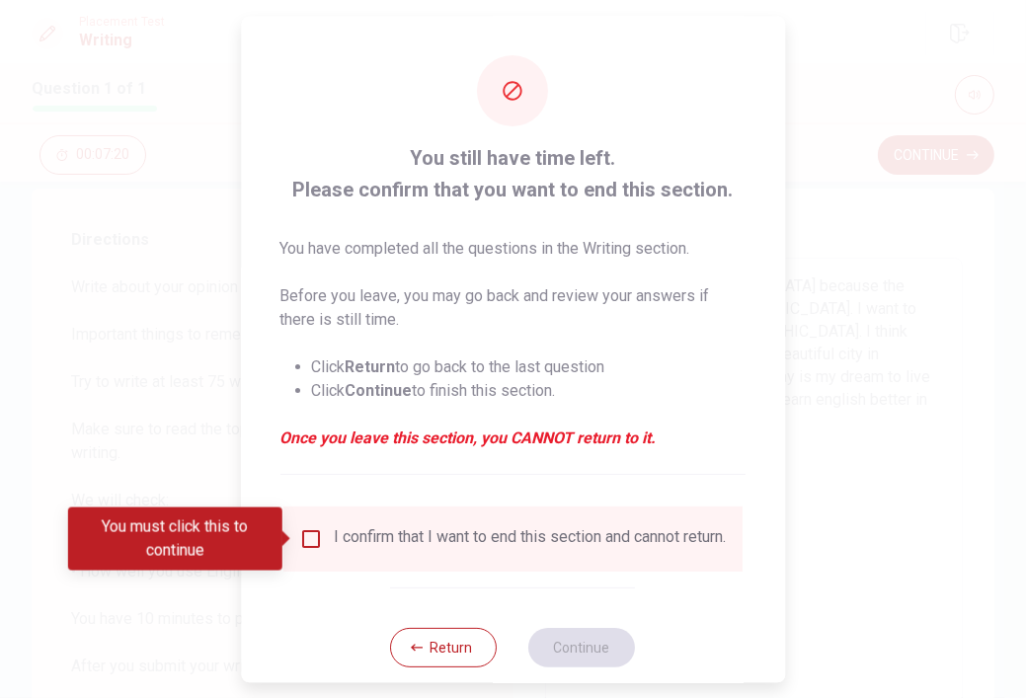
click at [299, 543] on input "You must click this to continue" at bounding box center [311, 539] width 24 height 24
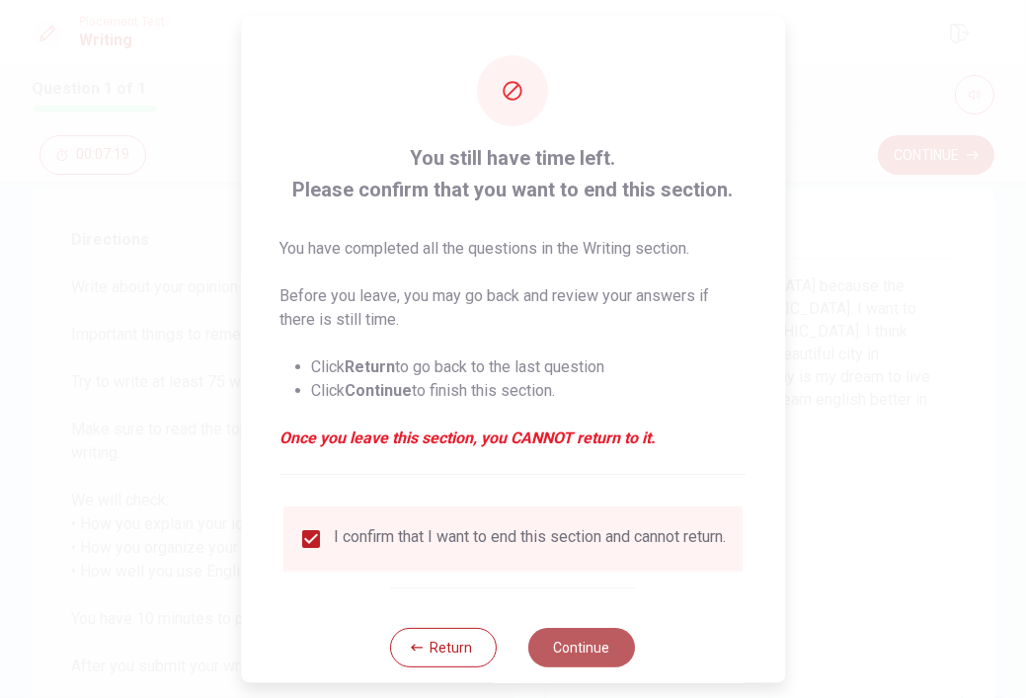
click at [592, 661] on button "Continue" at bounding box center [582, 648] width 107 height 40
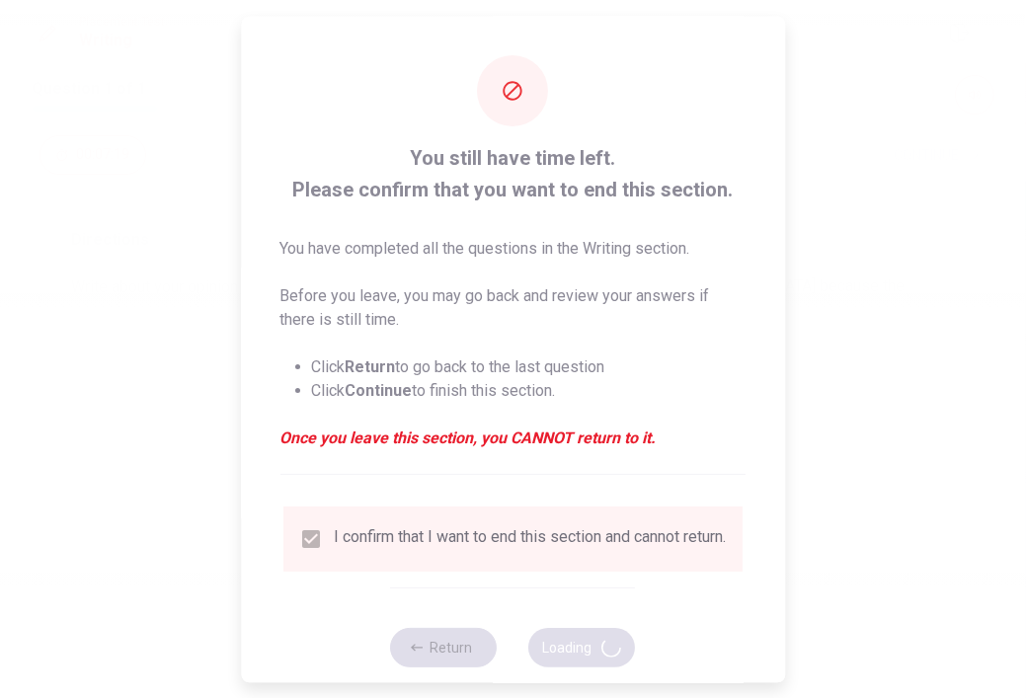
scroll to position [0, 0]
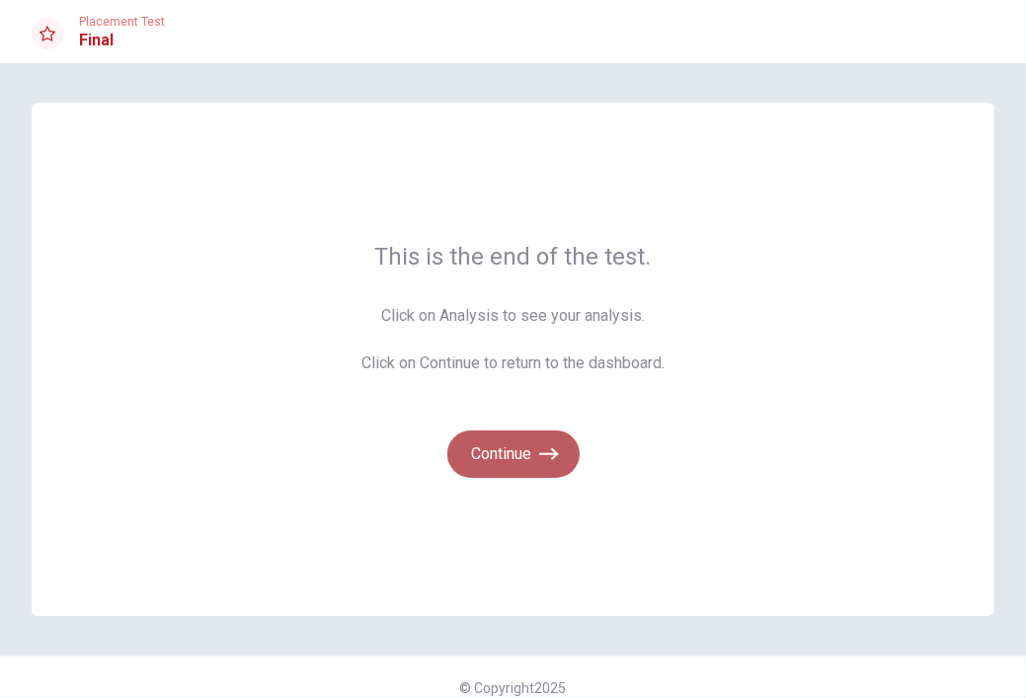
click at [481, 454] on button "Continue" at bounding box center [513, 454] width 132 height 47
